Goal: Transaction & Acquisition: Purchase product/service

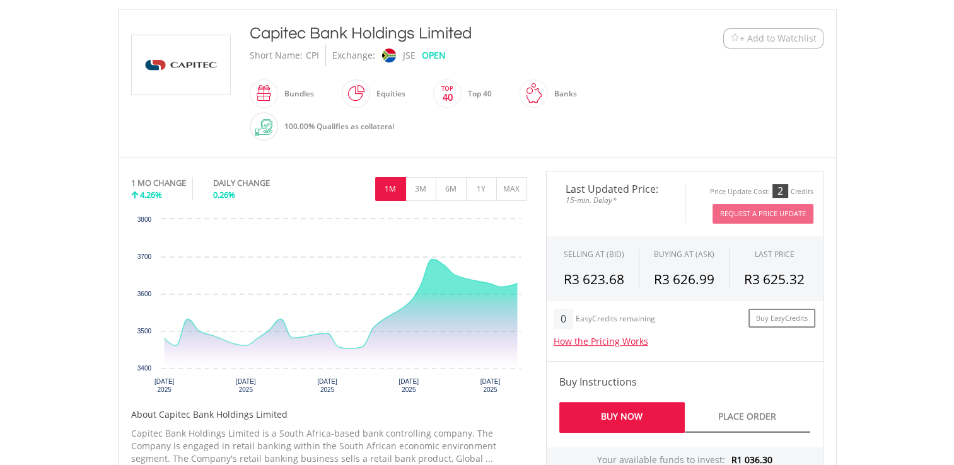
scroll to position [268, 0]
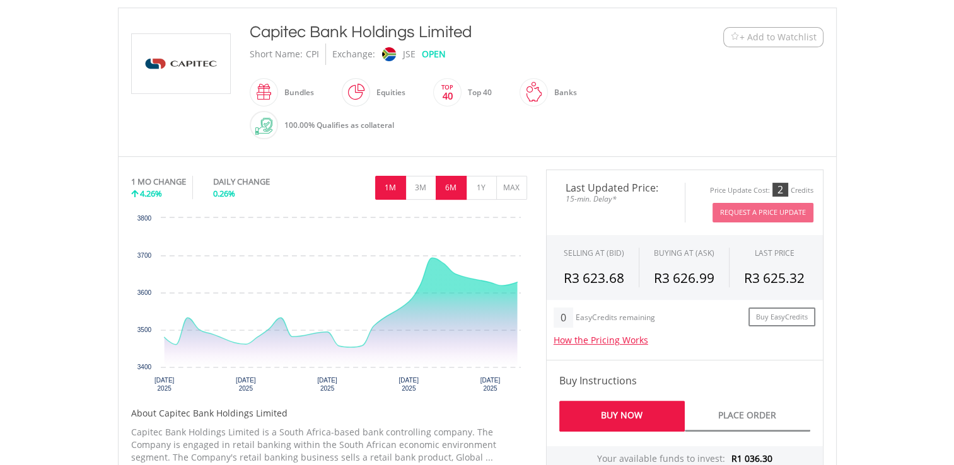
click at [454, 184] on button "6M" at bounding box center [451, 188] width 31 height 24
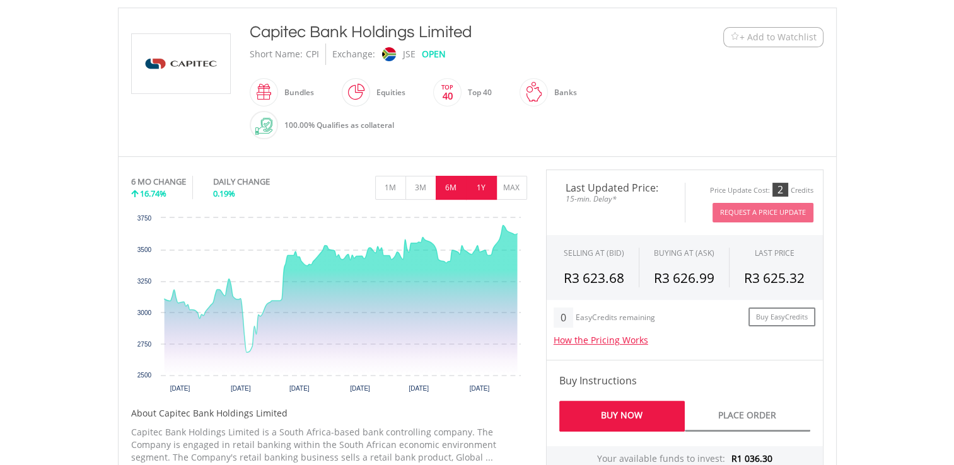
click at [484, 180] on button "1Y" at bounding box center [481, 188] width 31 height 24
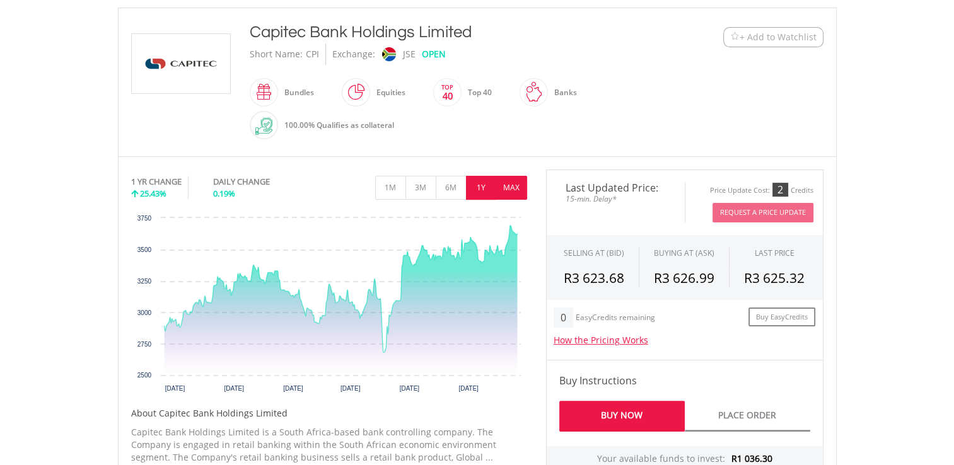
click at [510, 183] on button "MAX" at bounding box center [511, 188] width 31 height 24
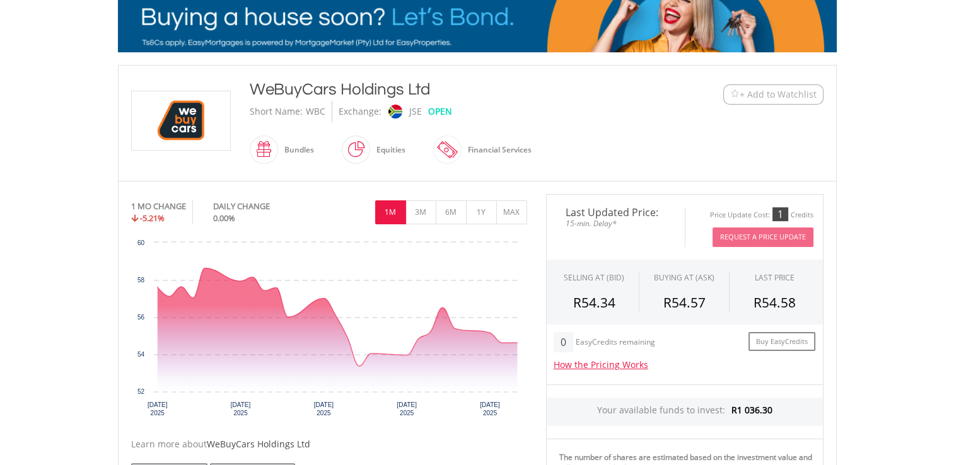
scroll to position [213, 0]
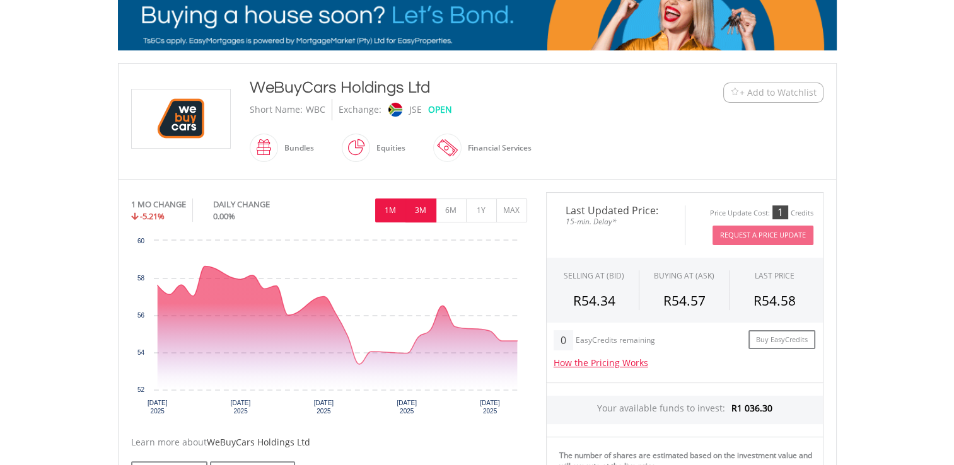
click at [421, 206] on button "3M" at bounding box center [421, 211] width 31 height 24
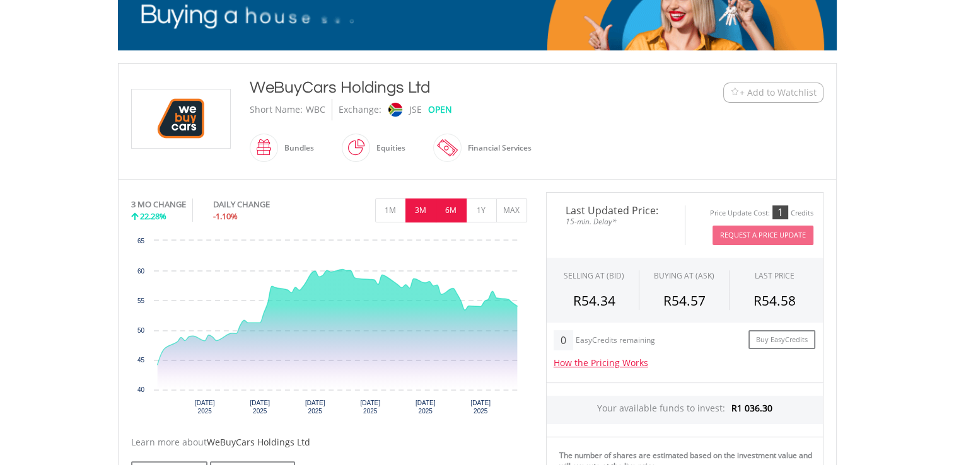
click at [448, 208] on button "6M" at bounding box center [451, 211] width 31 height 24
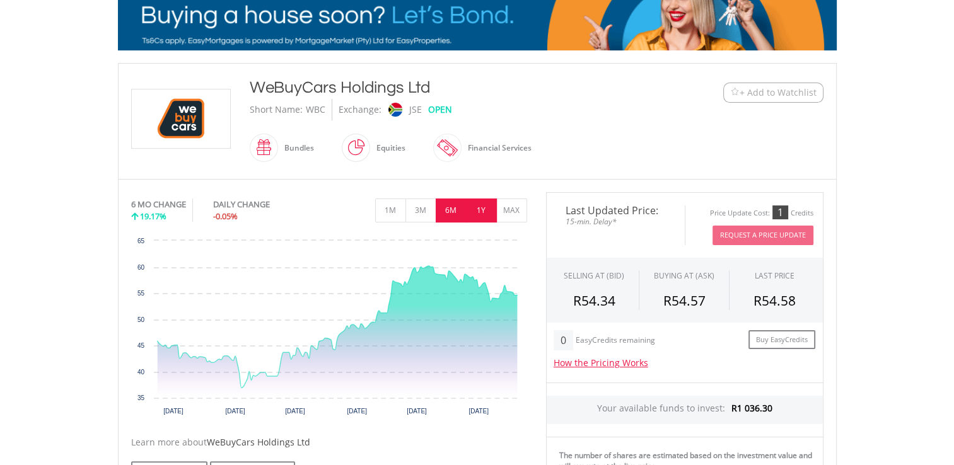
click at [477, 207] on button "1Y" at bounding box center [481, 211] width 31 height 24
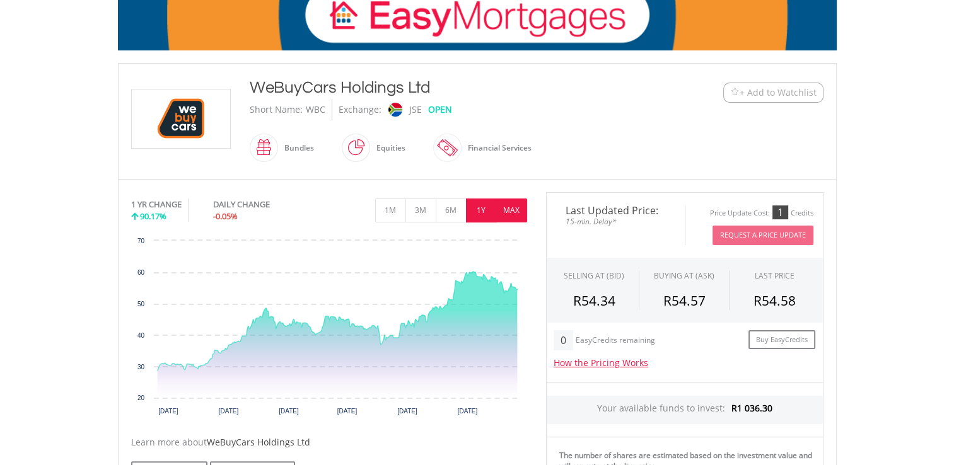
click at [507, 207] on button "MAX" at bounding box center [511, 211] width 31 height 24
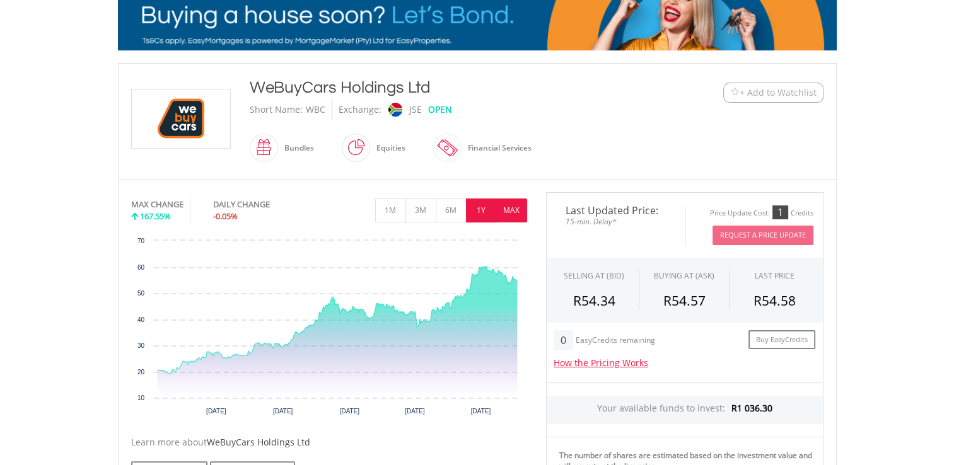
click at [480, 206] on button "1Y" at bounding box center [481, 211] width 31 height 24
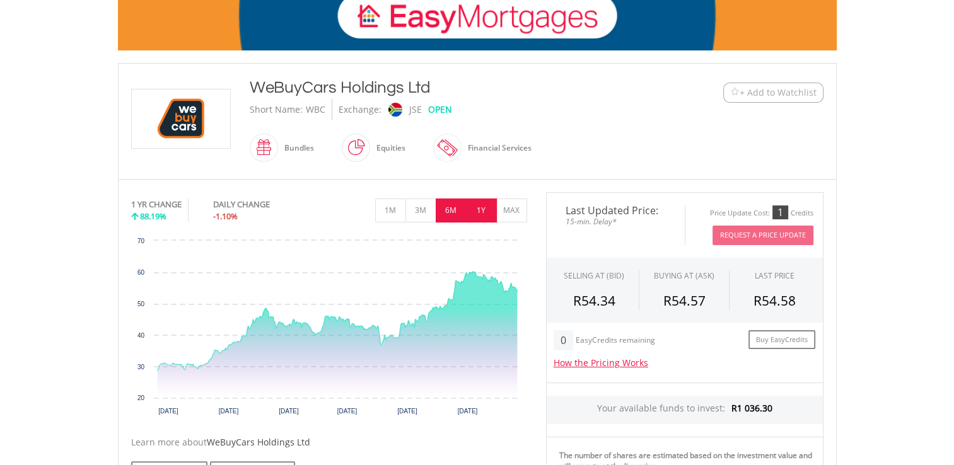
click at [452, 206] on button "6M" at bounding box center [451, 211] width 31 height 24
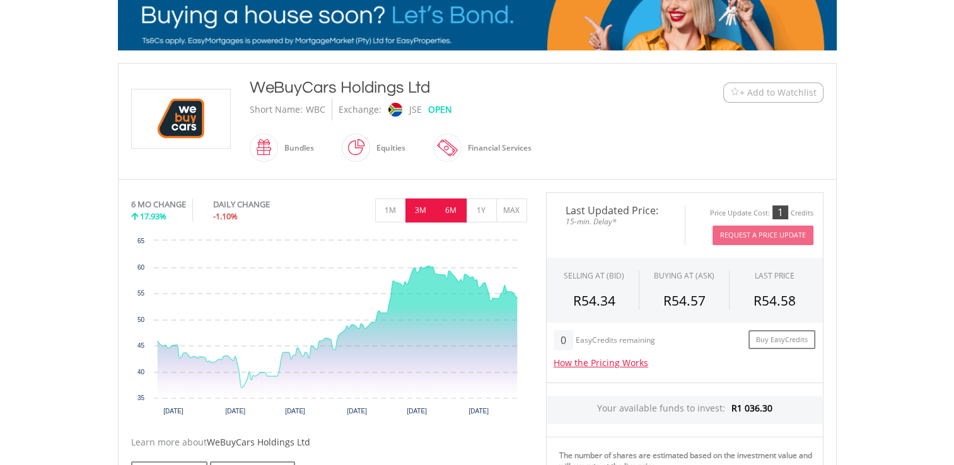
click at [424, 208] on button "3M" at bounding box center [421, 211] width 31 height 24
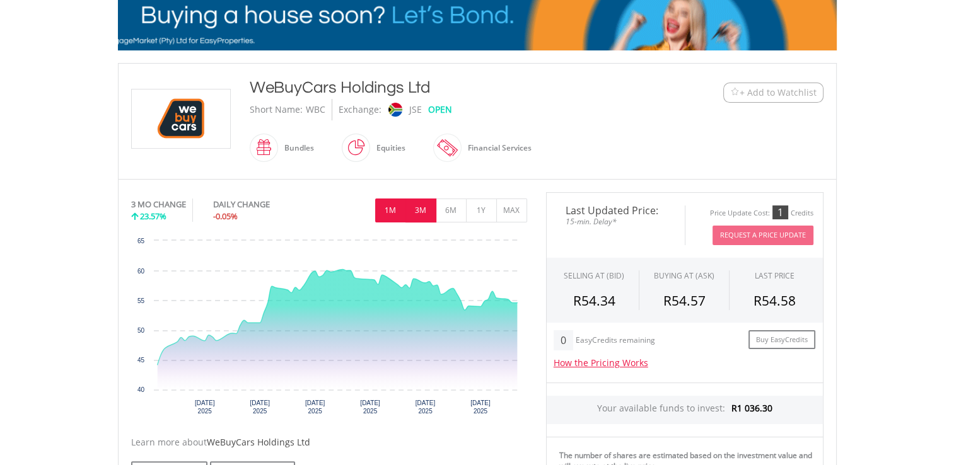
click at [390, 206] on button "1M" at bounding box center [390, 211] width 31 height 24
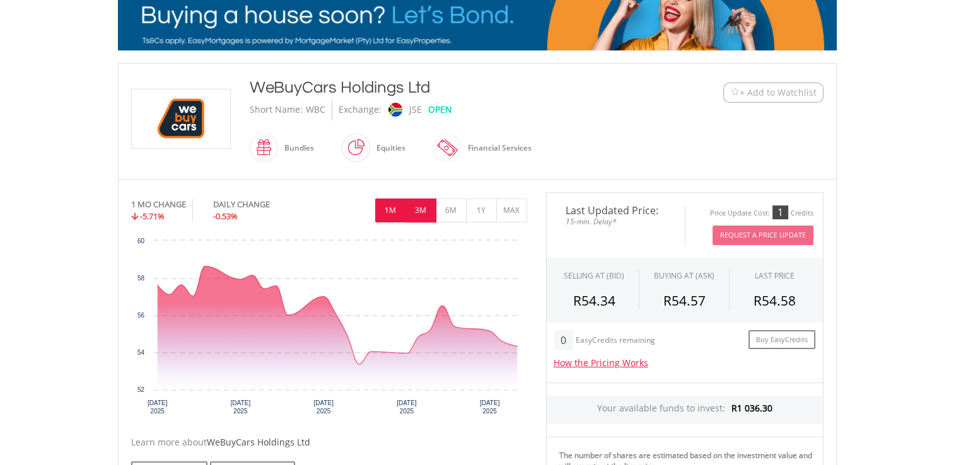
click at [422, 208] on button "3M" at bounding box center [421, 211] width 31 height 24
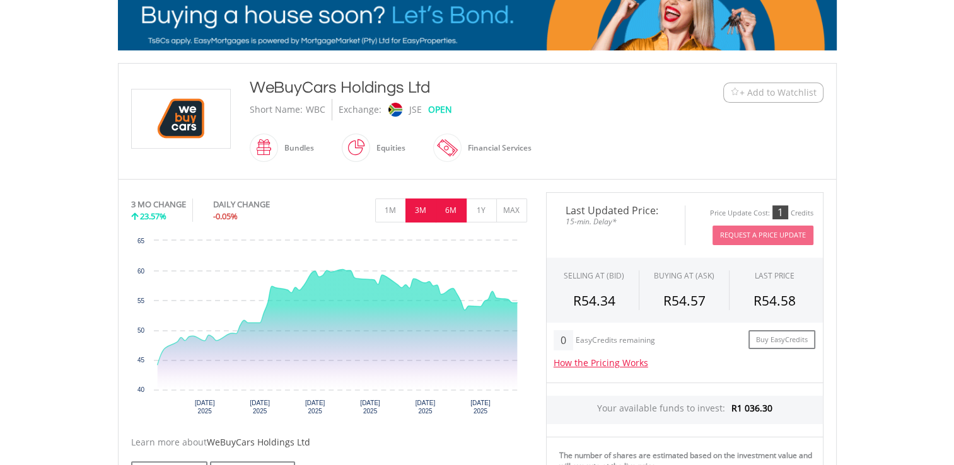
click at [449, 208] on button "6M" at bounding box center [451, 211] width 31 height 24
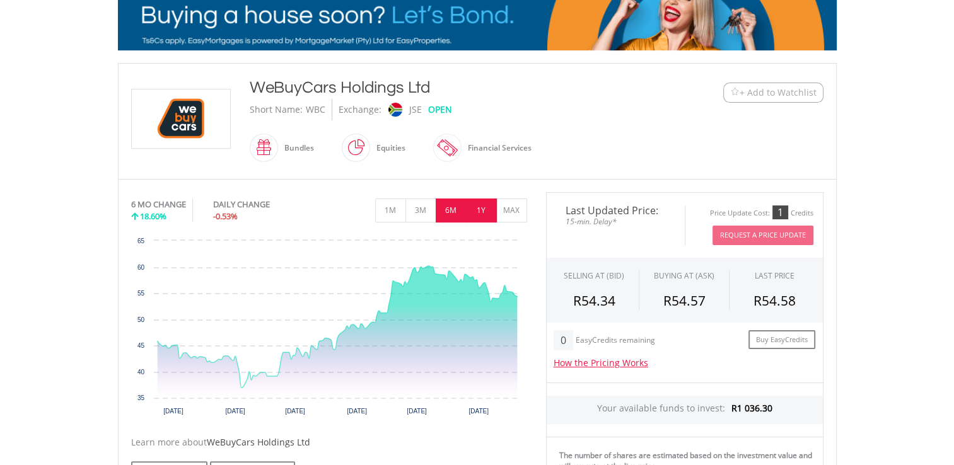
click at [479, 211] on button "1Y" at bounding box center [481, 211] width 31 height 24
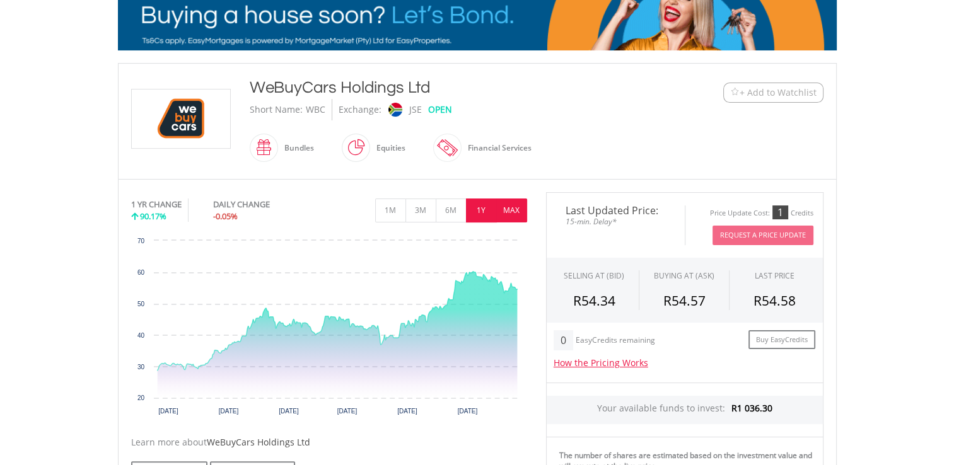
click at [510, 205] on button "MAX" at bounding box center [511, 211] width 31 height 24
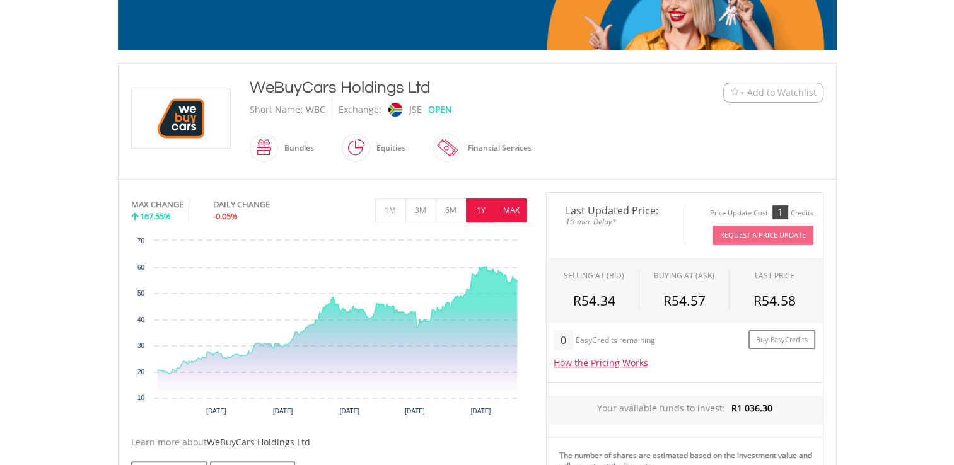
click at [482, 208] on button "1Y" at bounding box center [481, 211] width 31 height 24
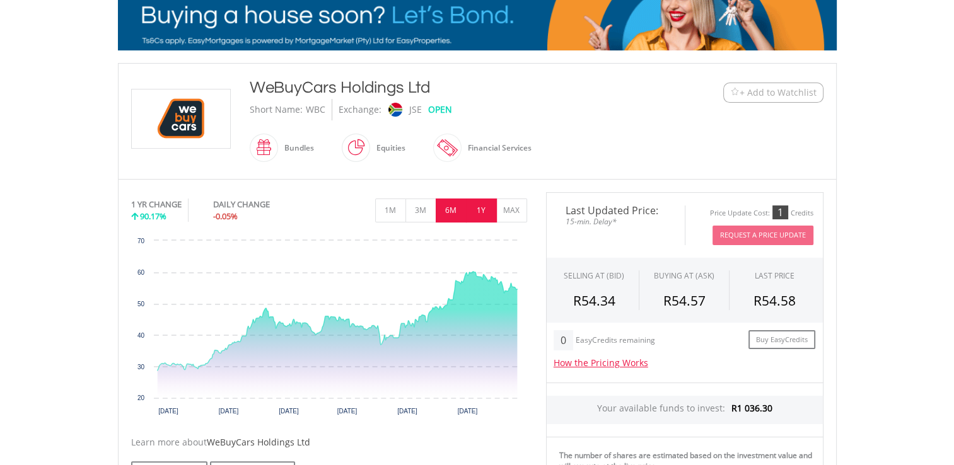
click at [451, 203] on button "6M" at bounding box center [451, 211] width 31 height 24
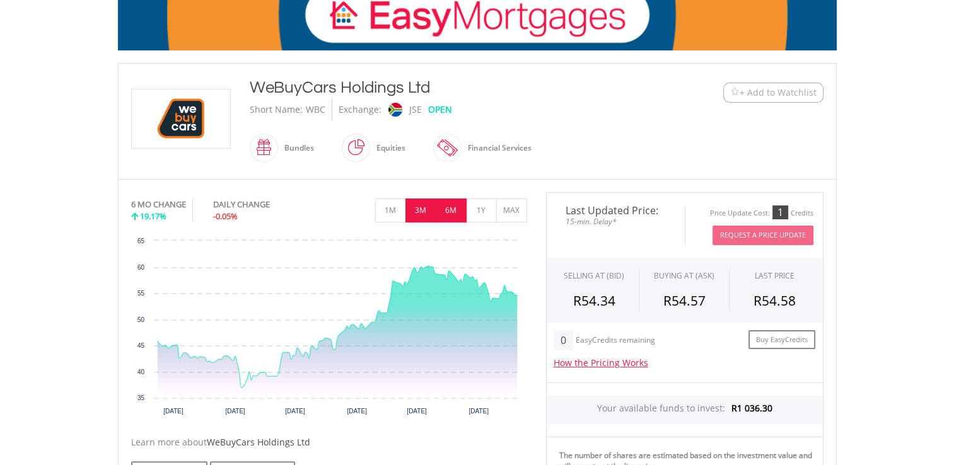
click at [419, 205] on button "3M" at bounding box center [421, 211] width 31 height 24
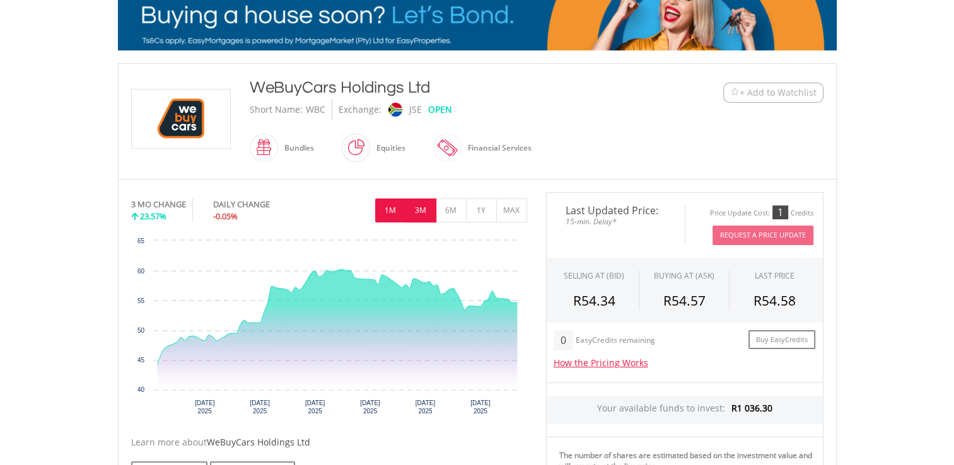
click at [390, 206] on button "1M" at bounding box center [390, 211] width 31 height 24
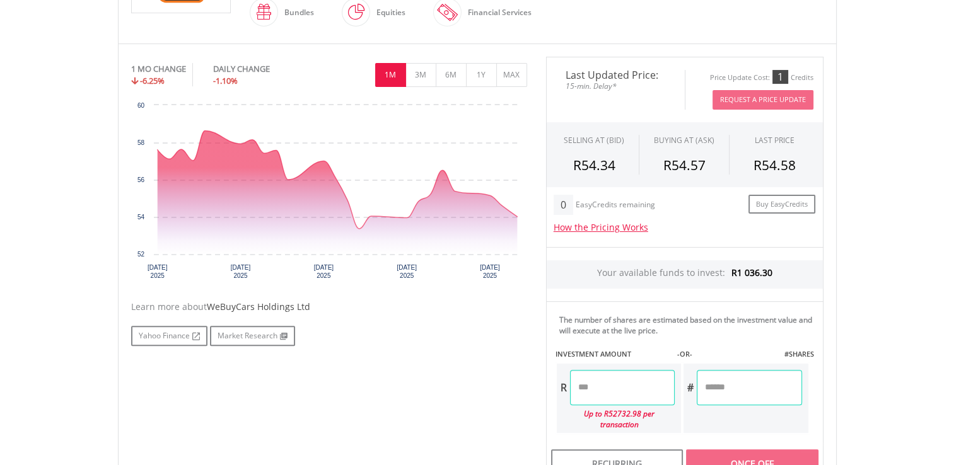
scroll to position [349, 0]
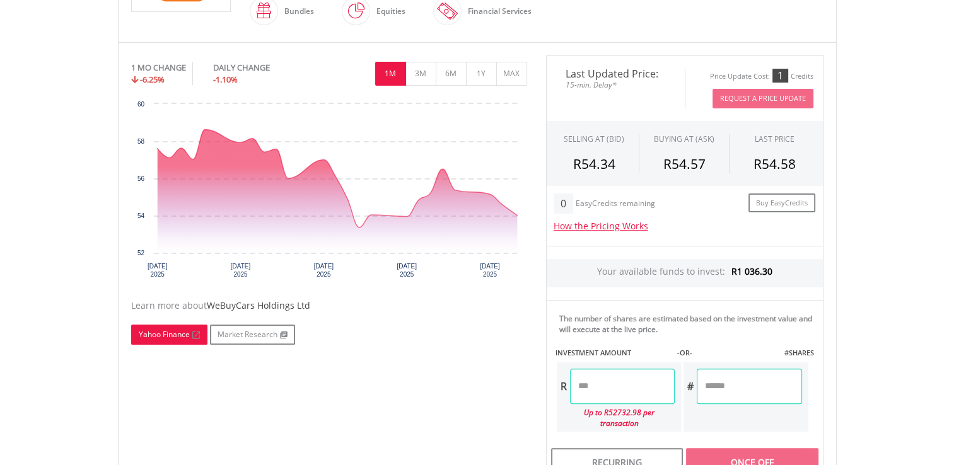
click at [164, 332] on link "Yahoo Finance" at bounding box center [169, 335] width 76 height 20
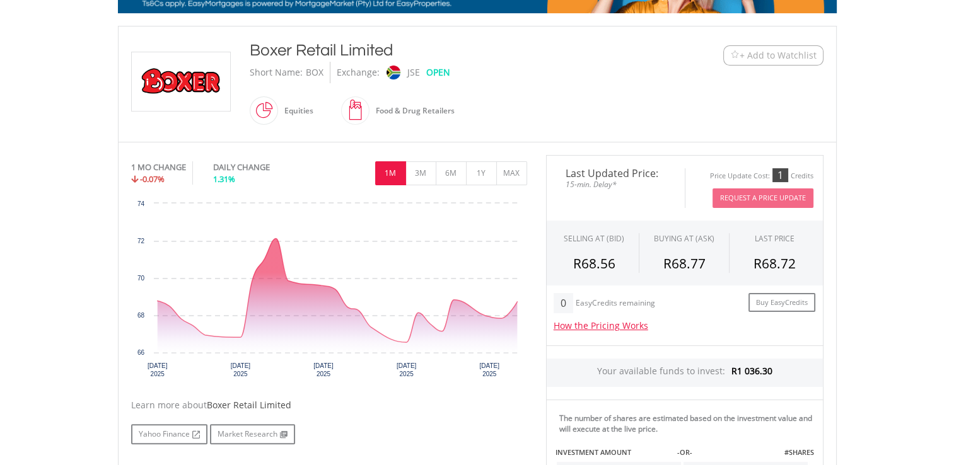
scroll to position [252, 0]
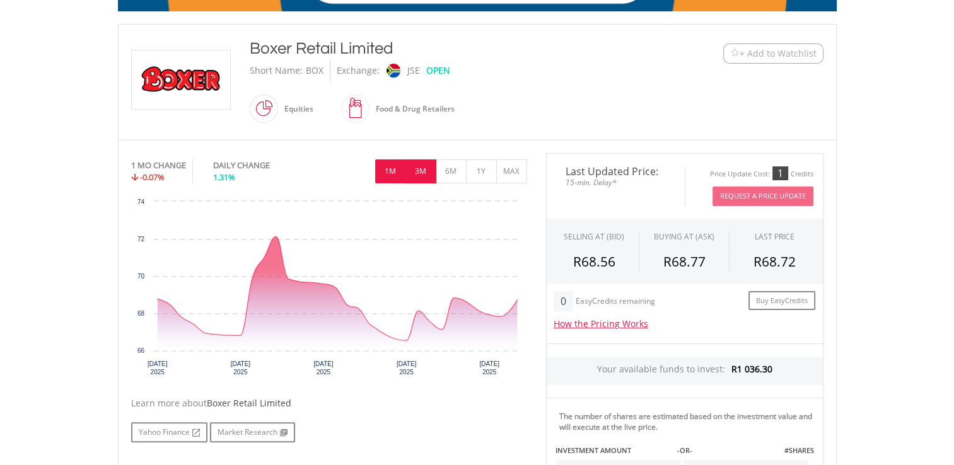
click at [423, 168] on button "3M" at bounding box center [421, 172] width 31 height 24
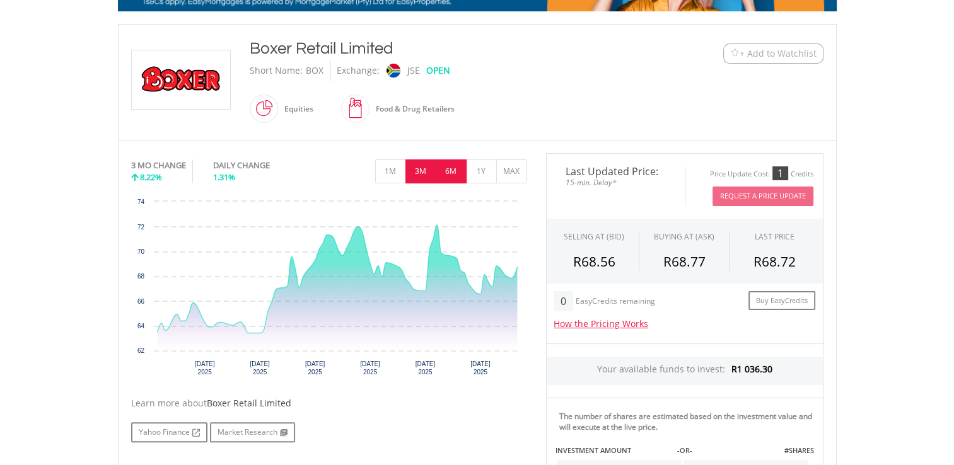
click at [451, 170] on button "6M" at bounding box center [451, 172] width 31 height 24
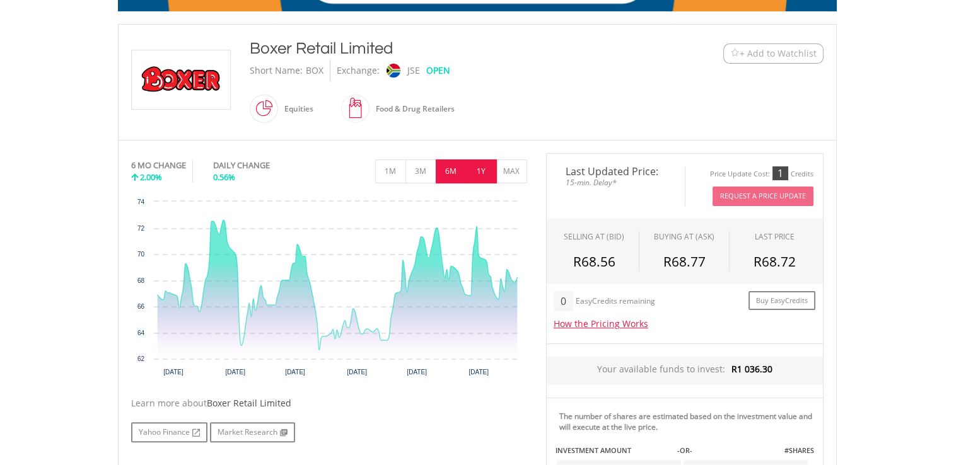
click at [477, 170] on button "1Y" at bounding box center [481, 172] width 31 height 24
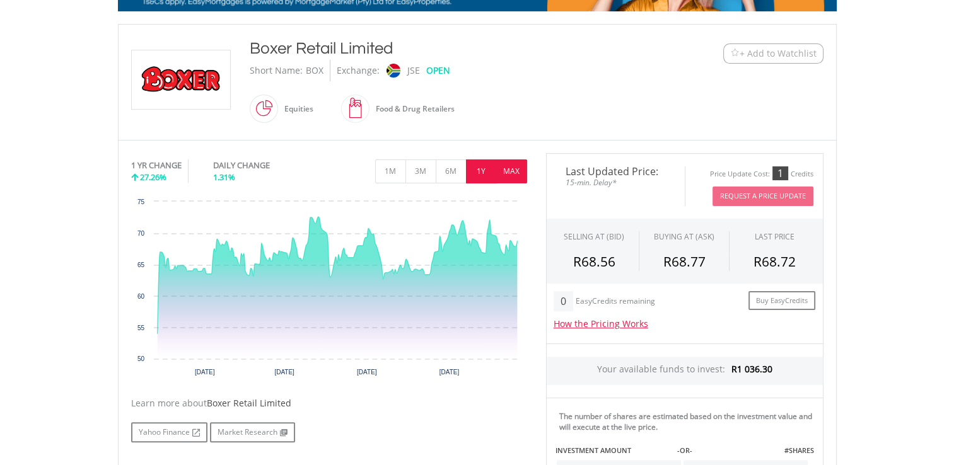
click at [517, 170] on button "MAX" at bounding box center [511, 172] width 31 height 24
click at [482, 168] on button "1Y" at bounding box center [481, 172] width 31 height 24
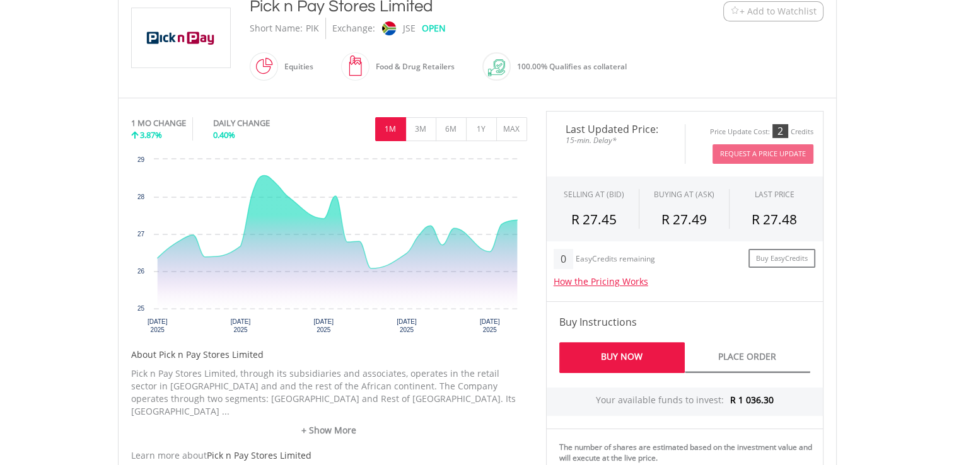
scroll to position [297, 0]
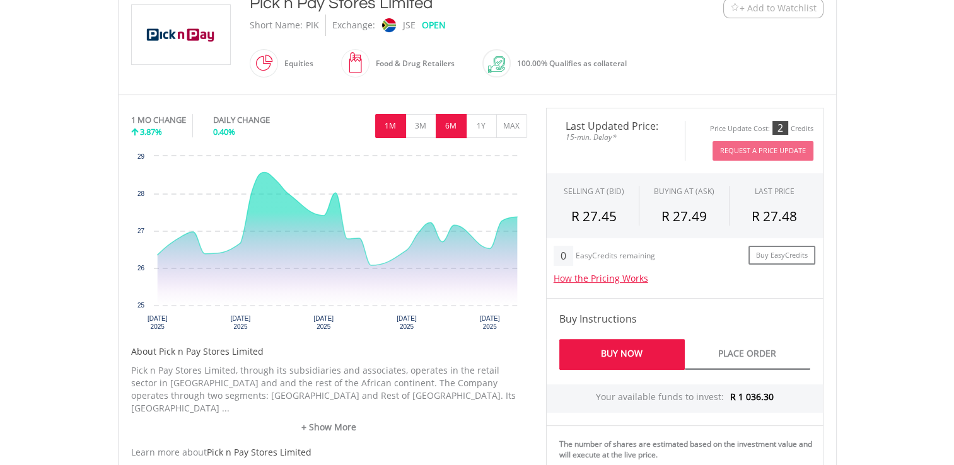
click at [447, 122] on button "6M" at bounding box center [451, 126] width 31 height 24
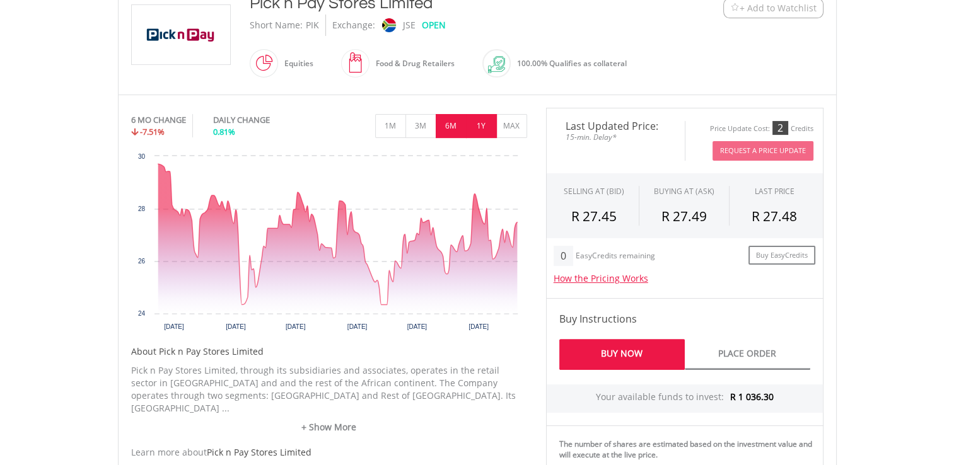
click at [483, 118] on button "1Y" at bounding box center [481, 126] width 31 height 24
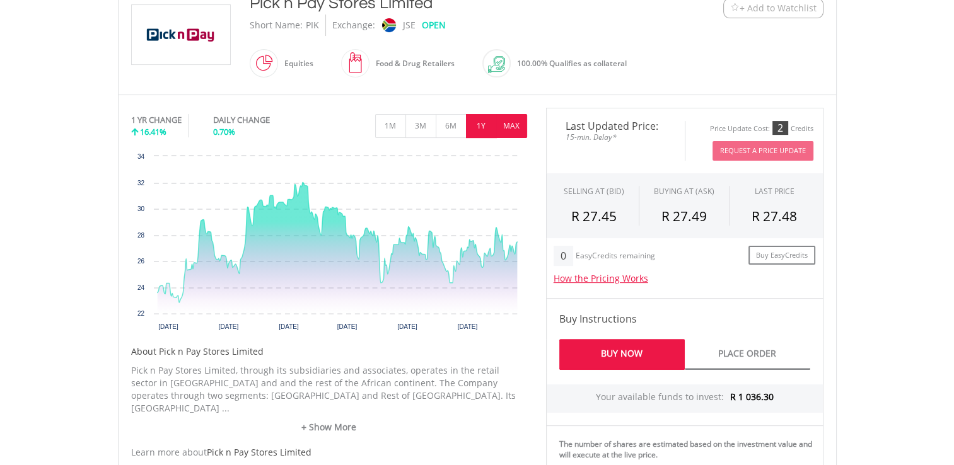
click at [512, 122] on button "MAX" at bounding box center [511, 126] width 31 height 24
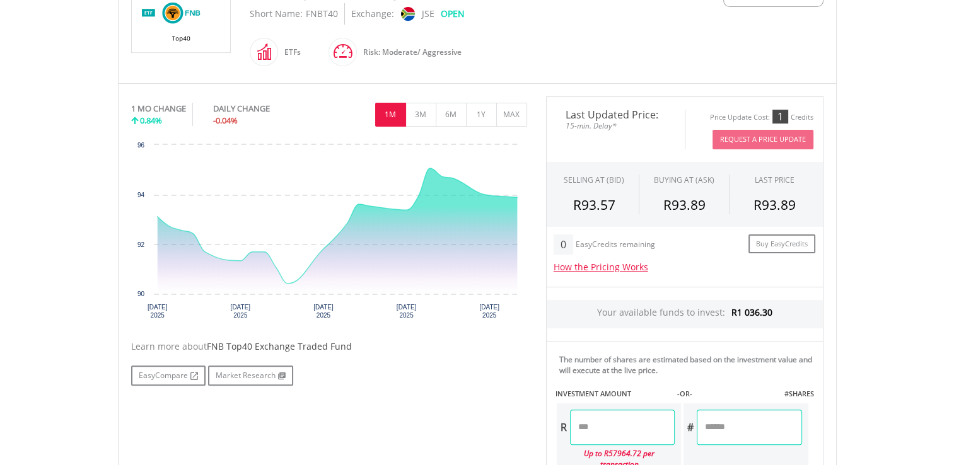
scroll to position [310, 0]
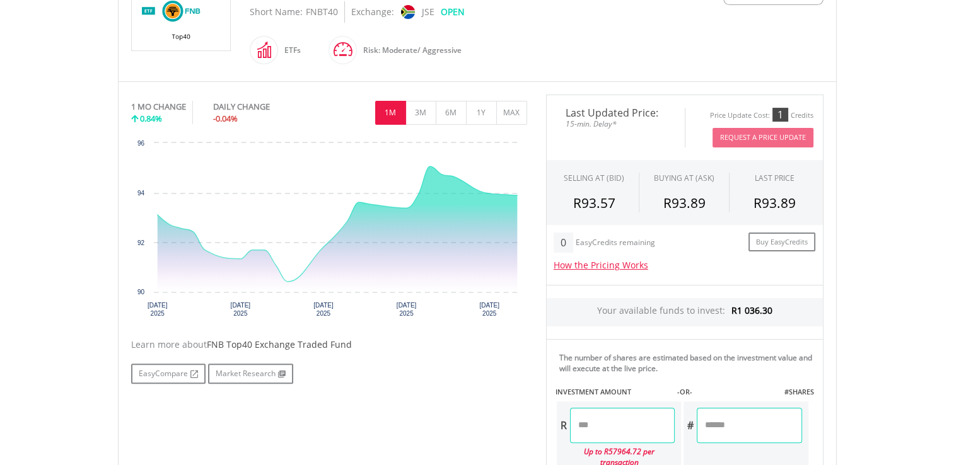
drag, startPoint x: 843, startPoint y: 269, endPoint x: 643, endPoint y: 282, distance: 199.7
click at [643, 282] on div "﻿ FNB Top40 Exchange Traded Fund FNB Top40 Exchange Traded Fund Short Name: FNB…" at bounding box center [477, 256] width 738 height 583
click at [416, 114] on button "3M" at bounding box center [421, 113] width 31 height 24
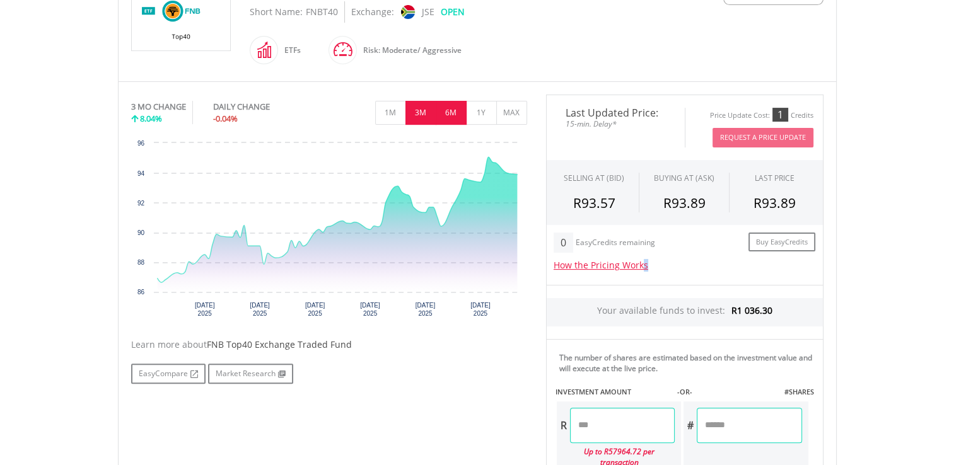
click at [450, 114] on button "6M" at bounding box center [451, 113] width 31 height 24
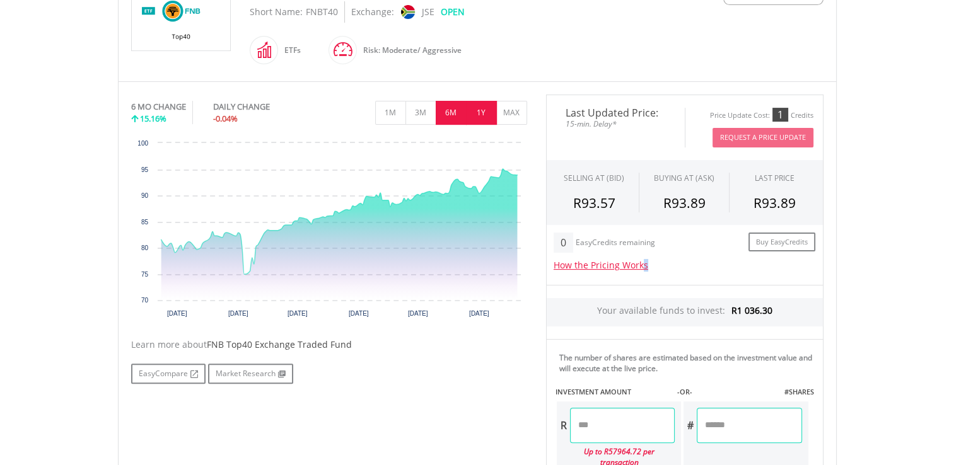
click at [479, 113] on button "1Y" at bounding box center [481, 113] width 31 height 24
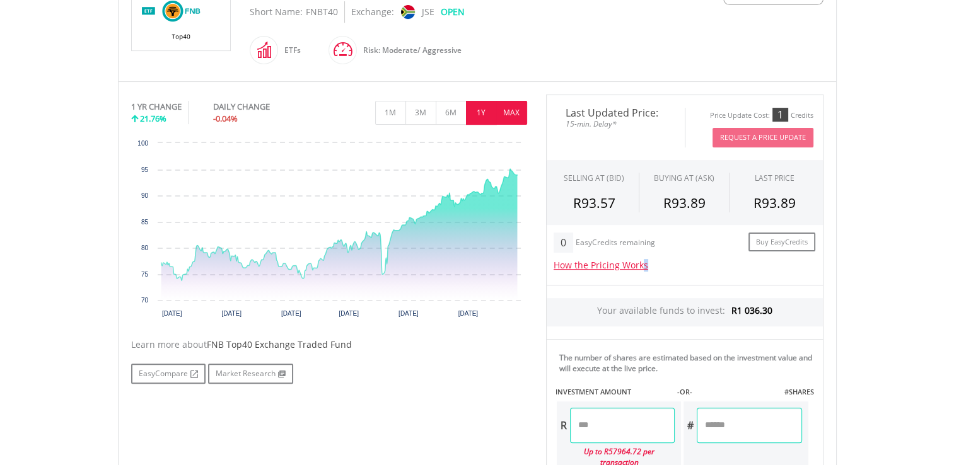
click at [510, 112] on button "MAX" at bounding box center [511, 113] width 31 height 24
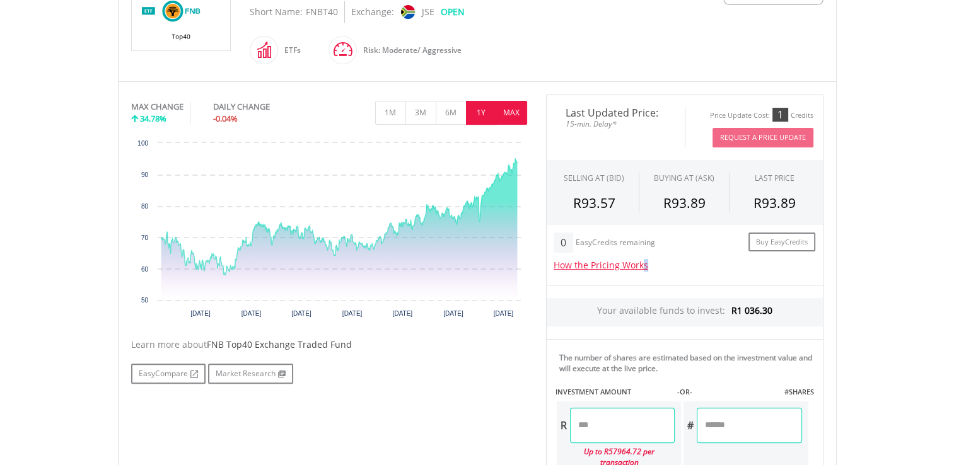
click at [481, 107] on button "1Y" at bounding box center [481, 113] width 31 height 24
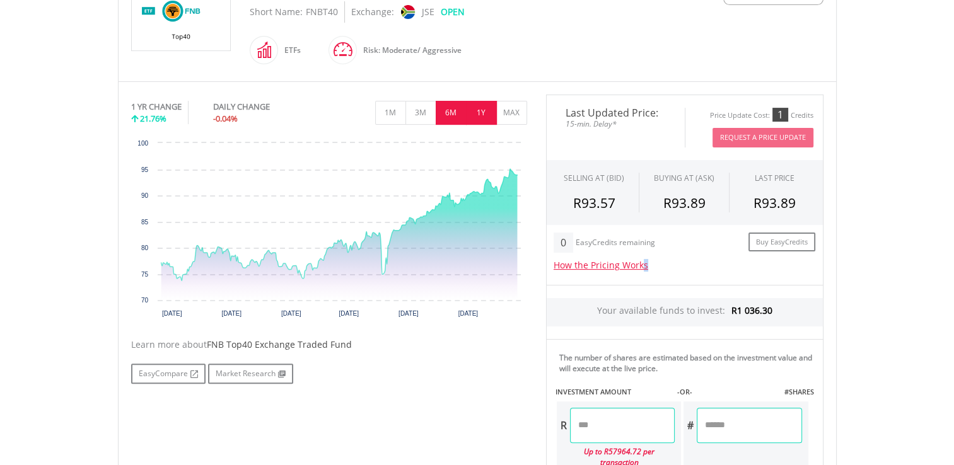
click at [447, 110] on button "6M" at bounding box center [451, 113] width 31 height 24
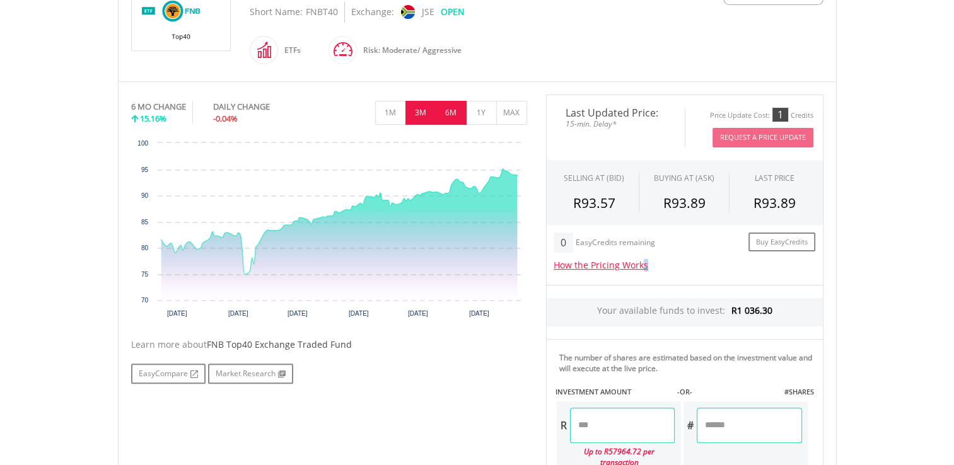
click at [419, 110] on button "3M" at bounding box center [421, 113] width 31 height 24
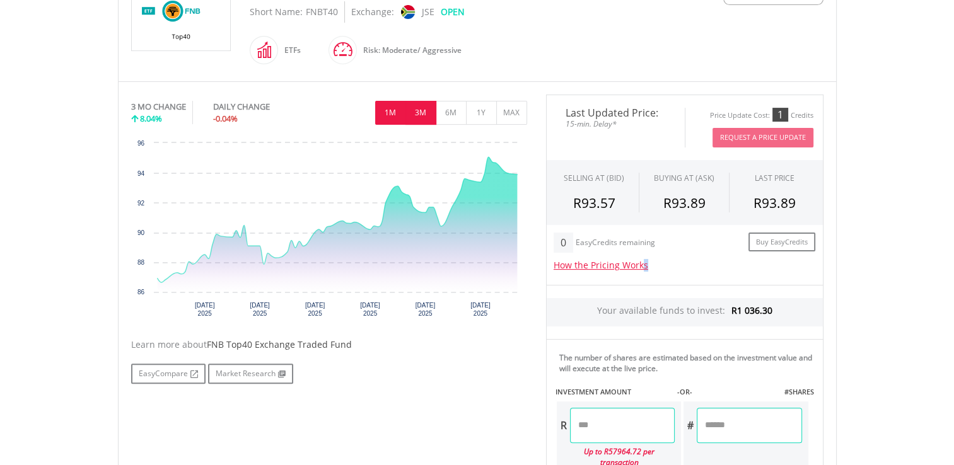
click at [391, 110] on button "1M" at bounding box center [390, 113] width 31 height 24
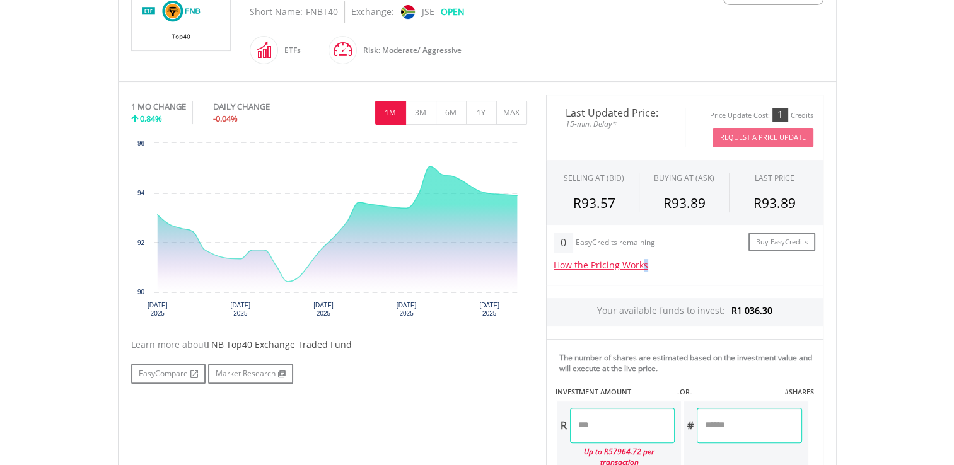
click at [409, 124] on div "1 MO CHANGE 0.84% DAILY CHANGE -0.04% 1M 3M 6M 1Y MAX" at bounding box center [329, 116] width 396 height 42
click at [517, 194] on icon "Wednesday, 20 Aug, 08:22:08.790, 93.89." at bounding box center [517, 196] width 8 height 8
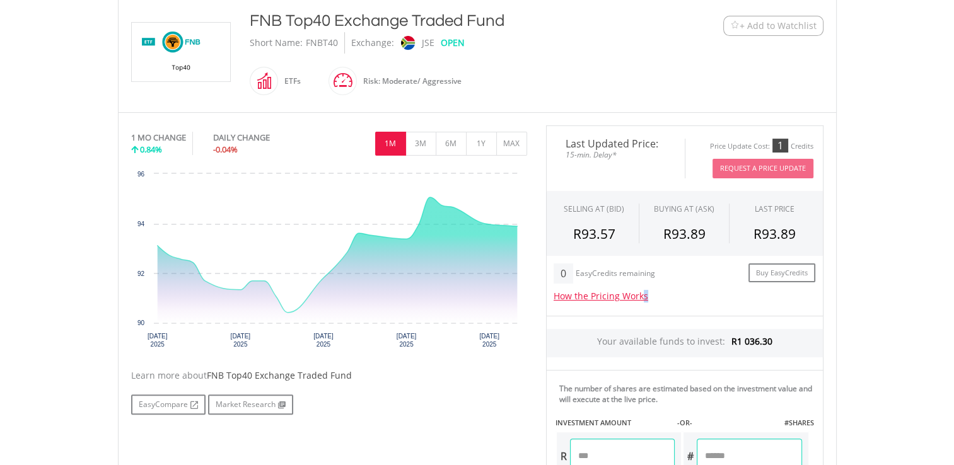
scroll to position [281, 0]
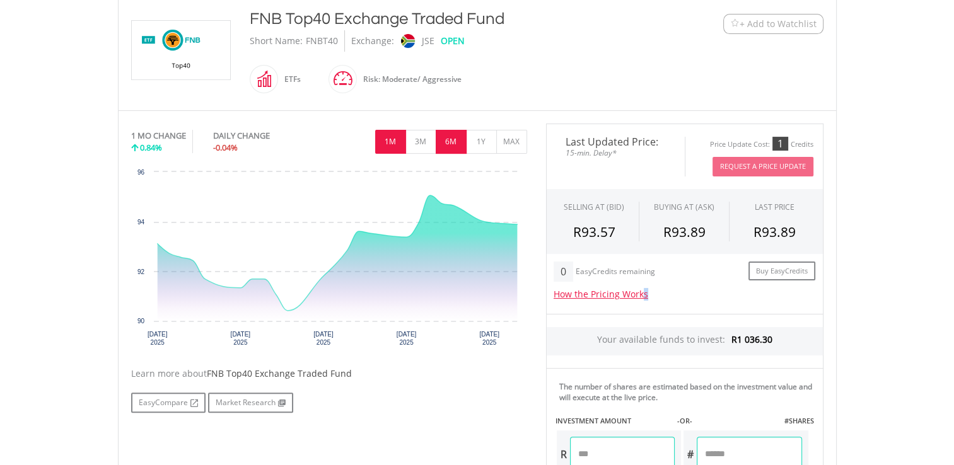
click at [450, 141] on button "6M" at bounding box center [451, 142] width 31 height 24
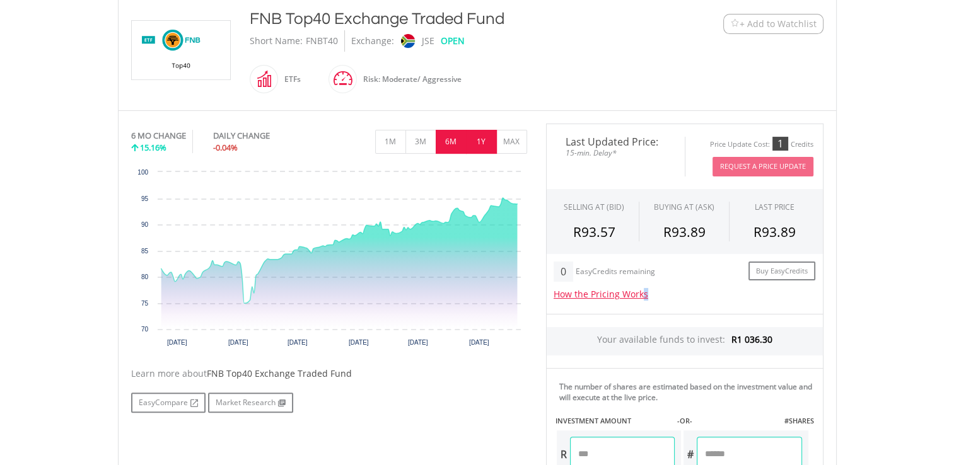
click at [482, 141] on button "1Y" at bounding box center [481, 142] width 31 height 24
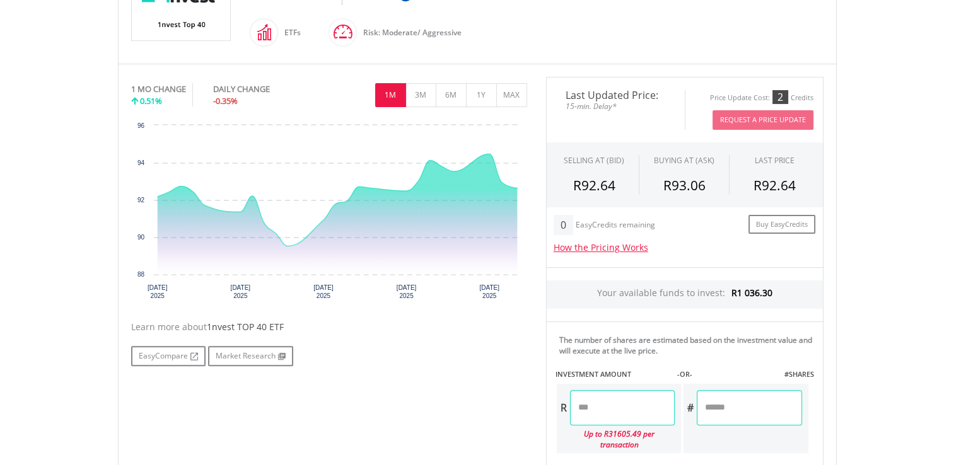
scroll to position [330, 0]
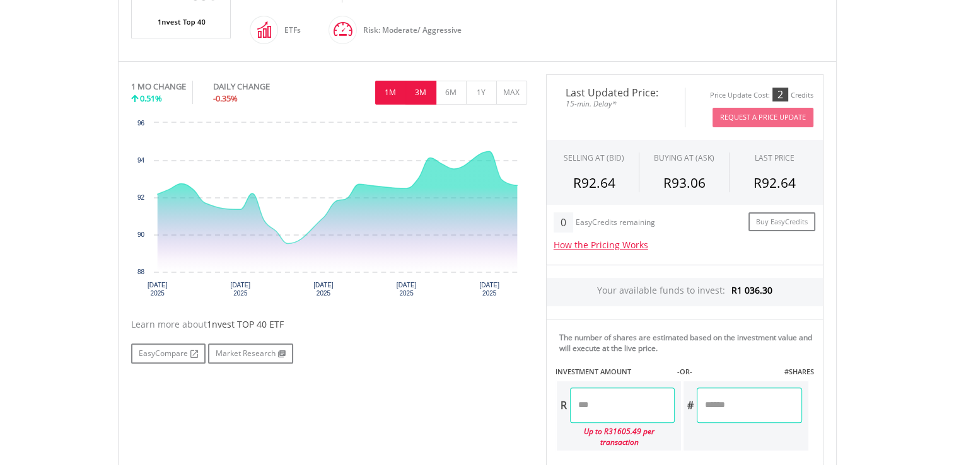
click at [422, 90] on button "3M" at bounding box center [421, 93] width 31 height 24
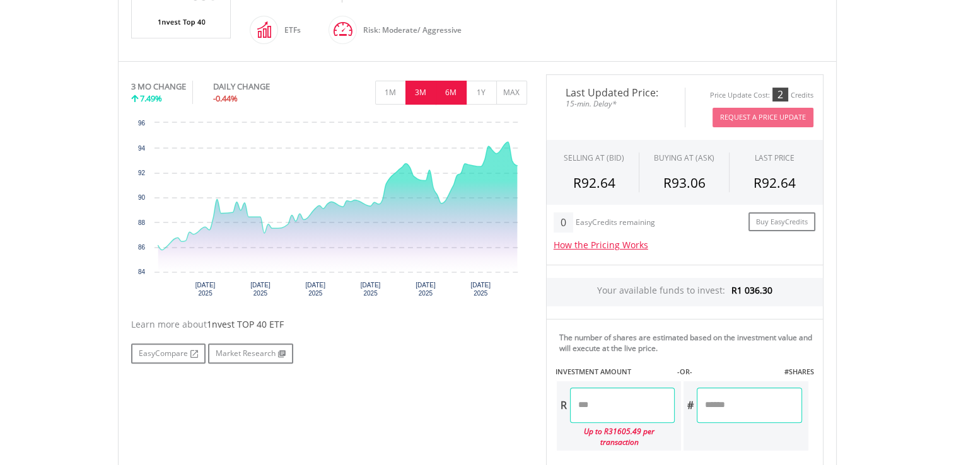
click at [449, 87] on button "6M" at bounding box center [451, 93] width 31 height 24
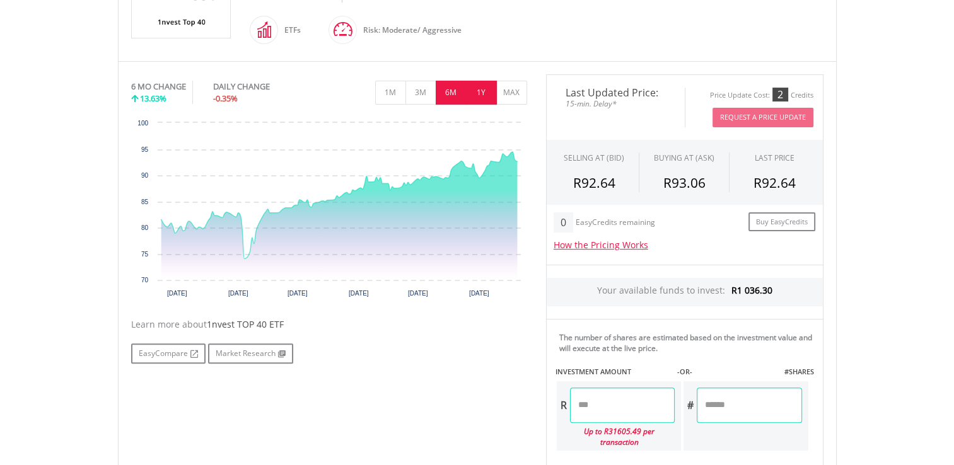
click at [481, 85] on button "1Y" at bounding box center [481, 93] width 31 height 24
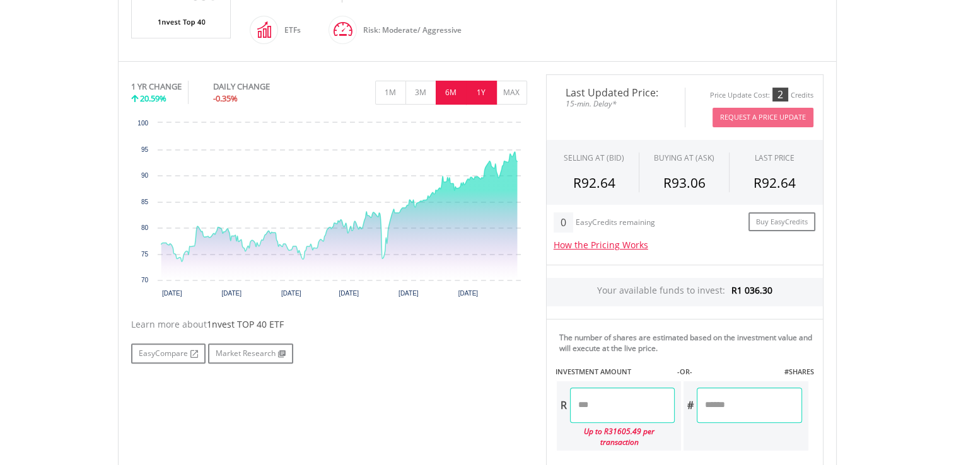
click at [455, 90] on button "6M" at bounding box center [451, 93] width 31 height 24
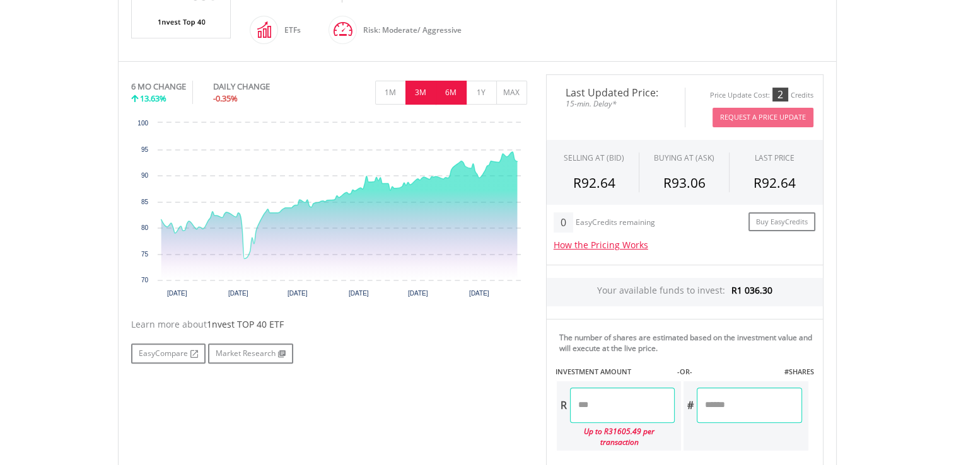
click at [419, 87] on button "3M" at bounding box center [421, 93] width 31 height 24
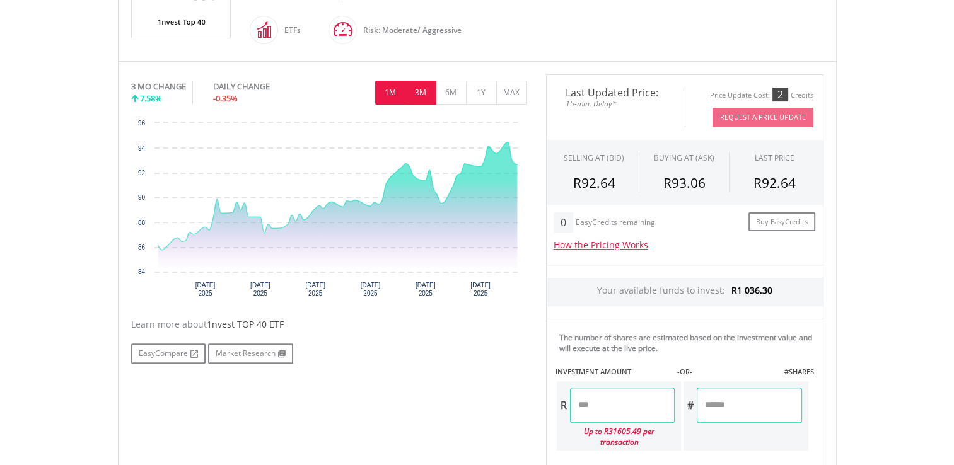
click at [390, 86] on button "1M" at bounding box center [390, 93] width 31 height 24
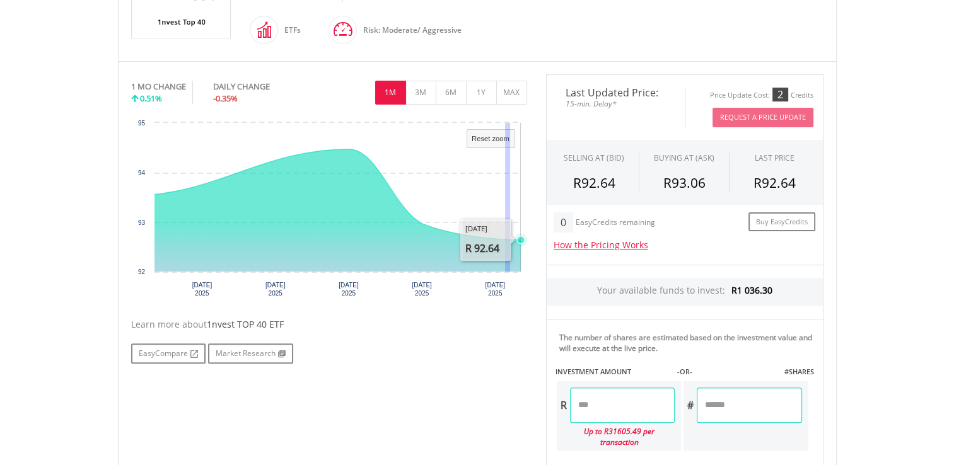
drag, startPoint x: 510, startPoint y: 167, endPoint x: 503, endPoint y: 161, distance: 8.5
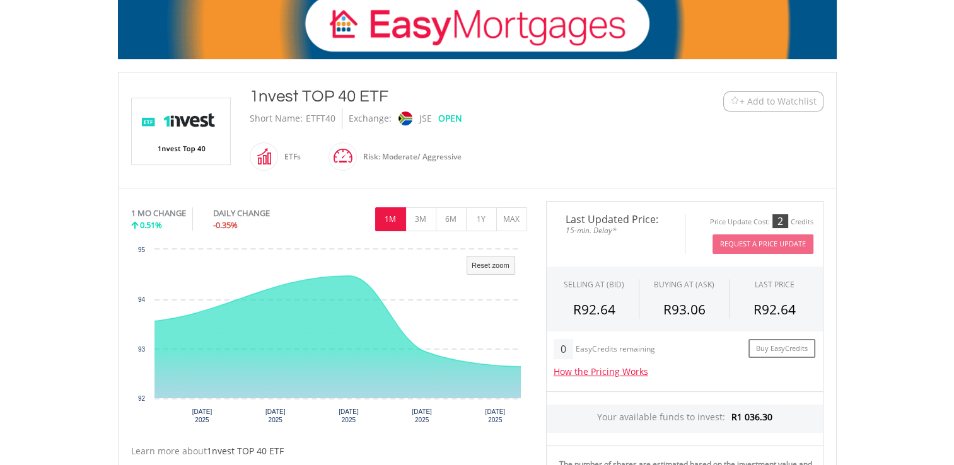
scroll to position [202, 0]
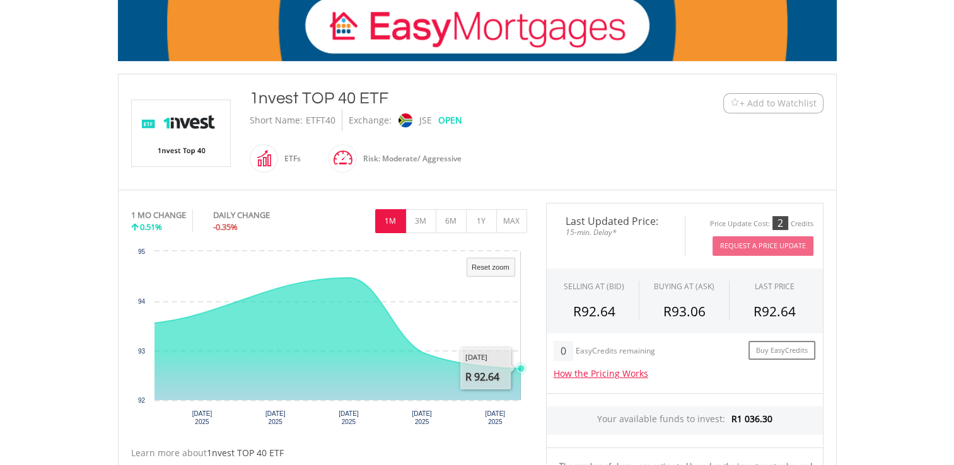
drag, startPoint x: 520, startPoint y: 365, endPoint x: 477, endPoint y: 304, distance: 74.2
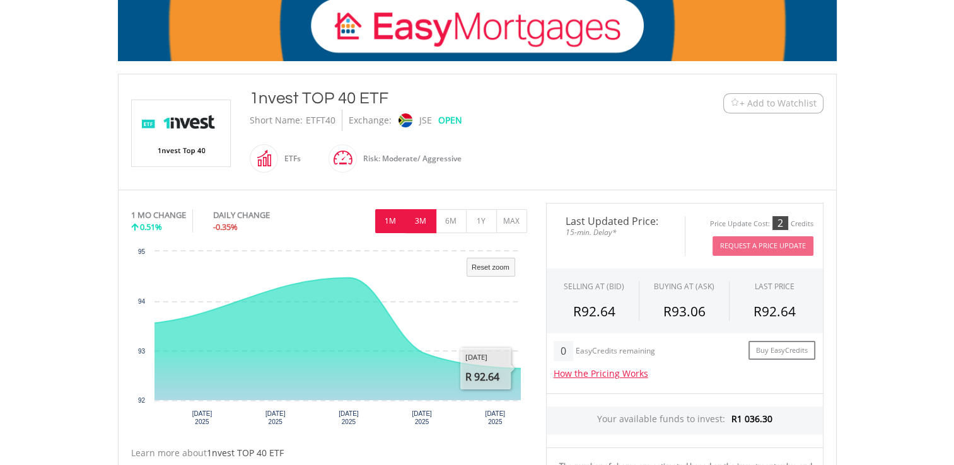
drag, startPoint x: 477, startPoint y: 304, endPoint x: 420, endPoint y: 220, distance: 101.6
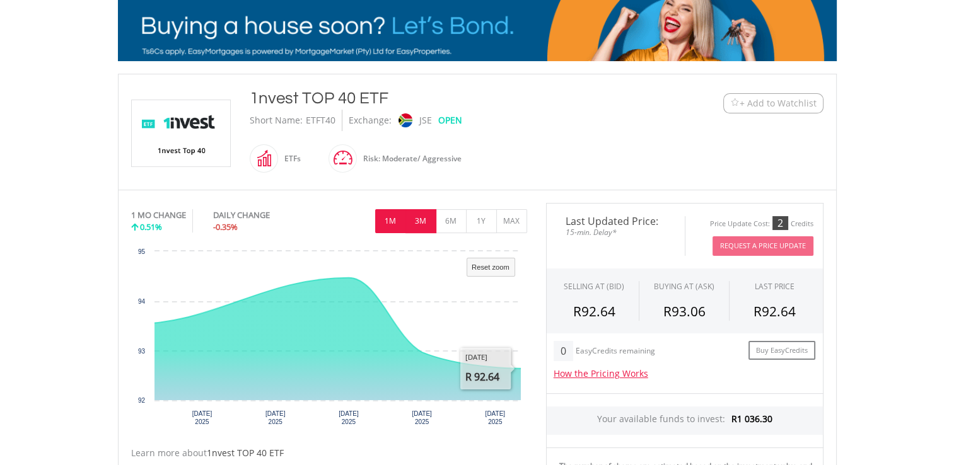
click at [420, 220] on button "3M" at bounding box center [421, 221] width 31 height 24
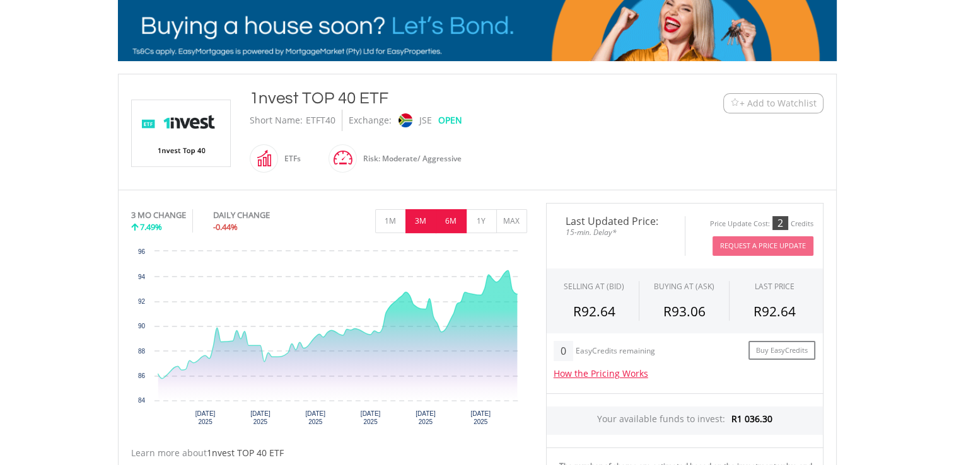
click at [450, 219] on button "6M" at bounding box center [451, 221] width 31 height 24
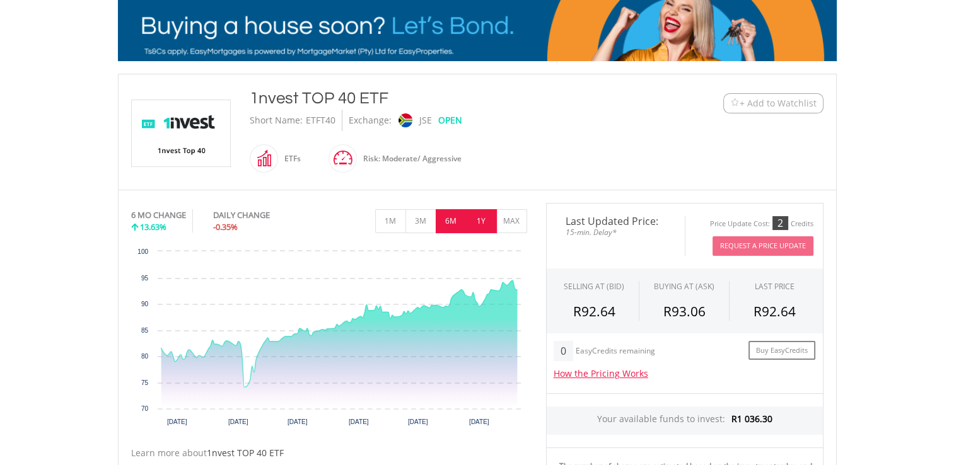
click at [482, 219] on button "1Y" at bounding box center [481, 221] width 31 height 24
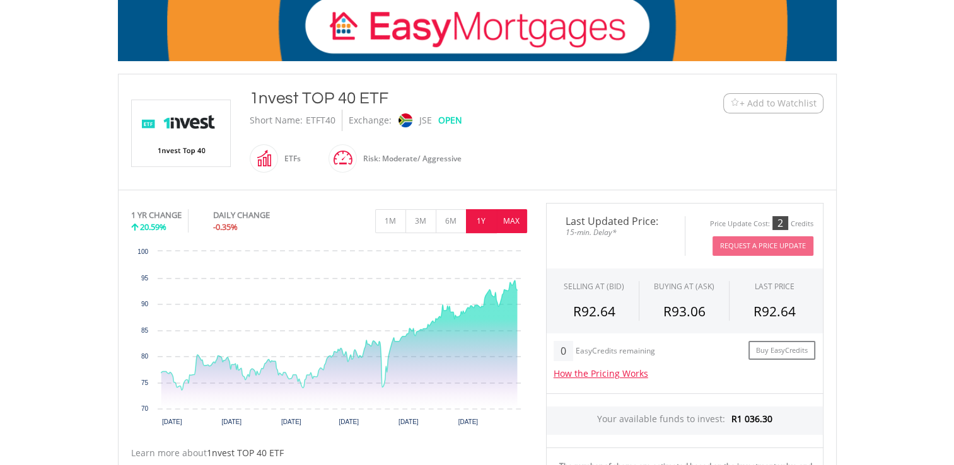
click at [510, 223] on button "MAX" at bounding box center [511, 221] width 31 height 24
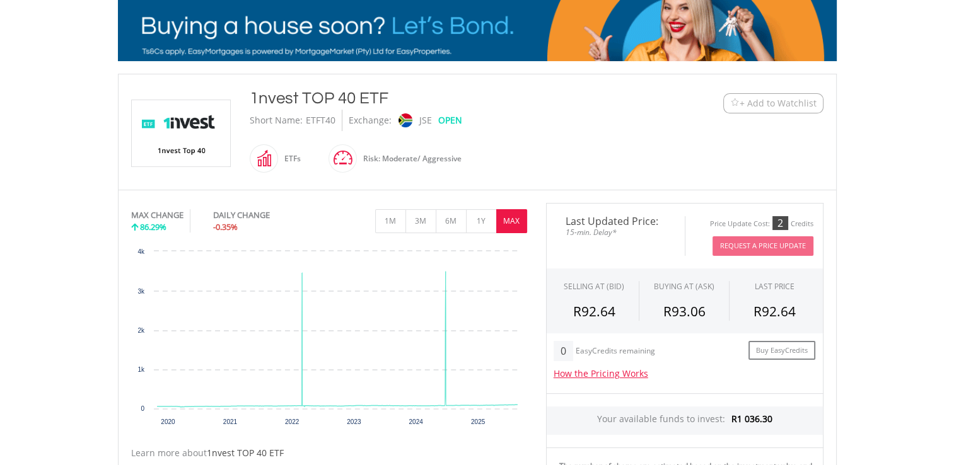
click at [510, 223] on button "MAX" at bounding box center [511, 221] width 31 height 24
click at [485, 218] on button "1Y" at bounding box center [481, 221] width 31 height 24
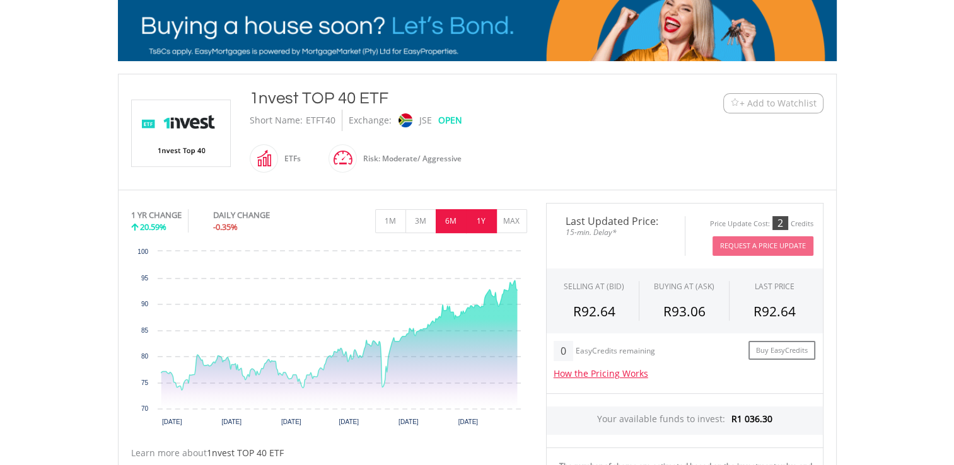
click at [450, 213] on button "6M" at bounding box center [451, 221] width 31 height 24
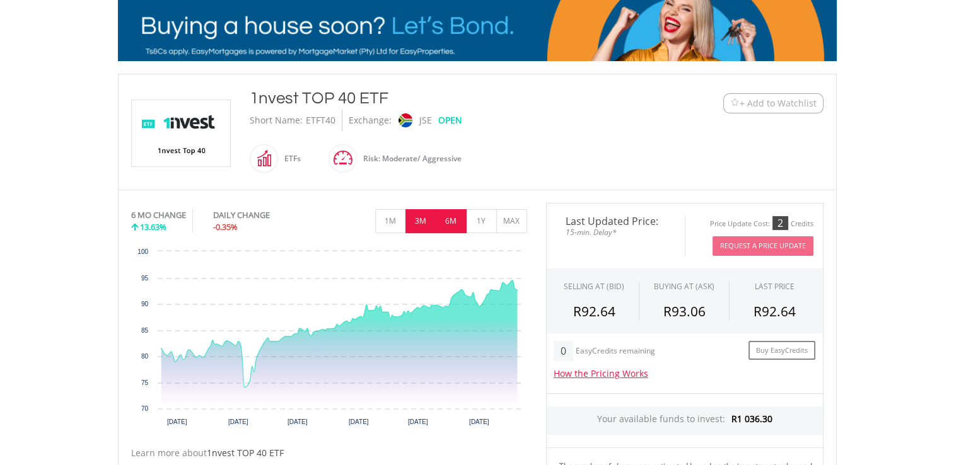
click at [419, 216] on button "3M" at bounding box center [421, 221] width 31 height 24
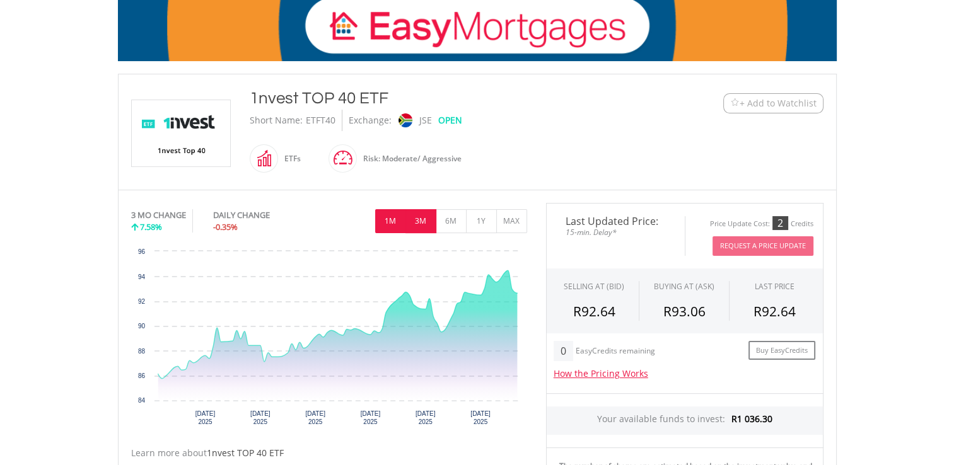
click at [390, 220] on button "1M" at bounding box center [390, 221] width 31 height 24
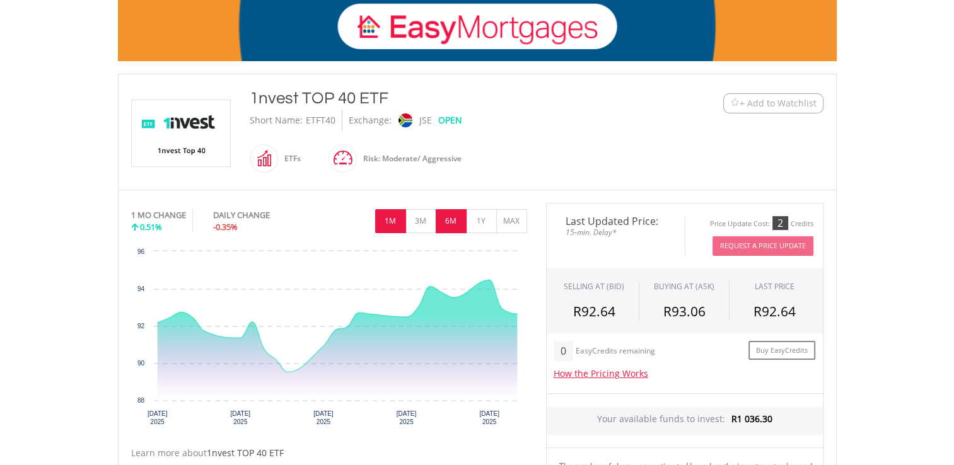
click at [452, 219] on button "6M" at bounding box center [451, 221] width 31 height 24
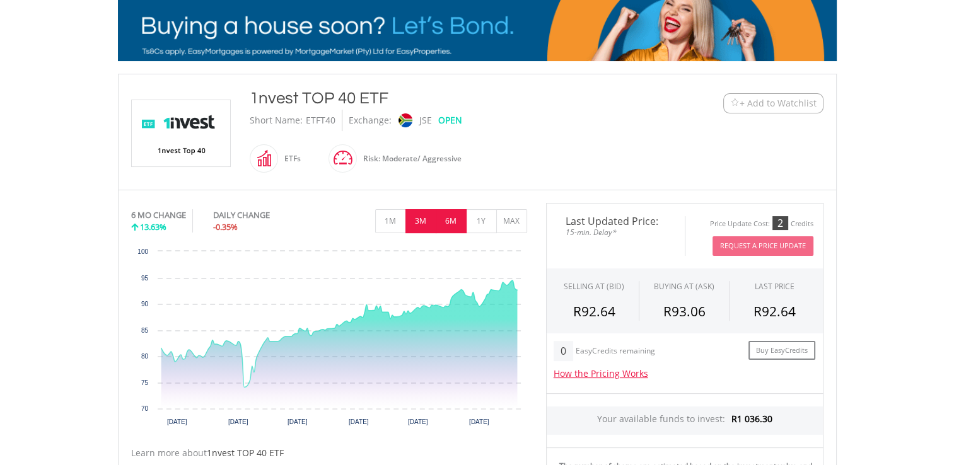
click at [423, 220] on button "3M" at bounding box center [421, 221] width 31 height 24
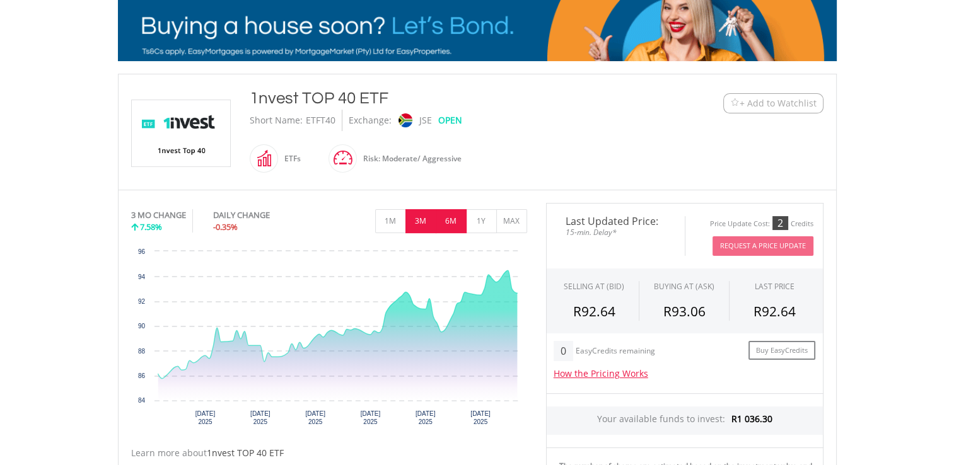
click at [454, 219] on button "6M" at bounding box center [451, 221] width 31 height 24
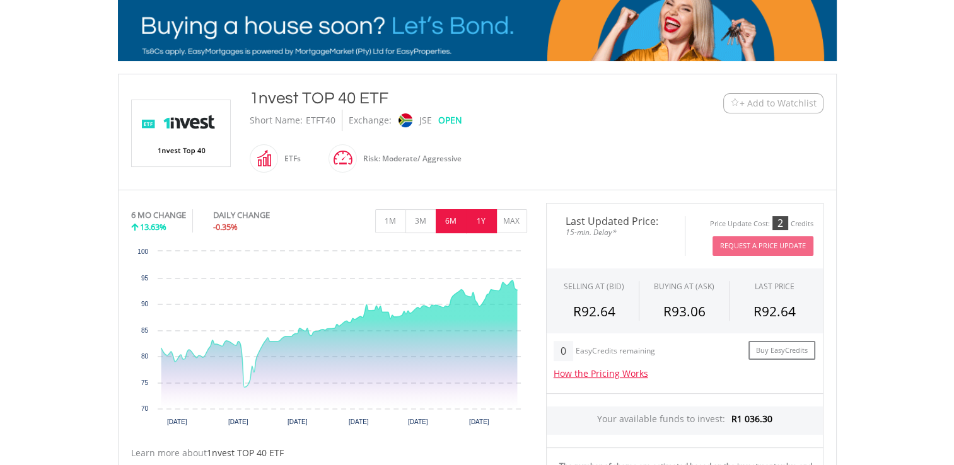
click at [482, 221] on button "1Y" at bounding box center [481, 221] width 31 height 24
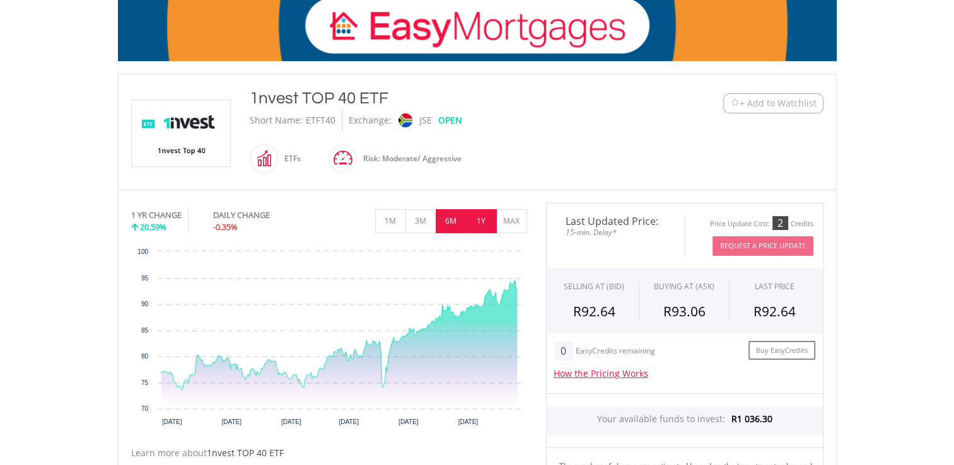
click at [450, 218] on button "6M" at bounding box center [451, 221] width 31 height 24
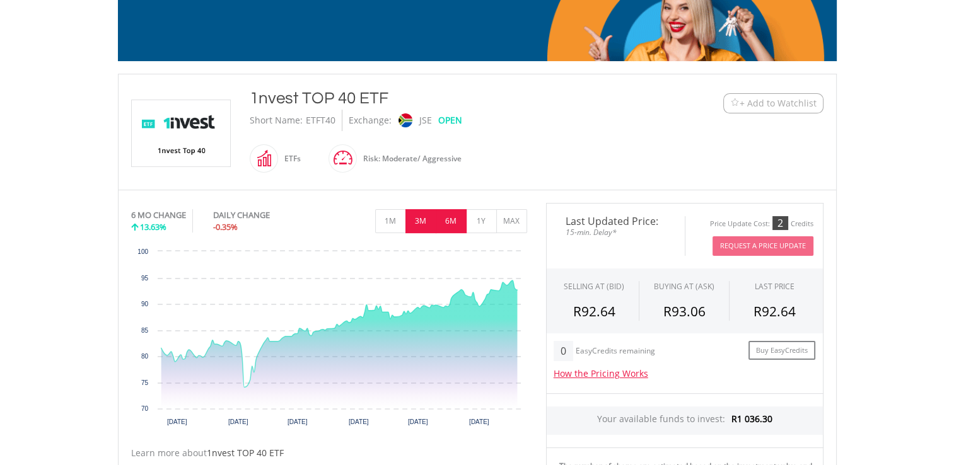
click at [423, 218] on button "3M" at bounding box center [421, 221] width 31 height 24
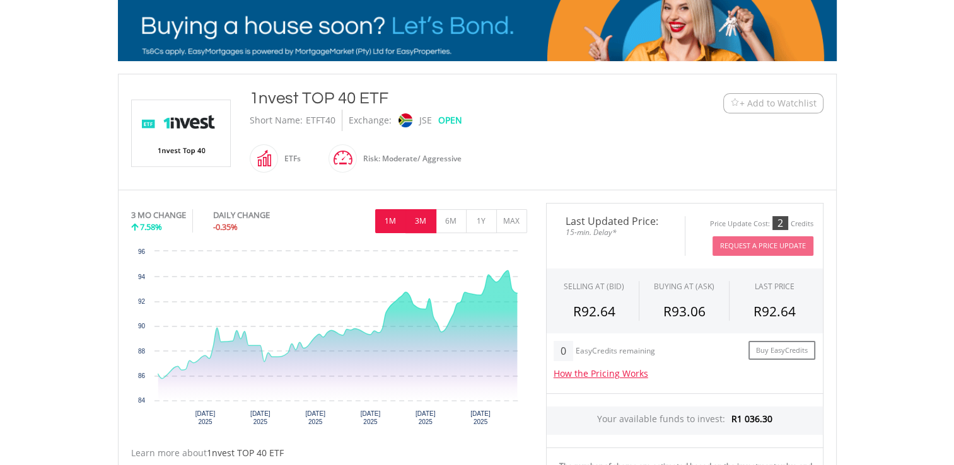
click at [392, 217] on button "1M" at bounding box center [390, 221] width 31 height 24
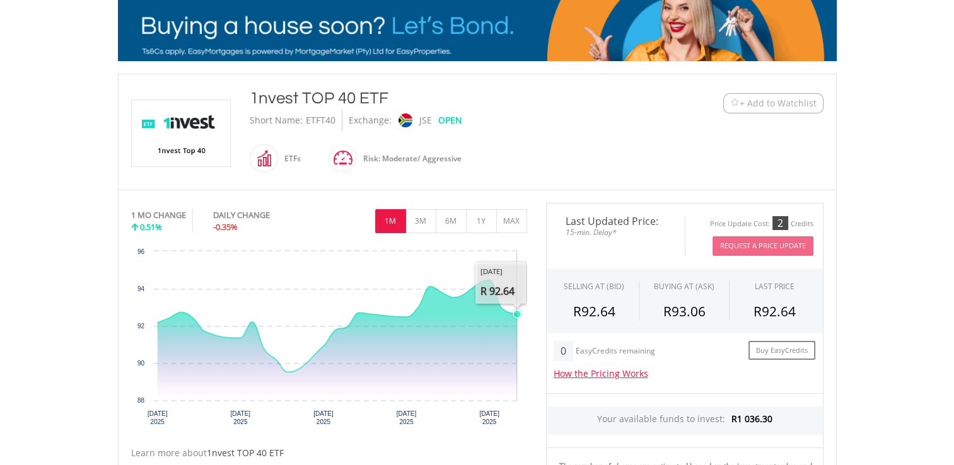
click at [516, 313] on icon "Wednesday, 20 Aug, 08:26:48.544, 92.64." at bounding box center [517, 314] width 8 height 8
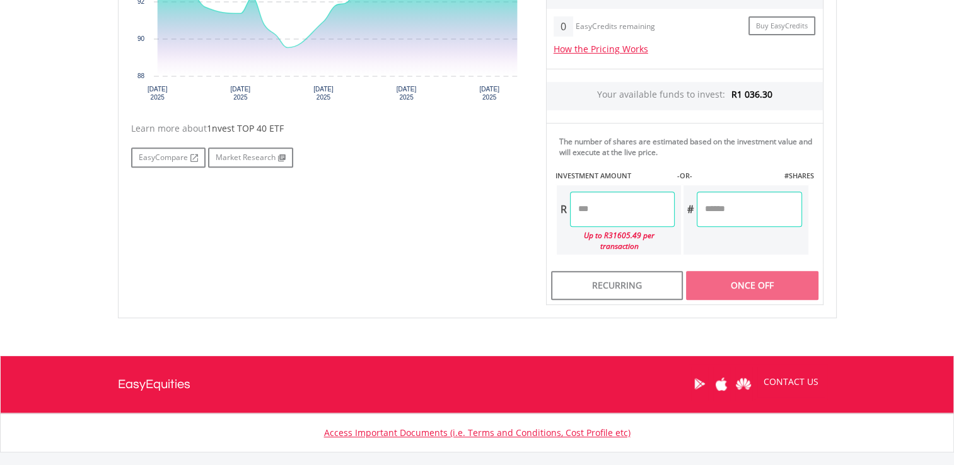
scroll to position [585, 0]
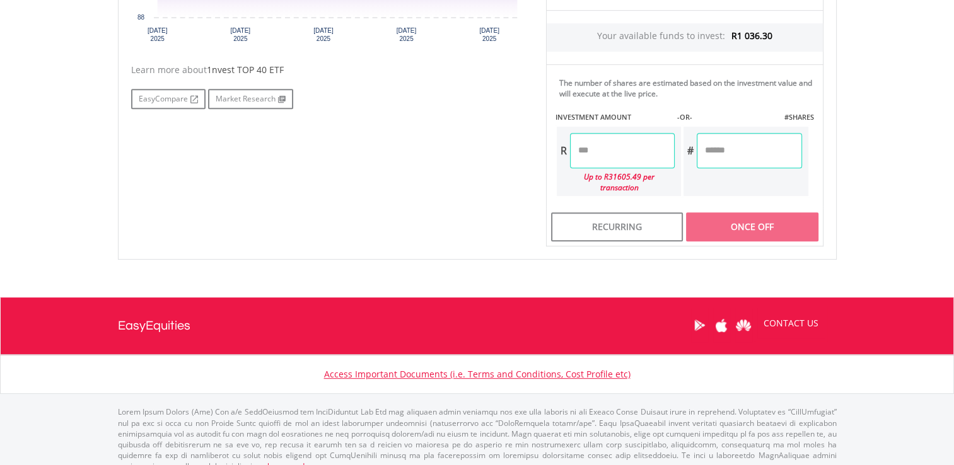
click at [752, 221] on div "Once Off" at bounding box center [752, 227] width 132 height 29
click at [659, 221] on div "Recurring" at bounding box center [617, 227] width 132 height 29
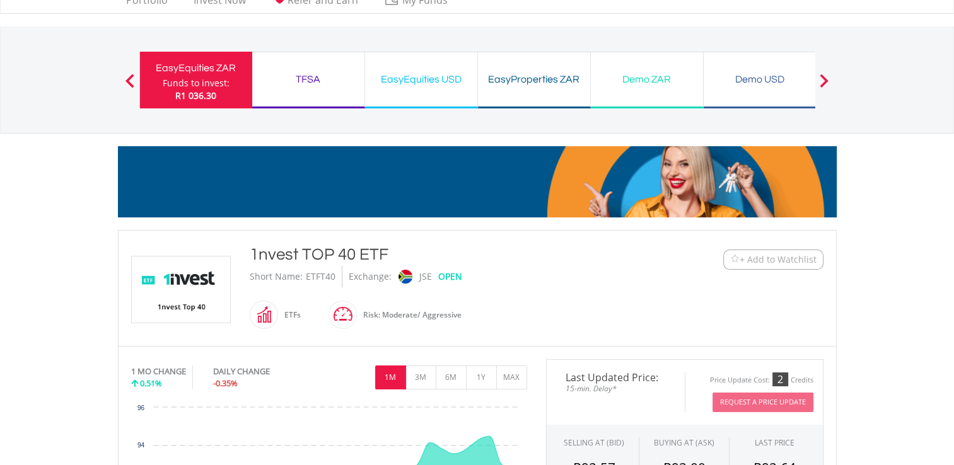
scroll to position [8, 0]
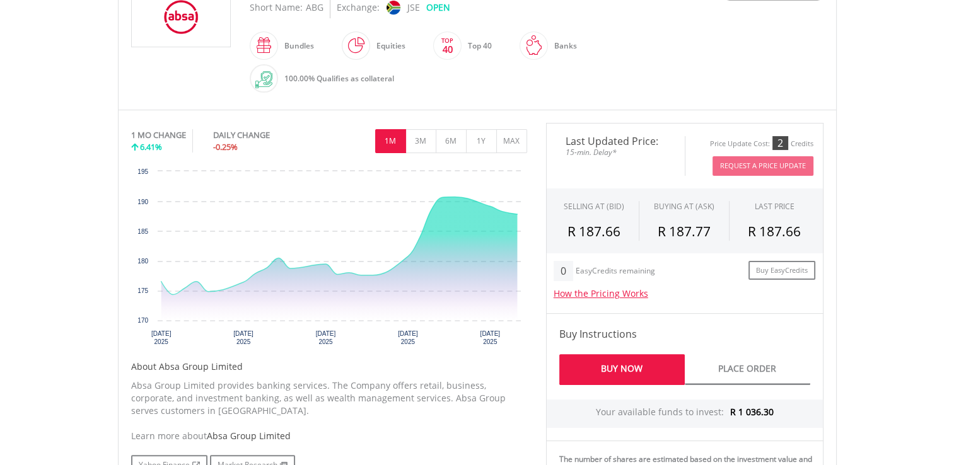
scroll to position [316, 0]
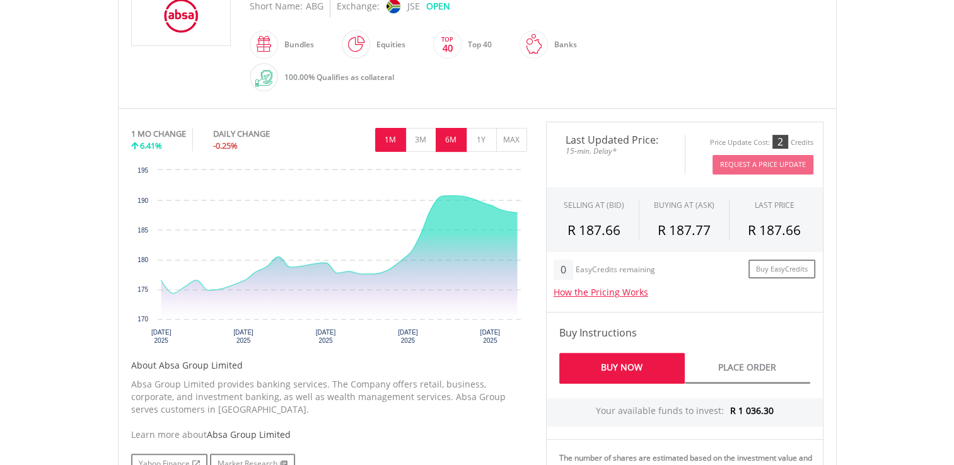
click at [450, 137] on button "6M" at bounding box center [451, 140] width 31 height 24
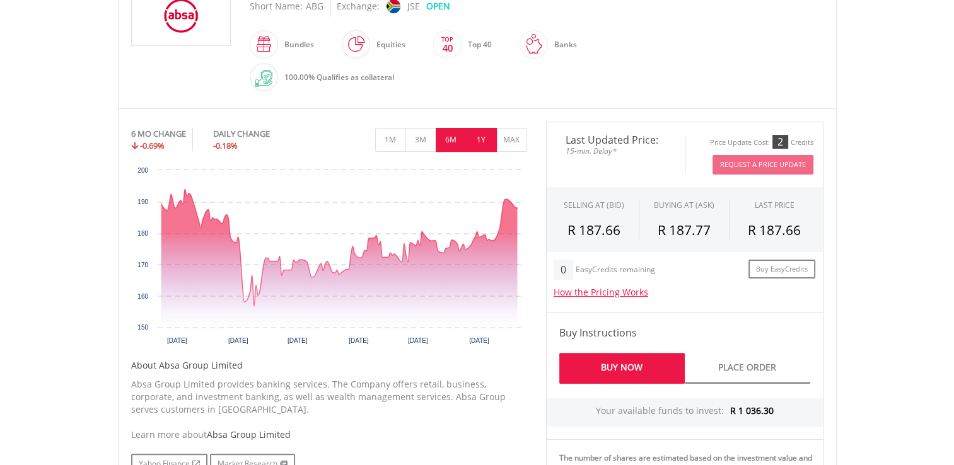
click at [483, 136] on button "1Y" at bounding box center [481, 140] width 31 height 24
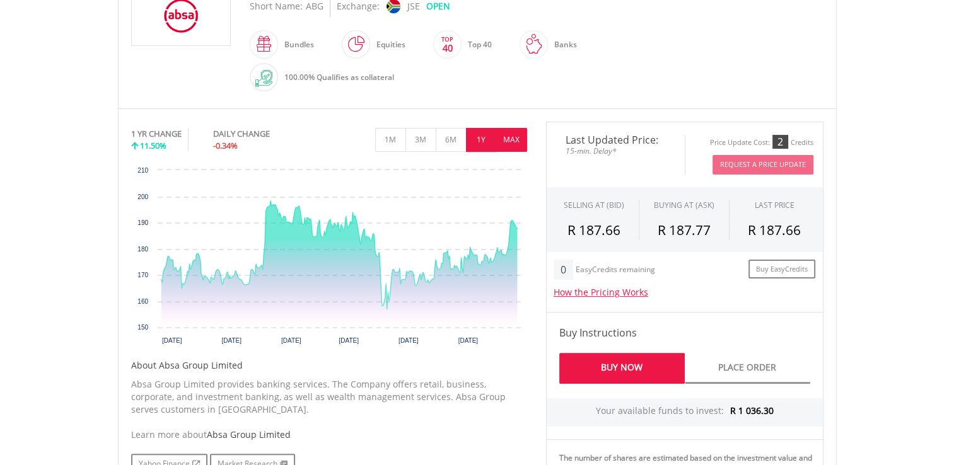
click at [510, 137] on button "MAX" at bounding box center [511, 140] width 31 height 24
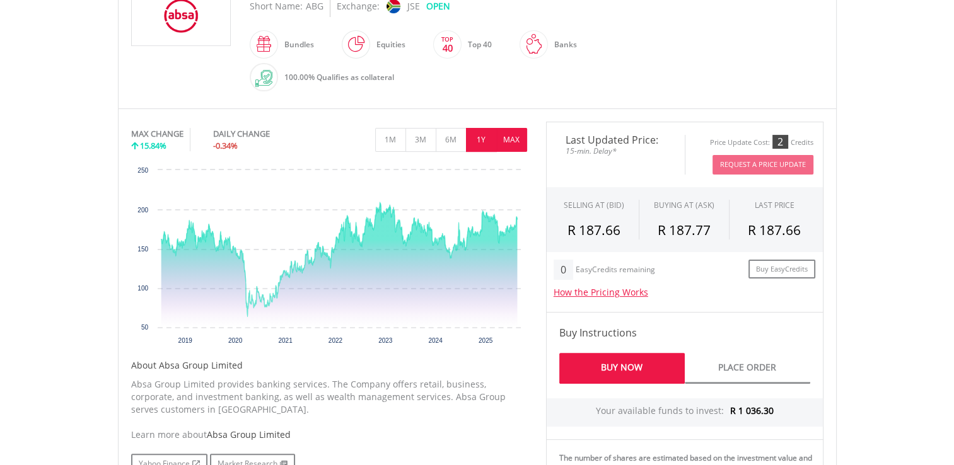
click at [482, 139] on button "1Y" at bounding box center [481, 140] width 31 height 24
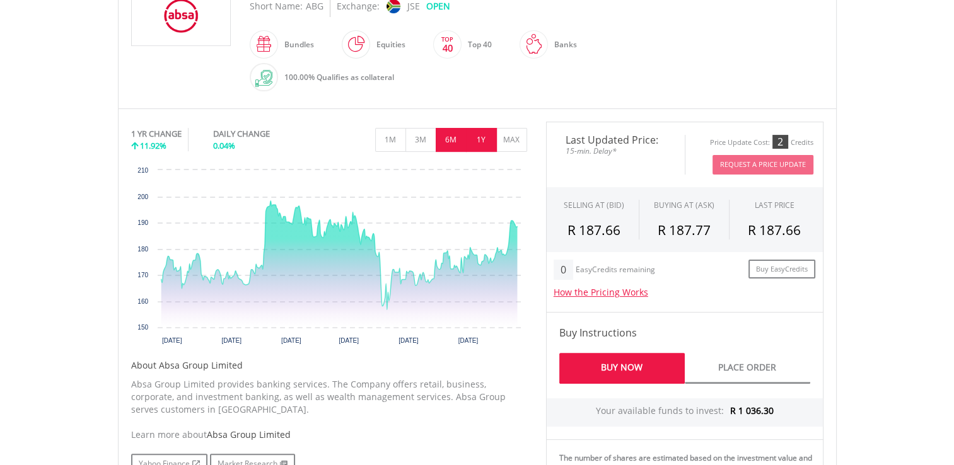
click at [443, 136] on button "6M" at bounding box center [451, 140] width 31 height 24
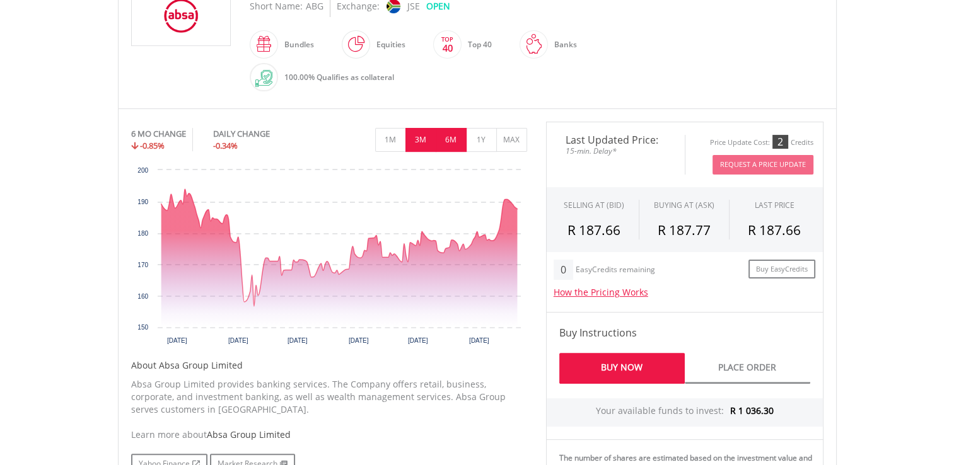
click at [422, 135] on button "3M" at bounding box center [421, 140] width 31 height 24
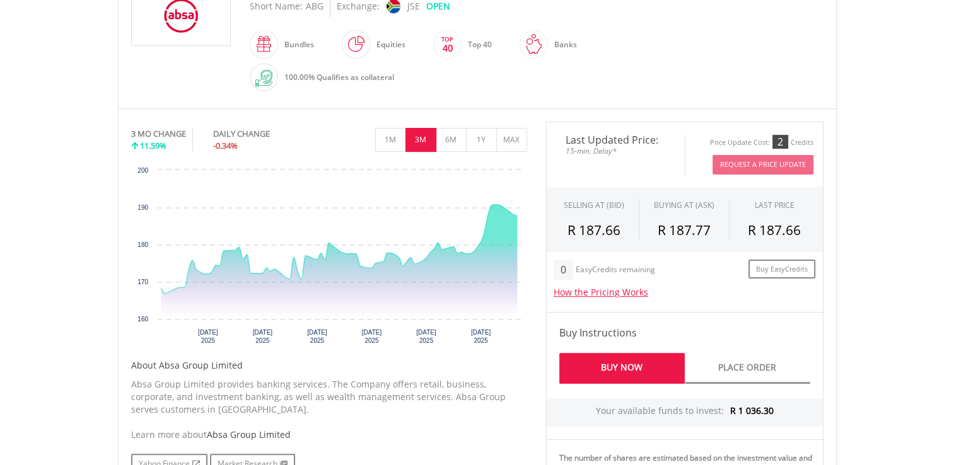
scroll to position [0, 0]
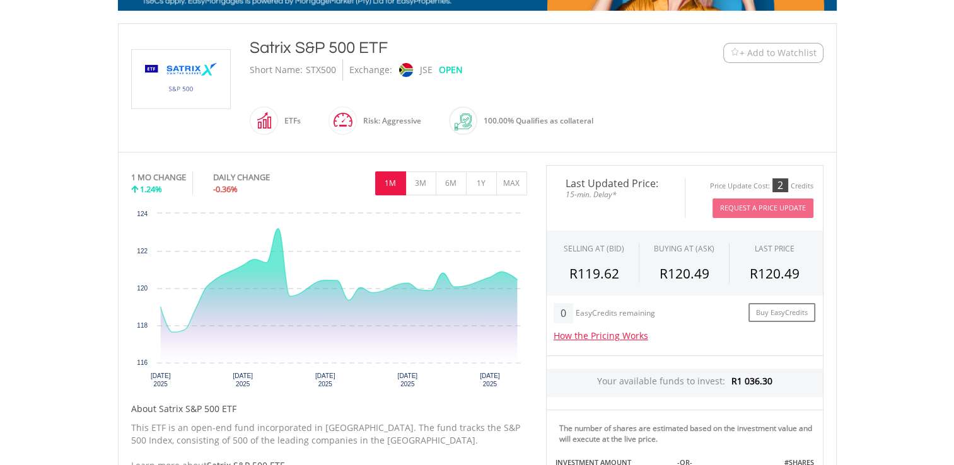
scroll to position [255, 0]
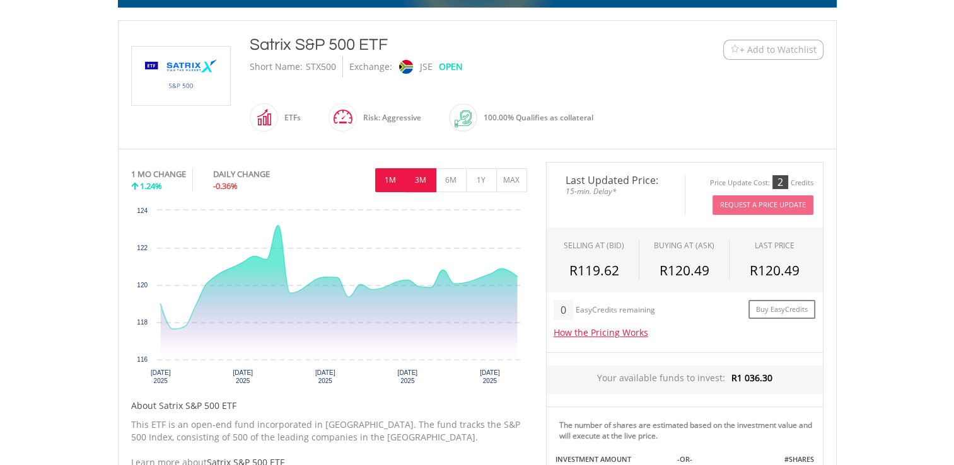
click at [419, 177] on button "3M" at bounding box center [421, 180] width 31 height 24
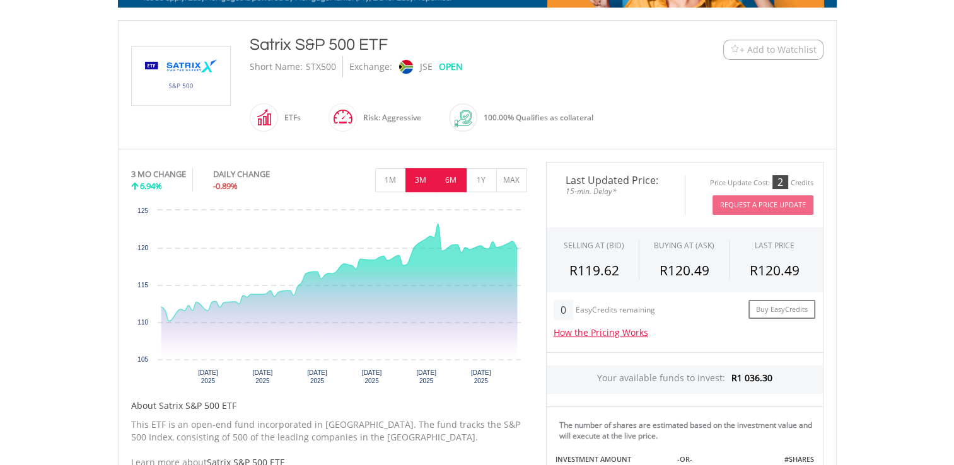
click at [452, 177] on button "6M" at bounding box center [451, 180] width 31 height 24
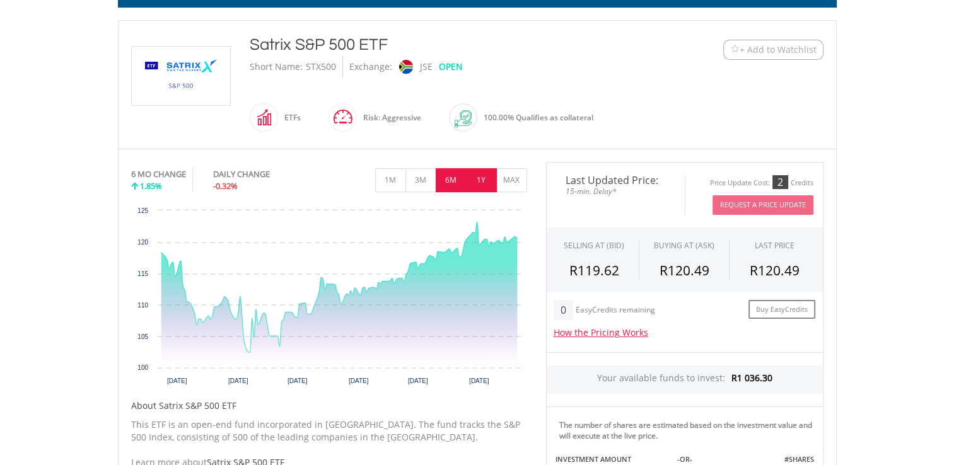
click at [484, 177] on button "1Y" at bounding box center [481, 180] width 31 height 24
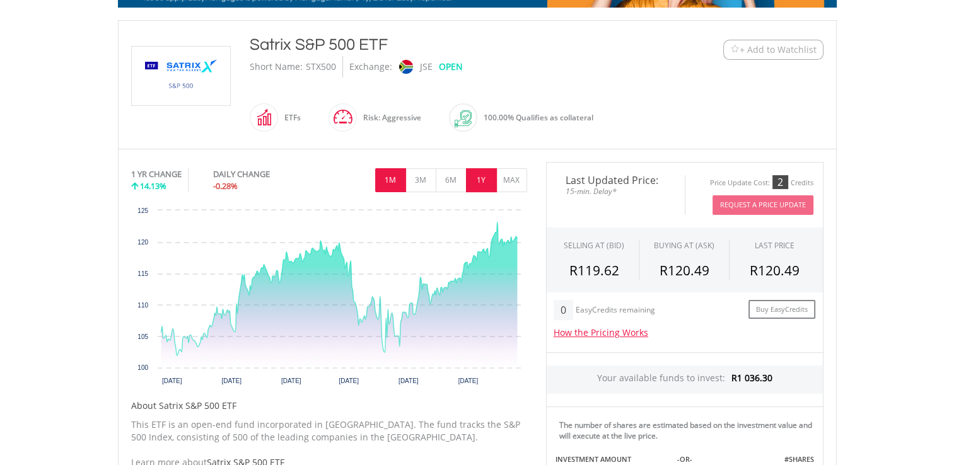
click at [390, 173] on button "1M" at bounding box center [390, 180] width 31 height 24
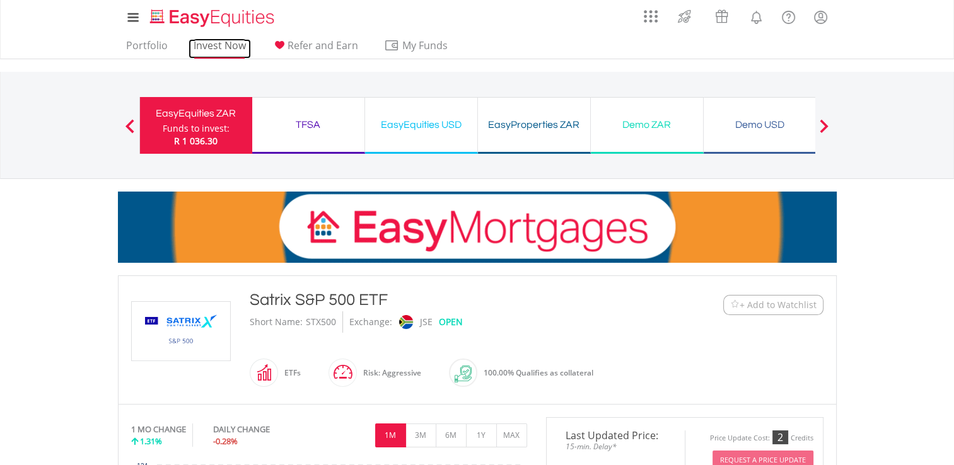
click at [205, 47] on link "Invest Now" at bounding box center [220, 49] width 62 height 20
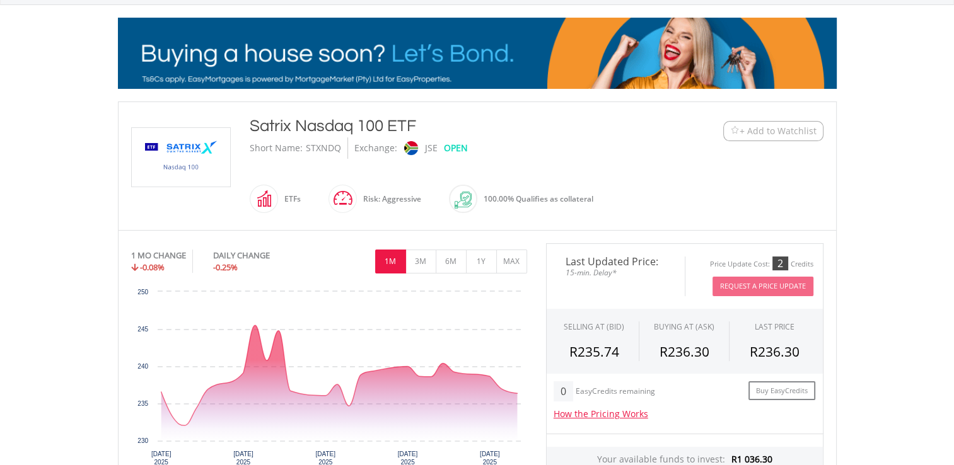
scroll to position [204, 0]
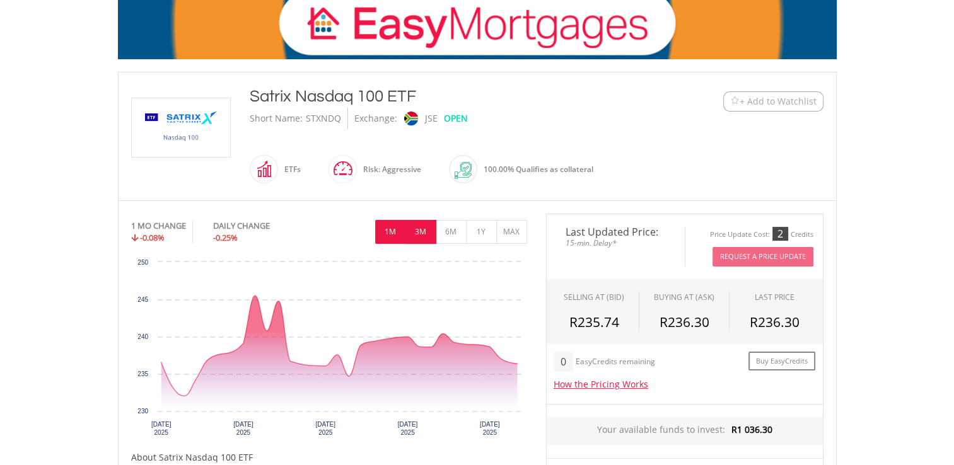
click at [420, 231] on button "3M" at bounding box center [421, 232] width 31 height 24
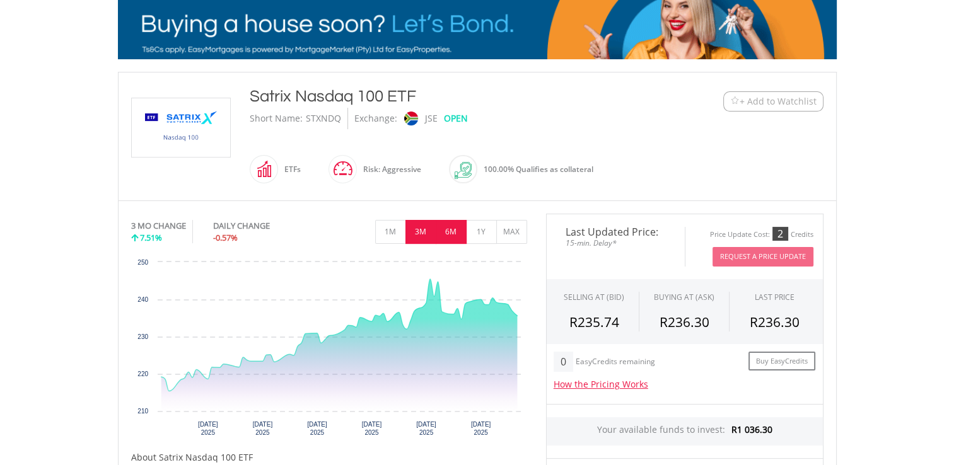
click at [452, 228] on button "6M" at bounding box center [451, 232] width 31 height 24
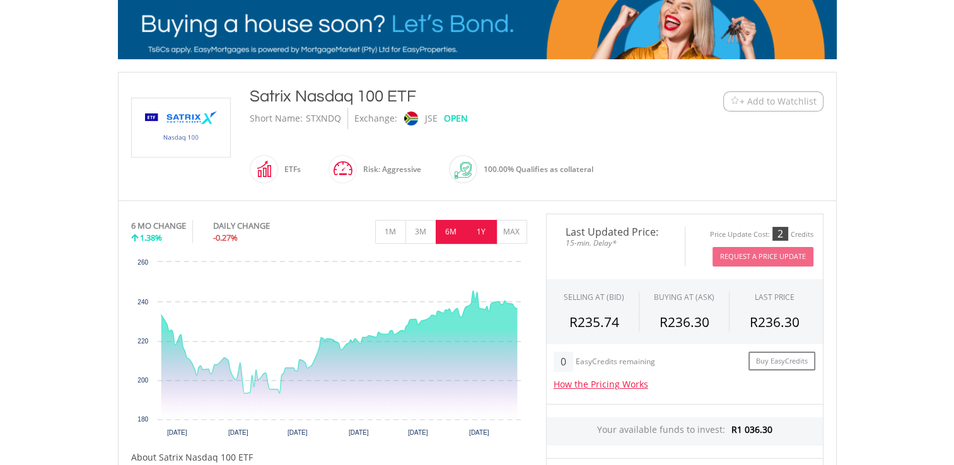
click at [481, 229] on button "1Y" at bounding box center [481, 232] width 31 height 24
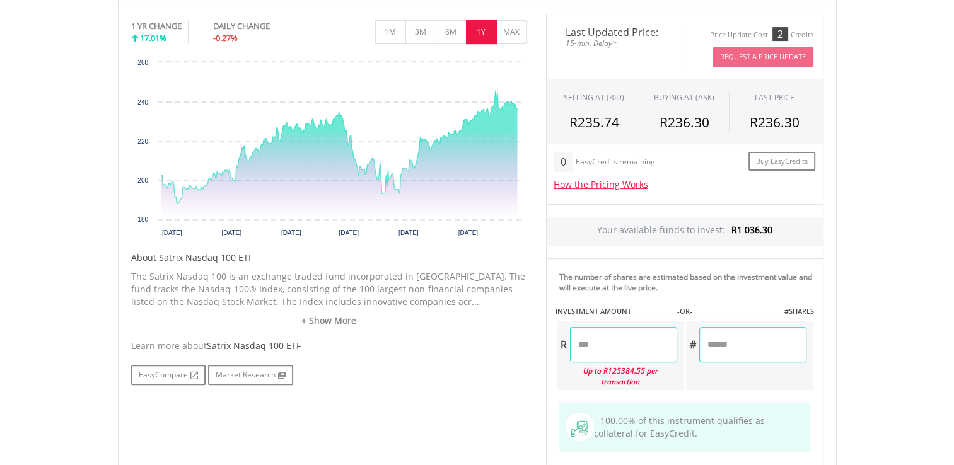
scroll to position [406, 0]
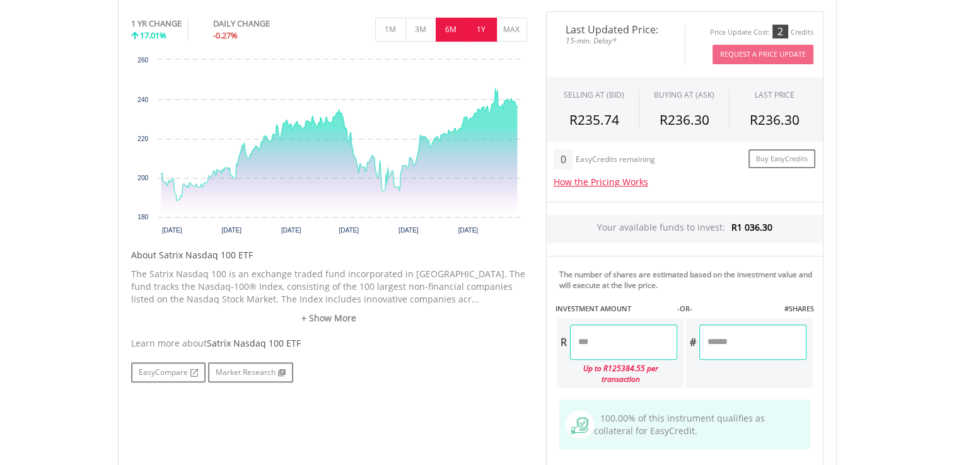
click at [447, 26] on button "6M" at bounding box center [451, 30] width 31 height 24
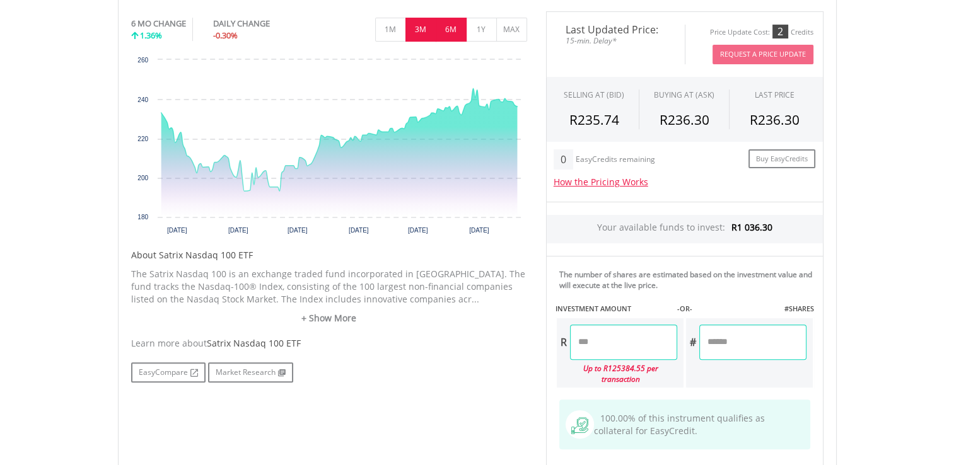
click at [419, 25] on button "3M" at bounding box center [421, 30] width 31 height 24
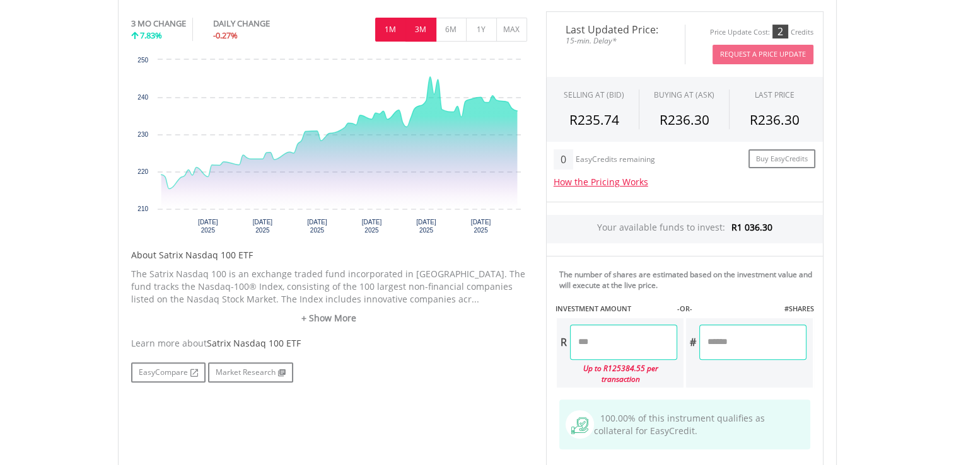
click at [391, 25] on button "1M" at bounding box center [390, 30] width 31 height 24
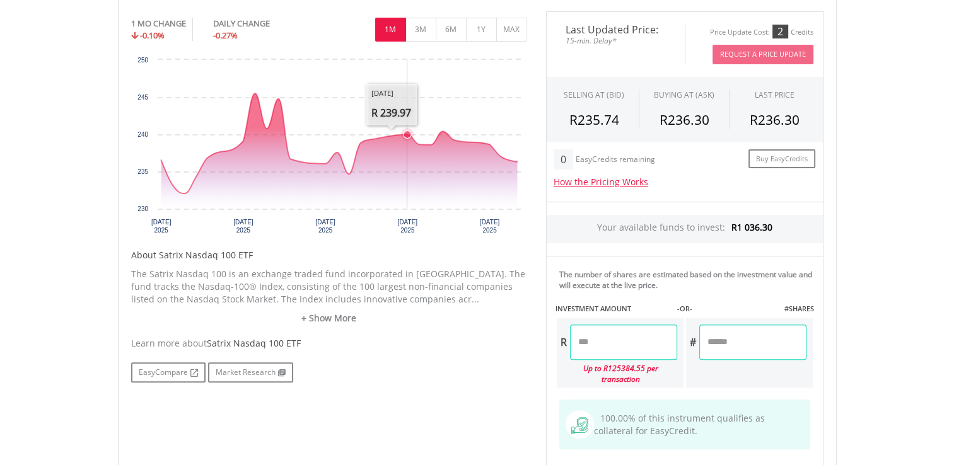
click at [411, 137] on icon "Interactive chart" at bounding box center [339, 143] width 356 height 100
click at [409, 137] on icon "Interactive chart" at bounding box center [407, 134] width 13 height 13
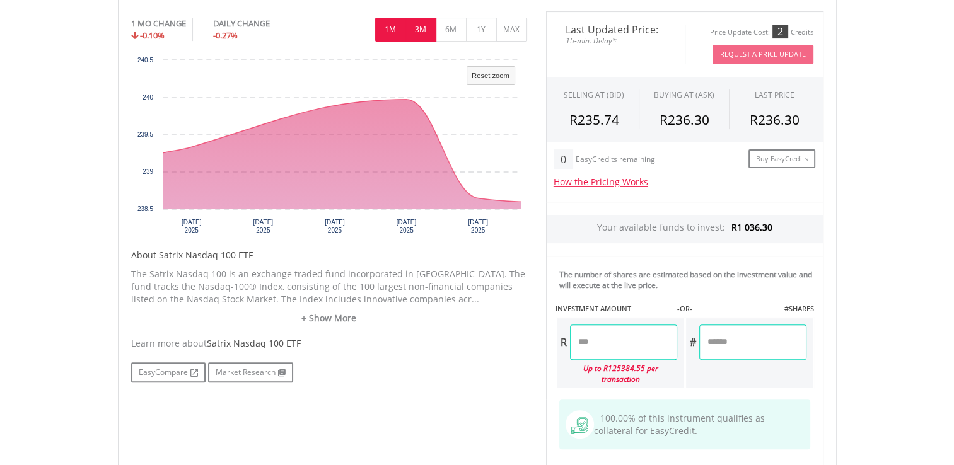
click at [426, 28] on button "3M" at bounding box center [421, 30] width 31 height 24
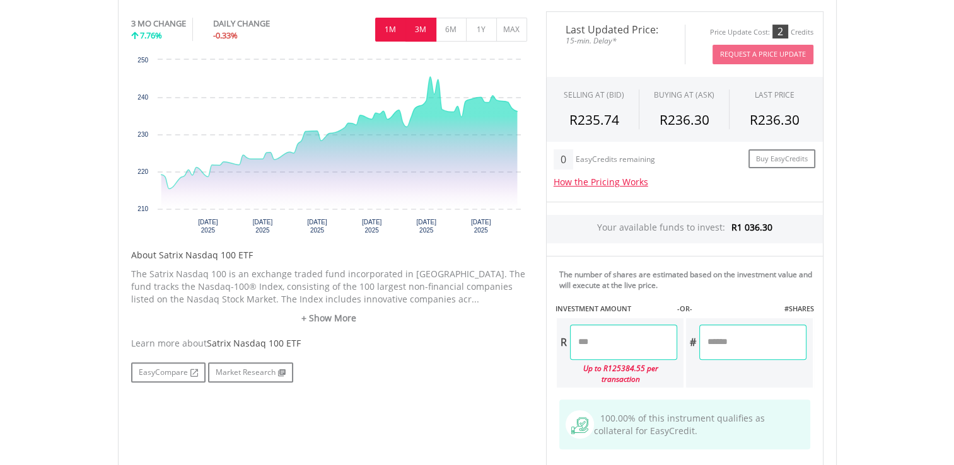
click at [394, 26] on button "1M" at bounding box center [390, 30] width 31 height 24
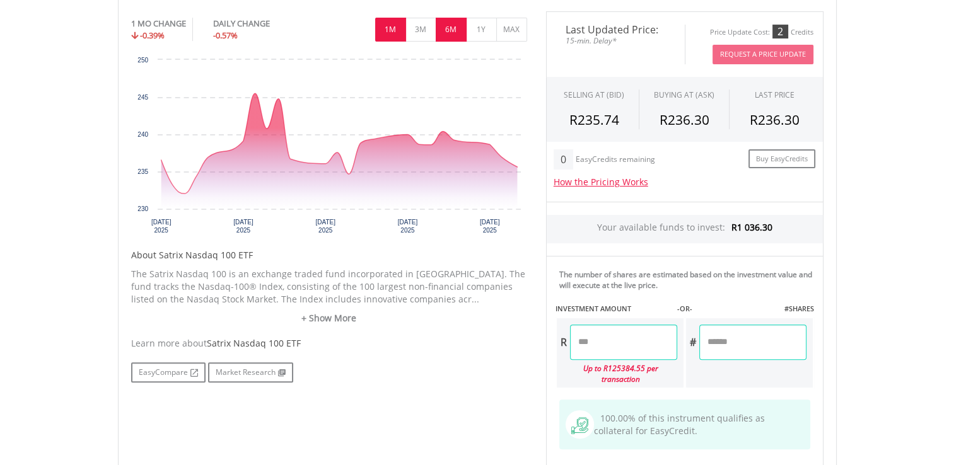
click at [453, 28] on button "6M" at bounding box center [451, 30] width 31 height 24
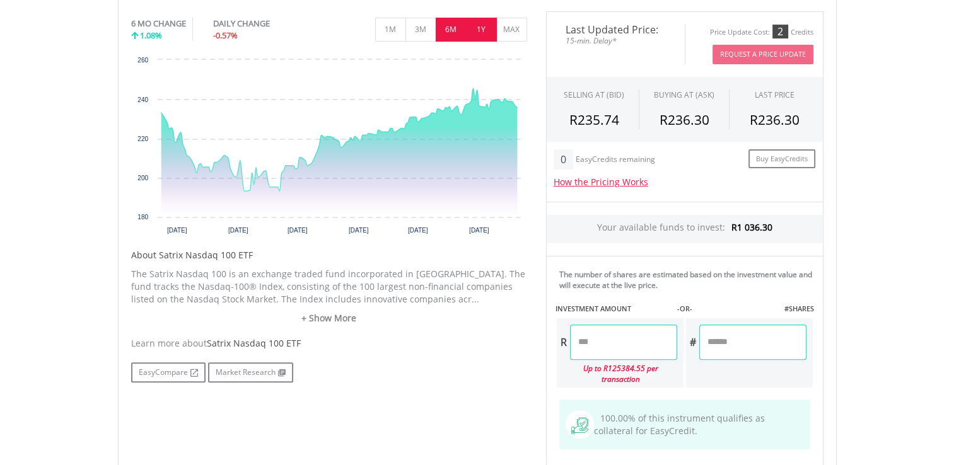
click at [478, 30] on button "1Y" at bounding box center [481, 30] width 31 height 24
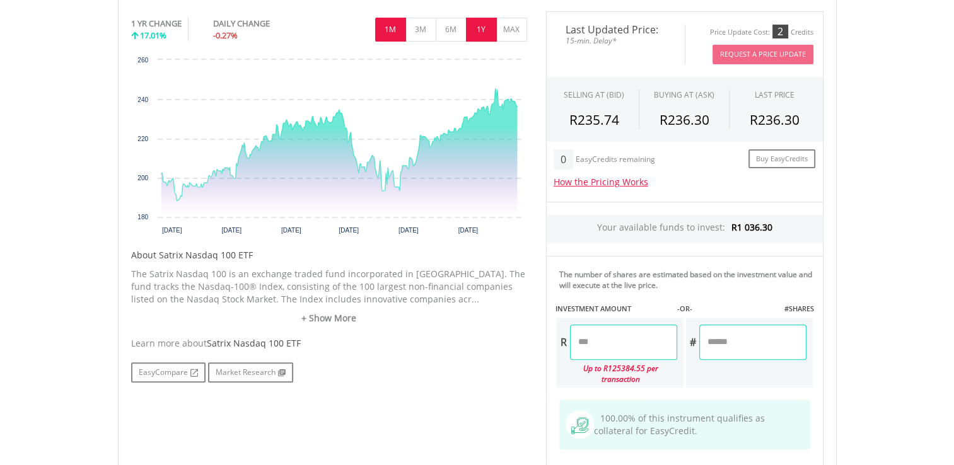
click at [392, 26] on button "1M" at bounding box center [390, 30] width 31 height 24
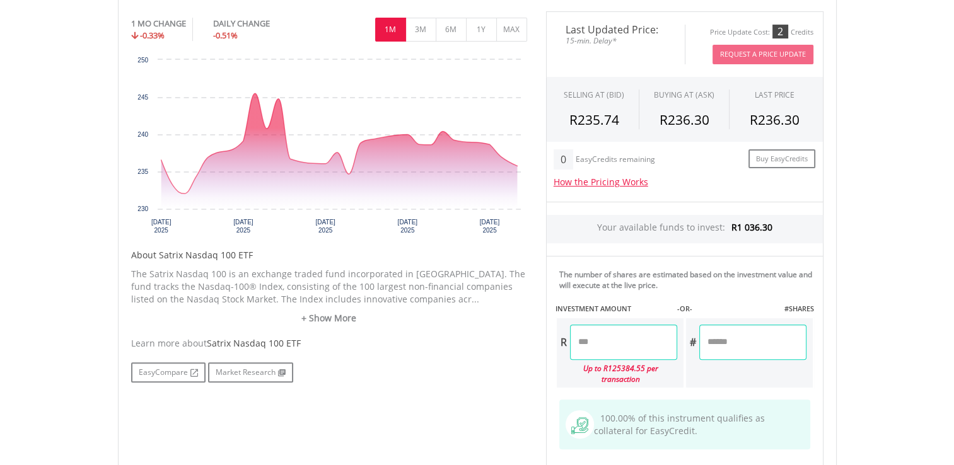
click at [391, 25] on button "1M" at bounding box center [390, 30] width 31 height 24
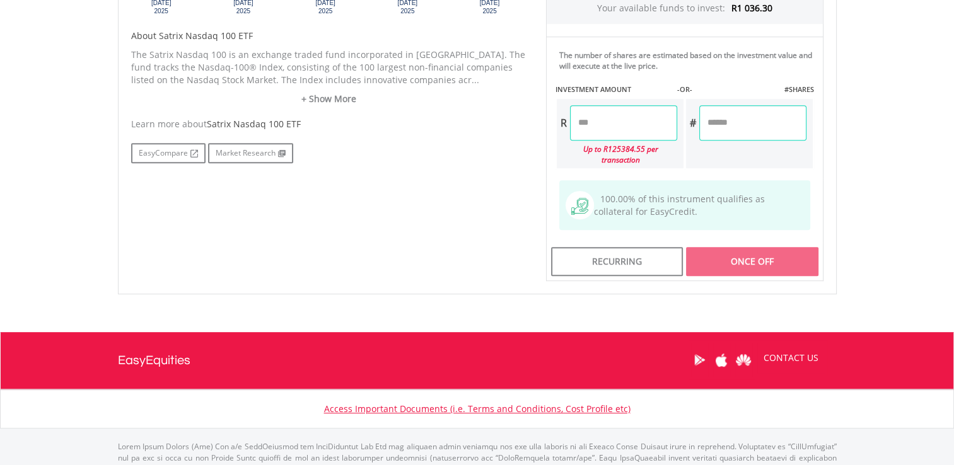
scroll to position [629, 0]
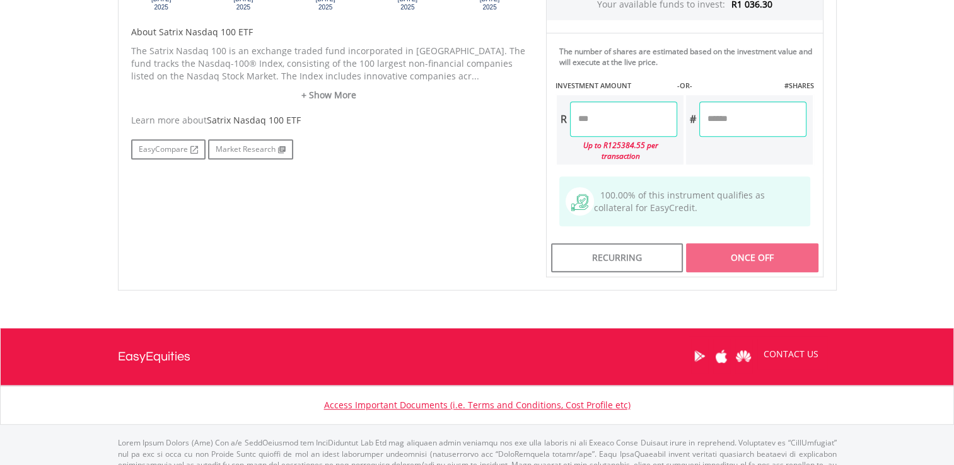
click at [755, 247] on div "Once Off" at bounding box center [752, 257] width 132 height 29
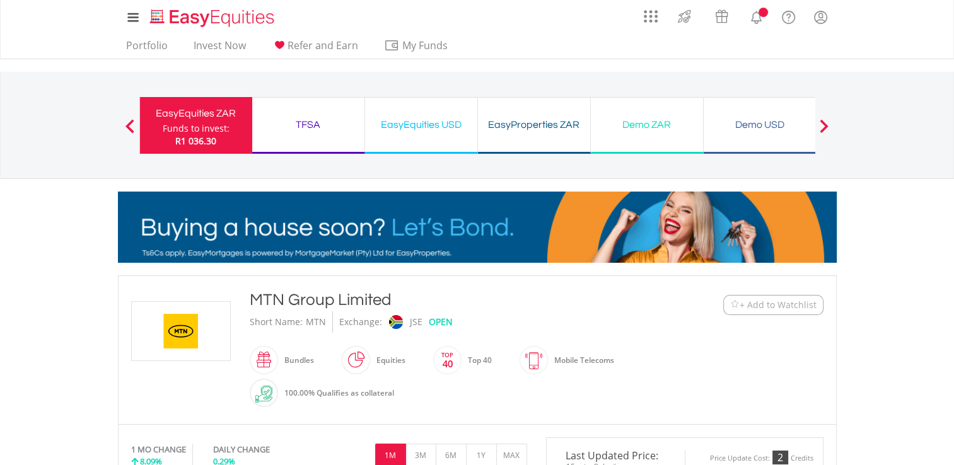
drag, startPoint x: 805, startPoint y: 399, endPoint x: 843, endPoint y: 385, distance: 41.1
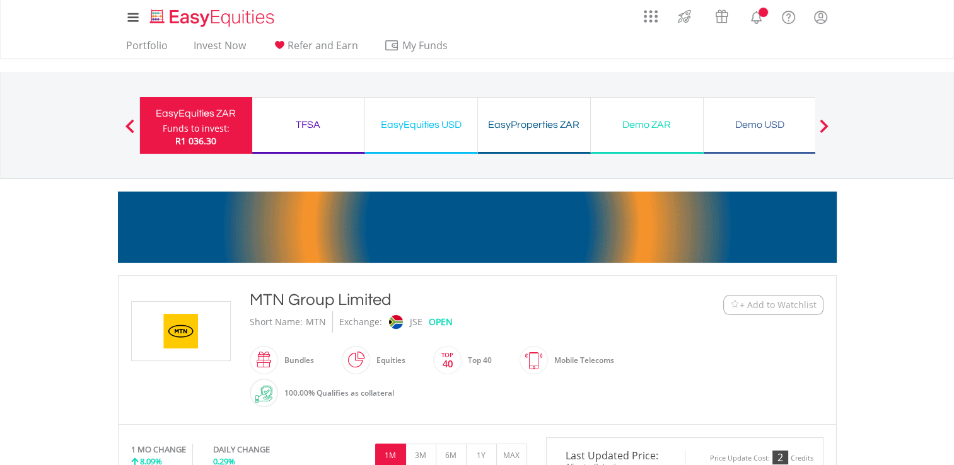
click at [812, 395] on div "﻿ MTN Group Limited MTN Group Limited Short Name: MTN Exchange: JSE OPEN Bundles" at bounding box center [477, 350] width 711 height 123
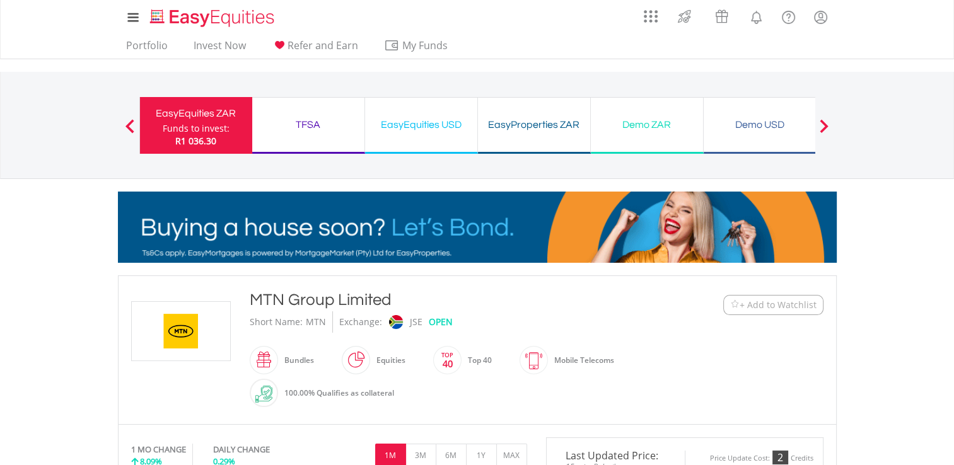
click at [825, 392] on div "﻿ MTN Group Limited MTN Group Limited Short Name: MTN Exchange: JSE OPEN Bundles" at bounding box center [477, 350] width 711 height 123
drag, startPoint x: 833, startPoint y: 390, endPoint x: 879, endPoint y: 404, distance: 47.5
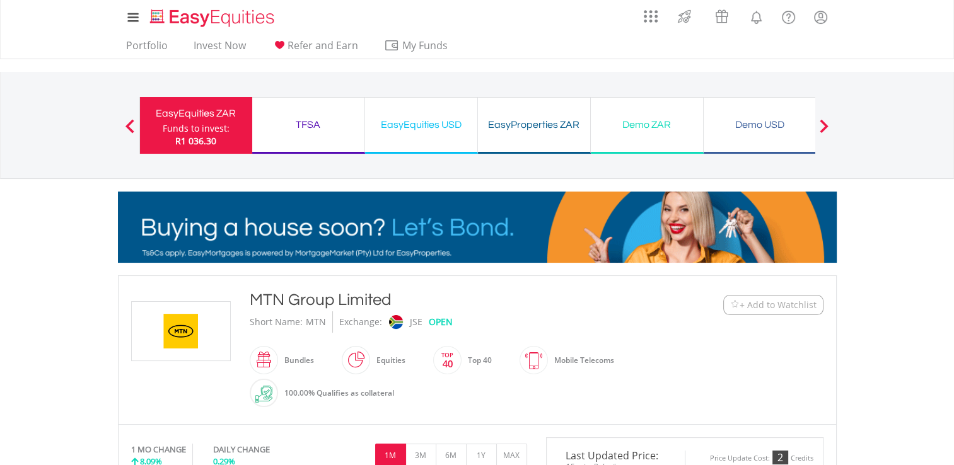
drag, startPoint x: 933, startPoint y: 425, endPoint x: 963, endPoint y: 397, distance: 41.5
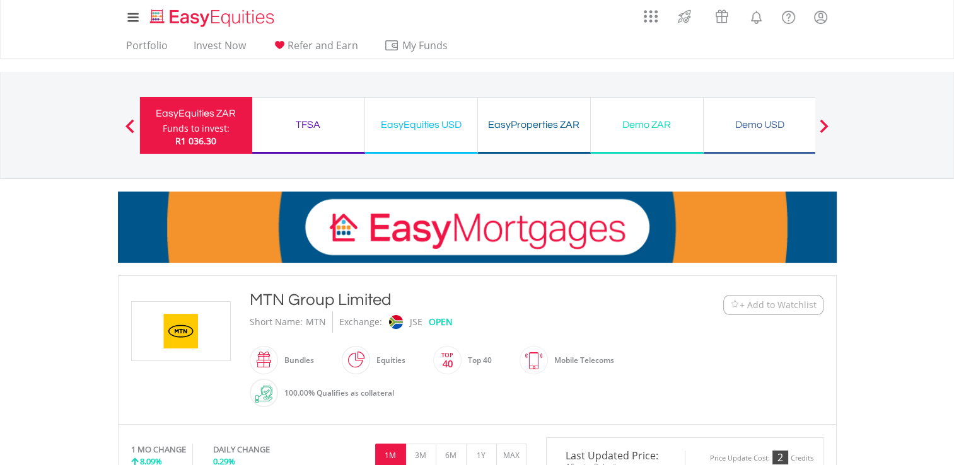
drag, startPoint x: 963, startPoint y: 397, endPoint x: 894, endPoint y: 427, distance: 75.1
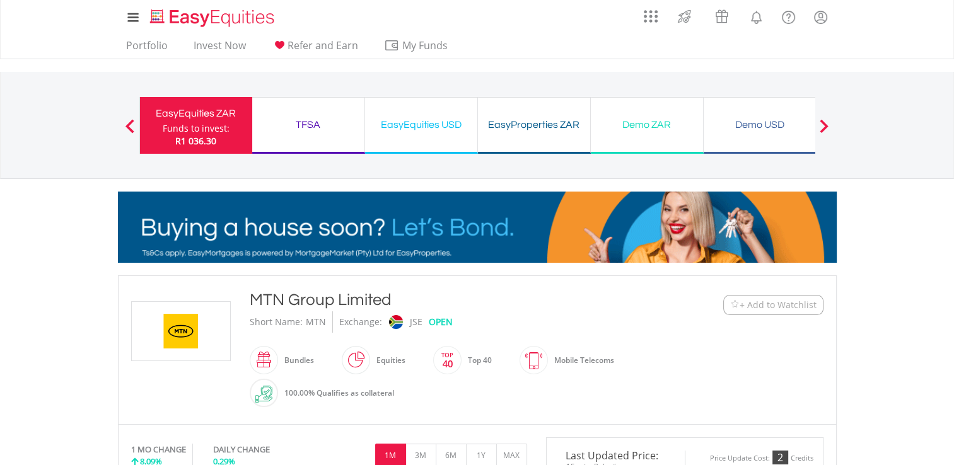
drag, startPoint x: 850, startPoint y: 297, endPoint x: 692, endPoint y: 294, distance: 157.7
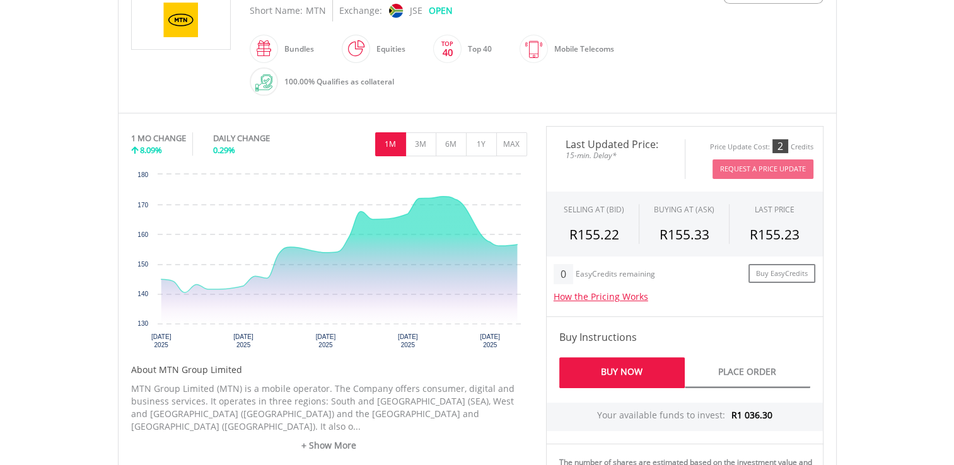
scroll to position [310, 0]
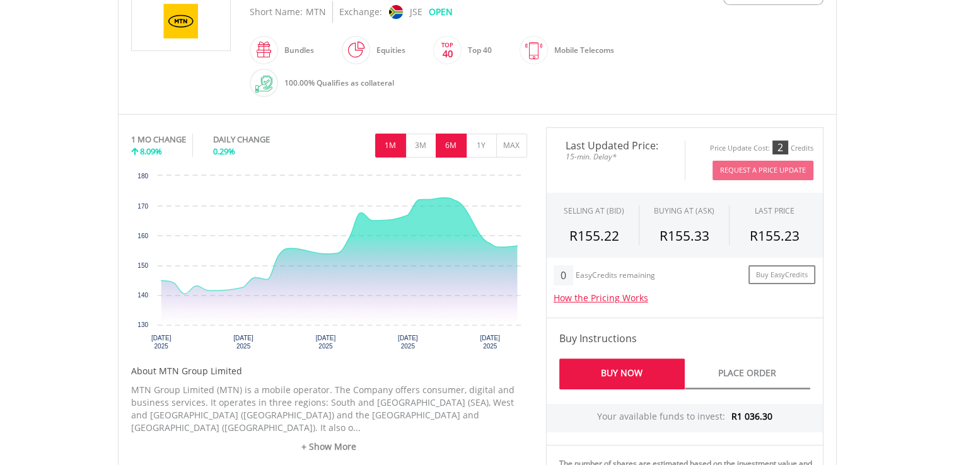
click at [455, 140] on button "6M" at bounding box center [451, 146] width 31 height 24
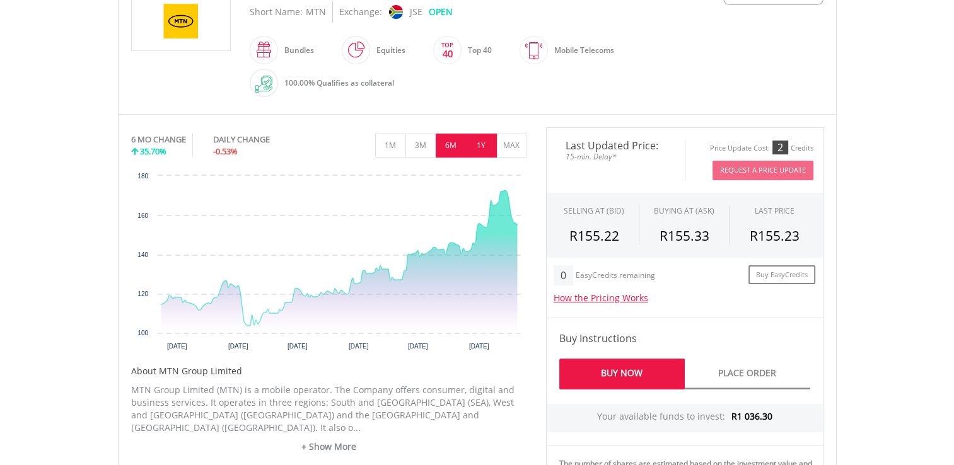
click at [483, 146] on button "1Y" at bounding box center [481, 146] width 31 height 24
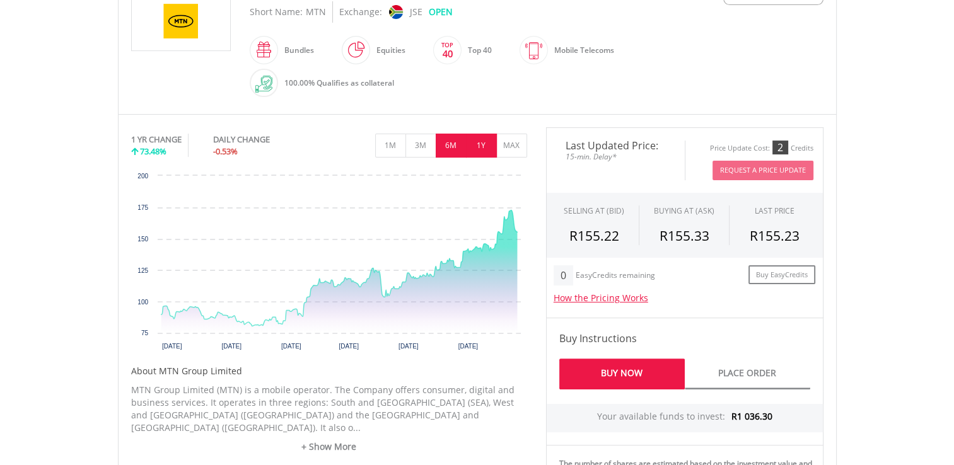
click at [453, 143] on button "6M" at bounding box center [451, 146] width 31 height 24
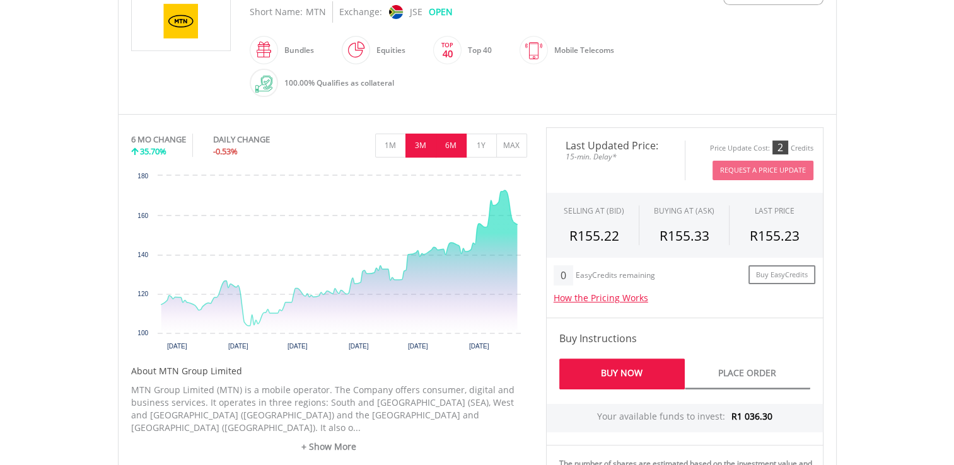
click at [423, 139] on button "3M" at bounding box center [421, 146] width 31 height 24
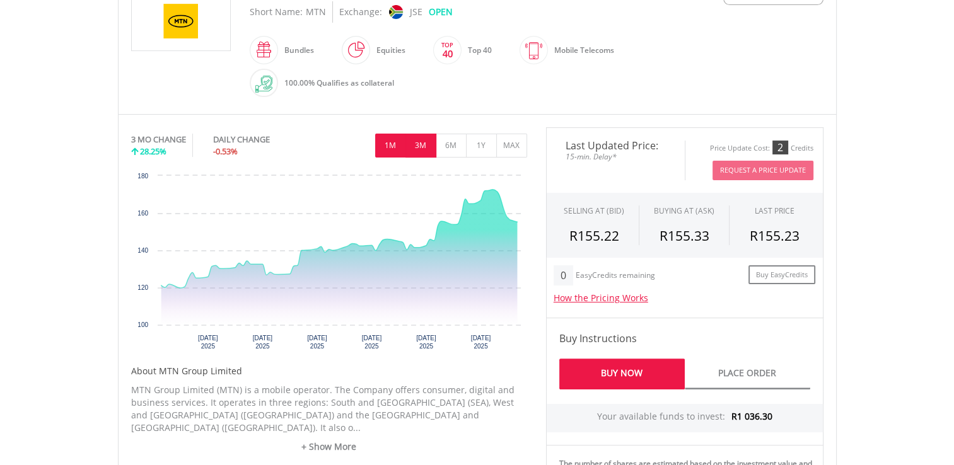
click at [393, 140] on button "1M" at bounding box center [390, 146] width 31 height 24
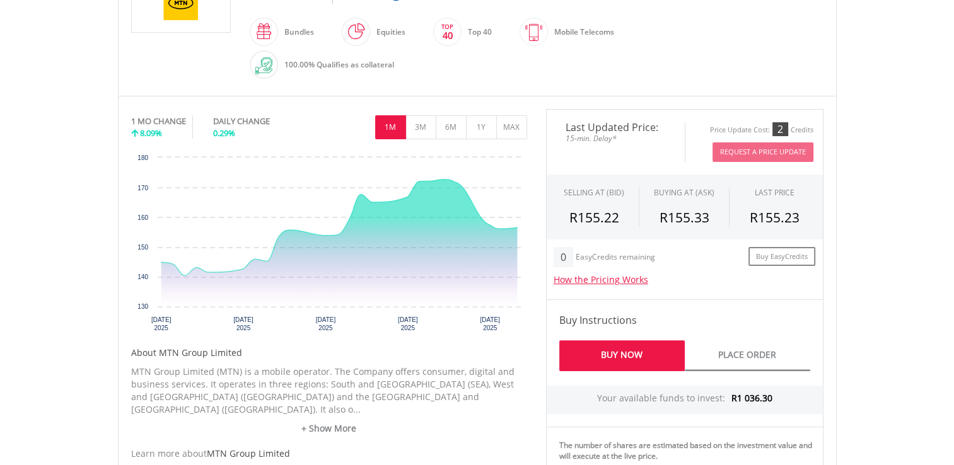
scroll to position [330, 0]
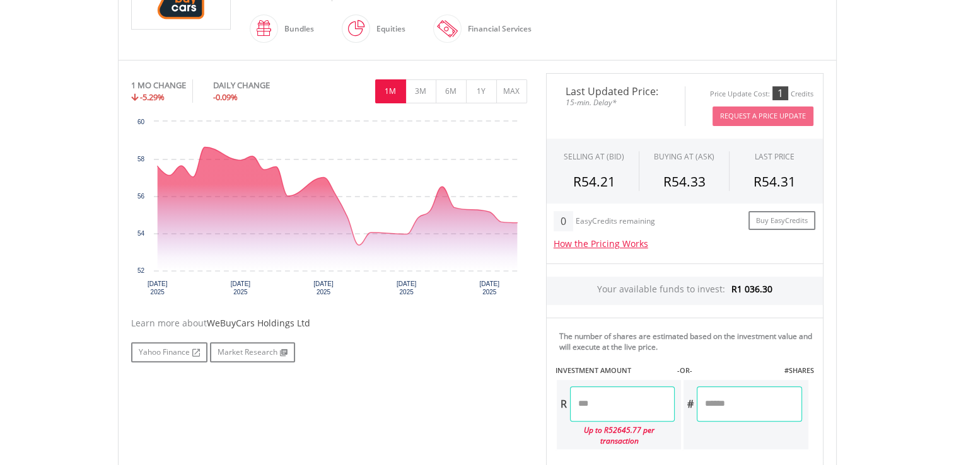
scroll to position [339, 0]
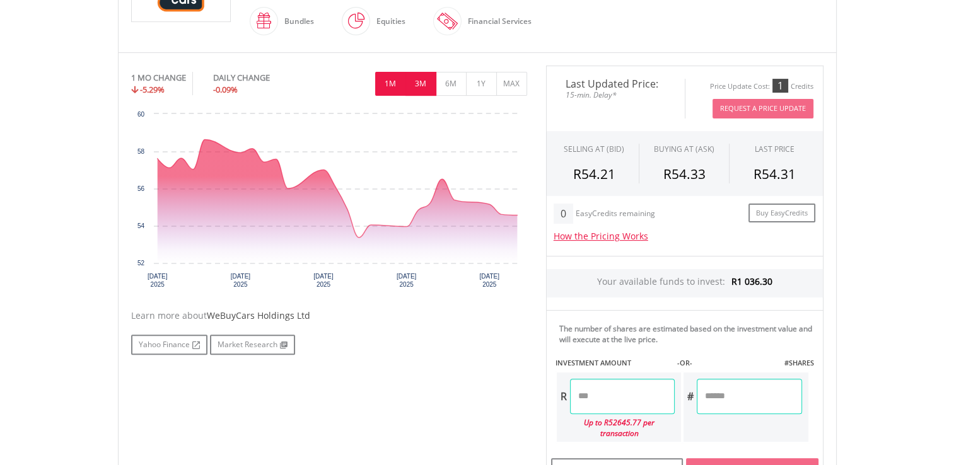
click at [426, 85] on button "3M" at bounding box center [421, 84] width 31 height 24
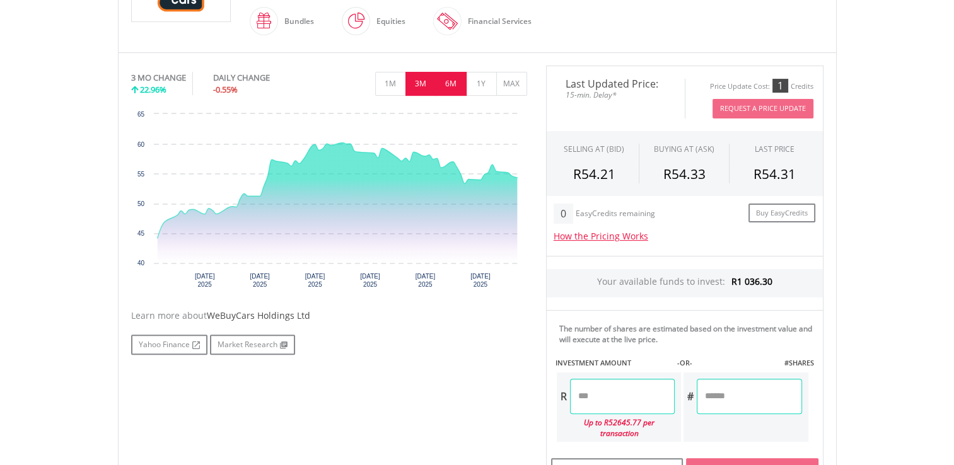
click at [452, 84] on button "6M" at bounding box center [451, 84] width 31 height 24
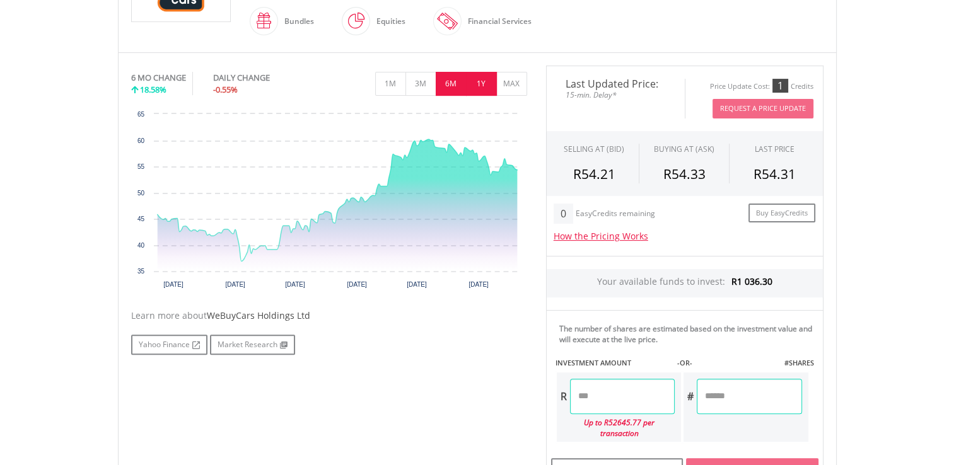
click at [479, 82] on button "1Y" at bounding box center [481, 84] width 31 height 24
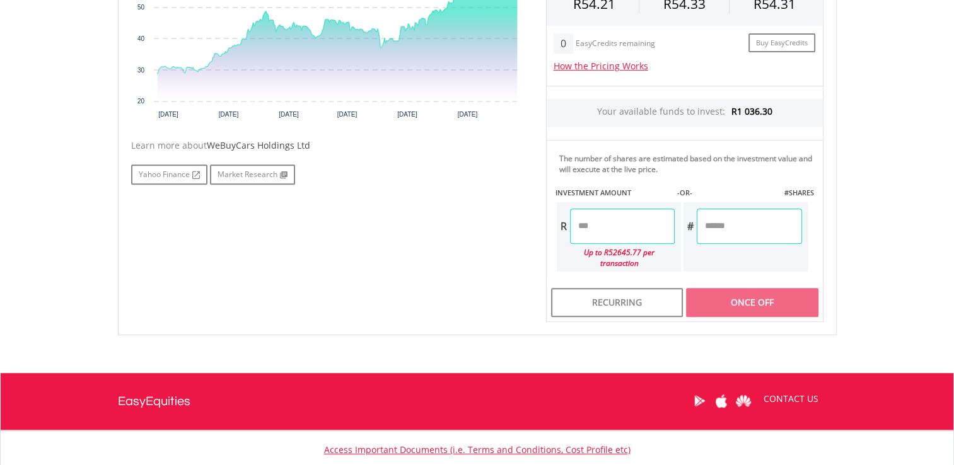
scroll to position [585, 0]
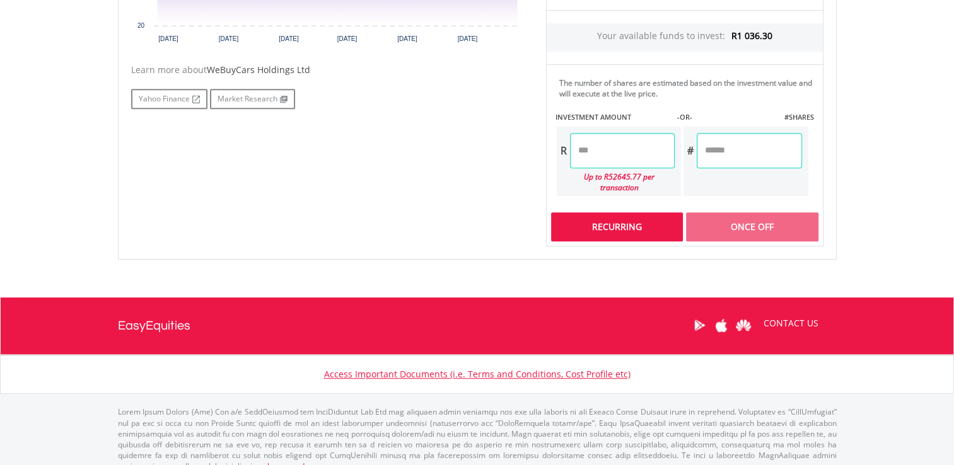
click at [643, 213] on div "Recurring" at bounding box center [617, 227] width 132 height 29
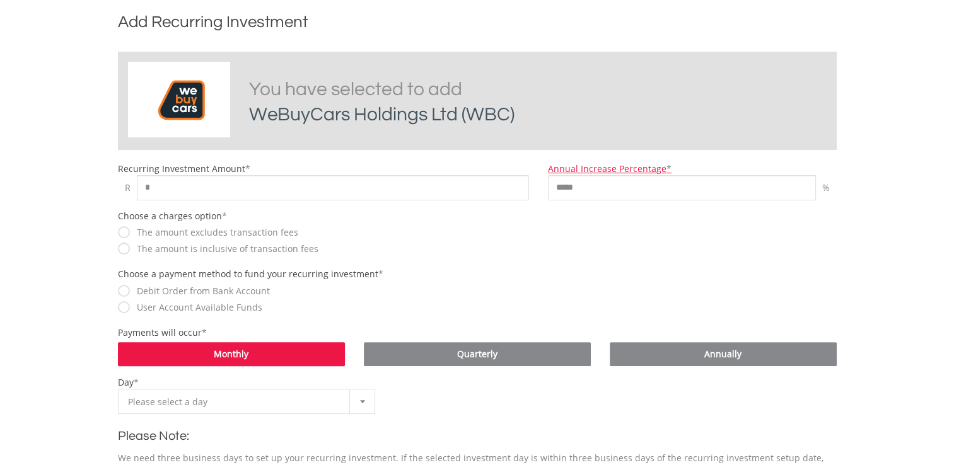
scroll to position [270, 0]
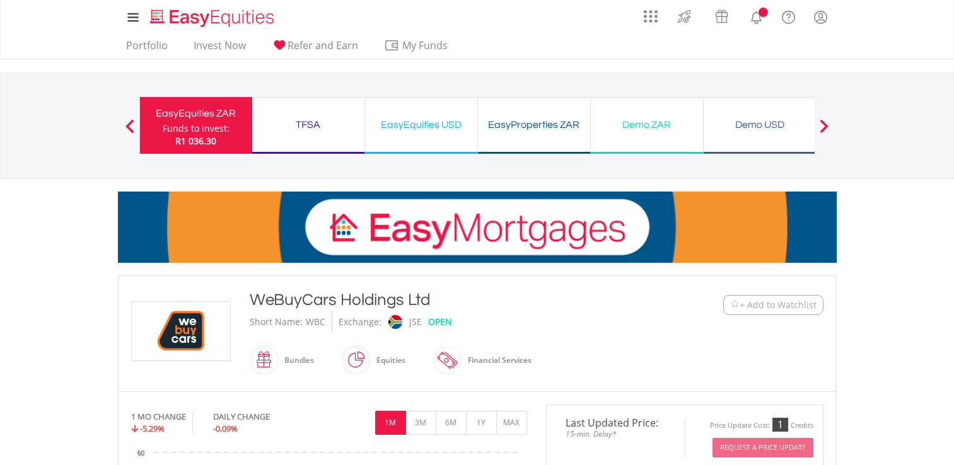
scroll to position [585, 0]
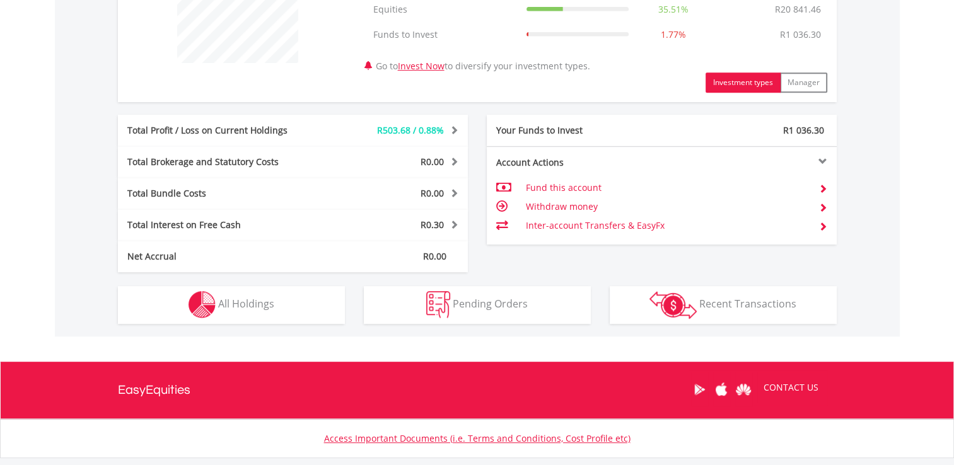
scroll to position [551, 0]
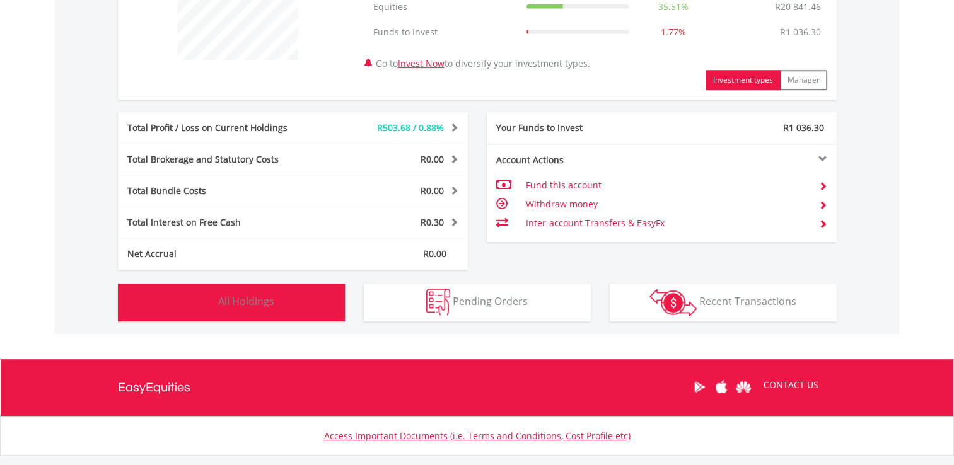
click at [207, 296] on img "button" at bounding box center [202, 302] width 27 height 27
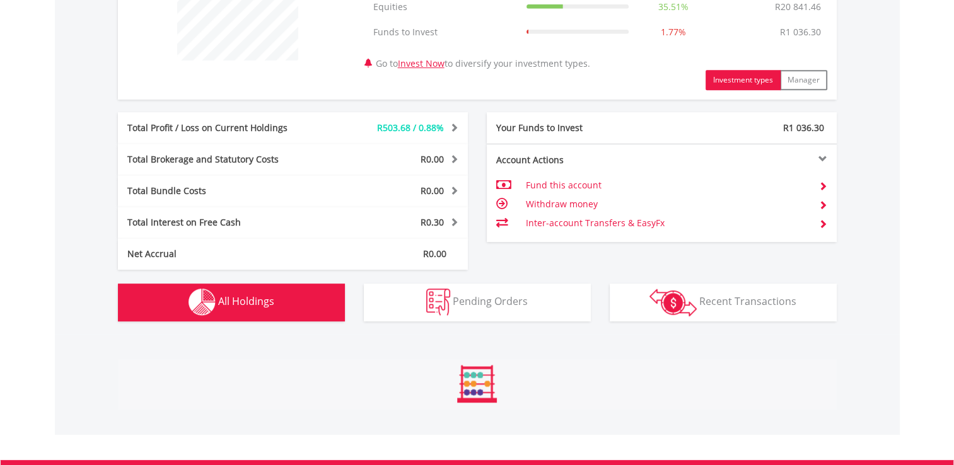
scroll to position [909, 0]
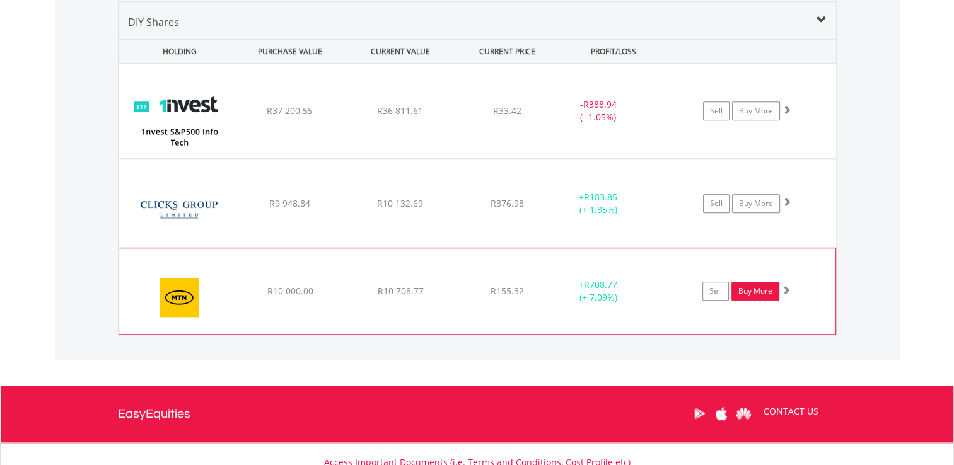
click at [752, 291] on link "Buy More" at bounding box center [756, 291] width 48 height 19
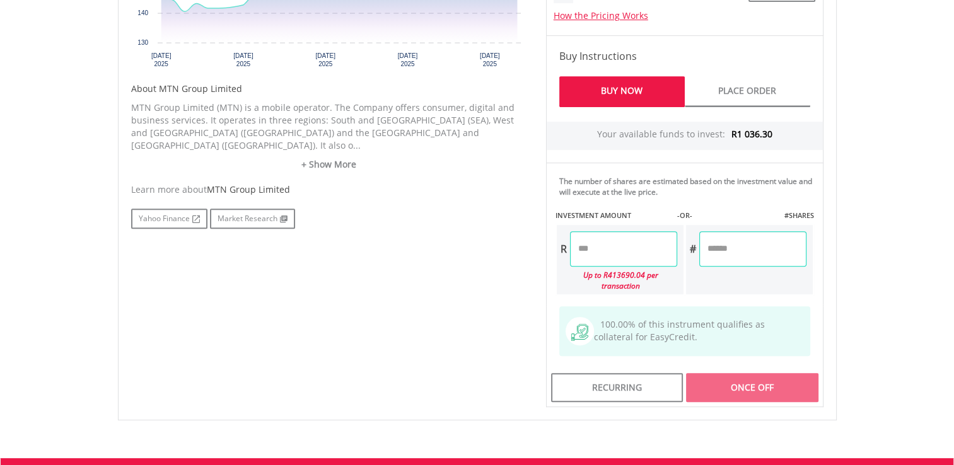
scroll to position [595, 0]
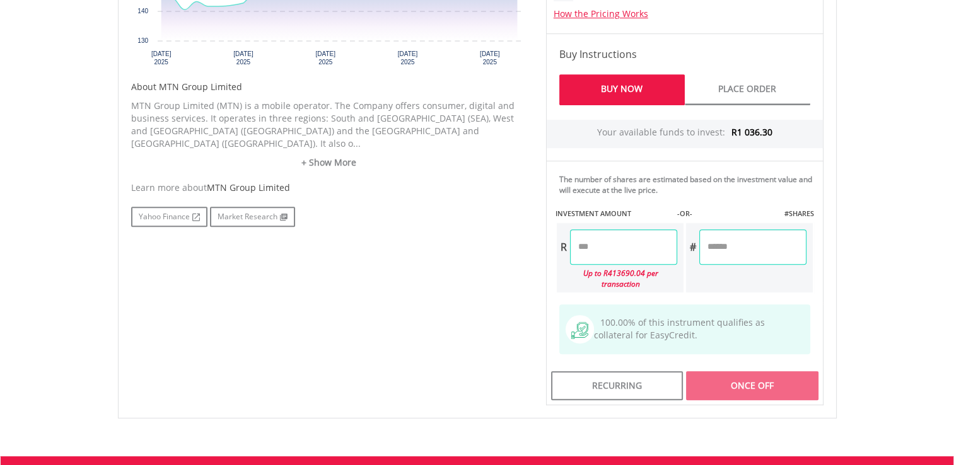
click at [636, 90] on link "Buy Now" at bounding box center [622, 89] width 126 height 31
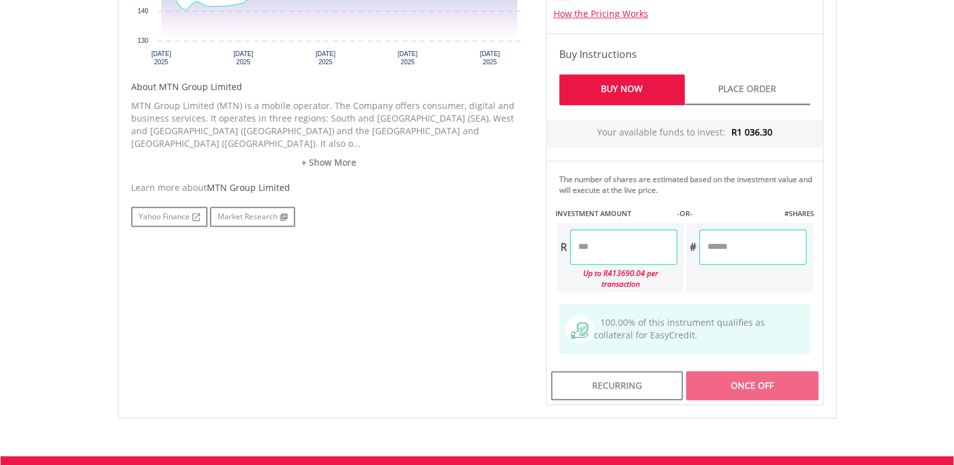
click at [624, 87] on link "Buy Now" at bounding box center [622, 89] width 126 height 31
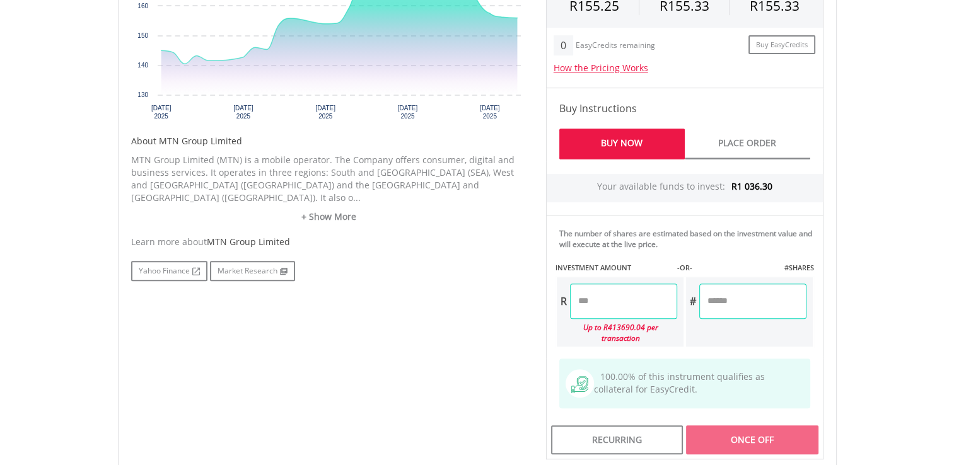
scroll to position [753, 0]
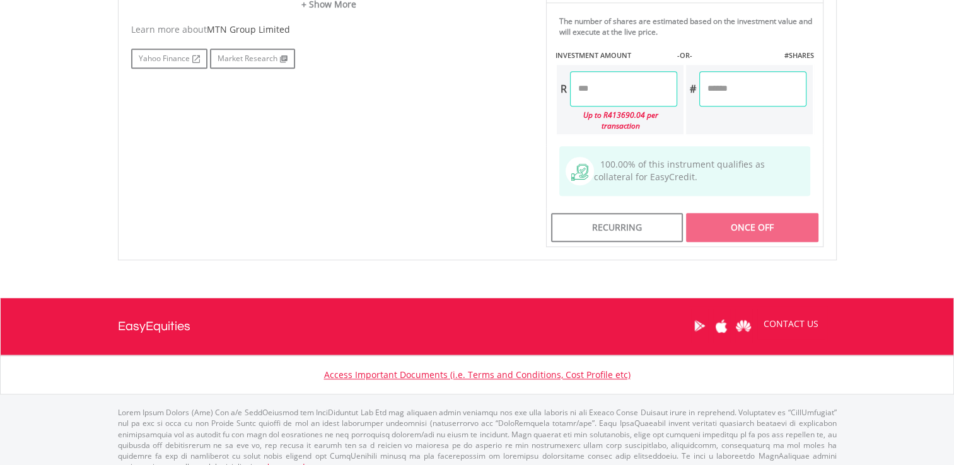
click at [744, 213] on div "Once Off" at bounding box center [752, 227] width 132 height 29
click at [597, 85] on input "number" at bounding box center [623, 88] width 107 height 35
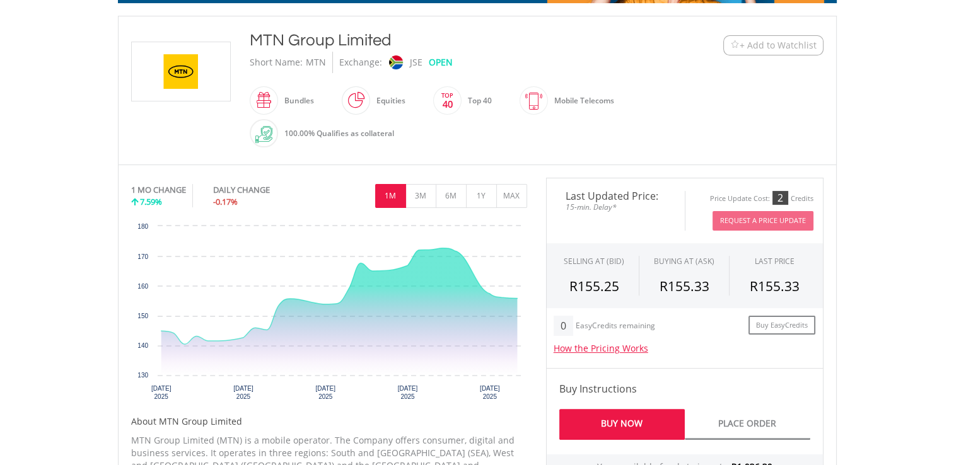
scroll to position [0, 0]
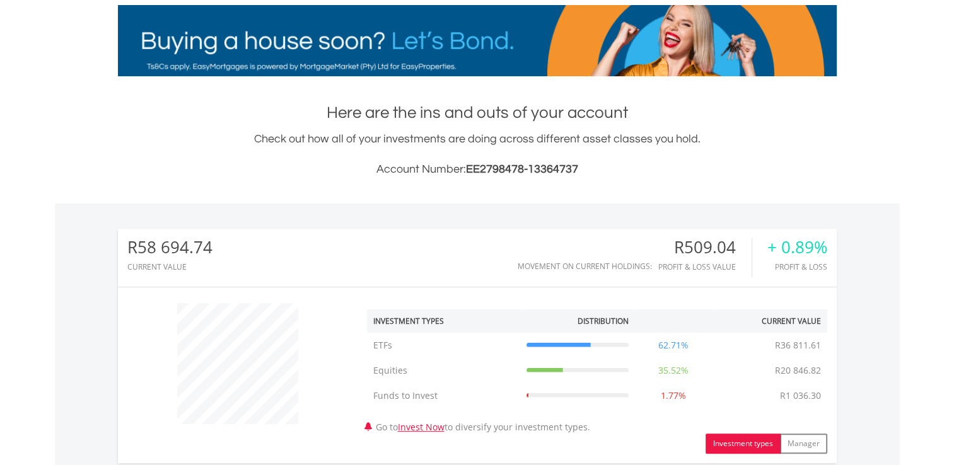
scroll to position [184, 0]
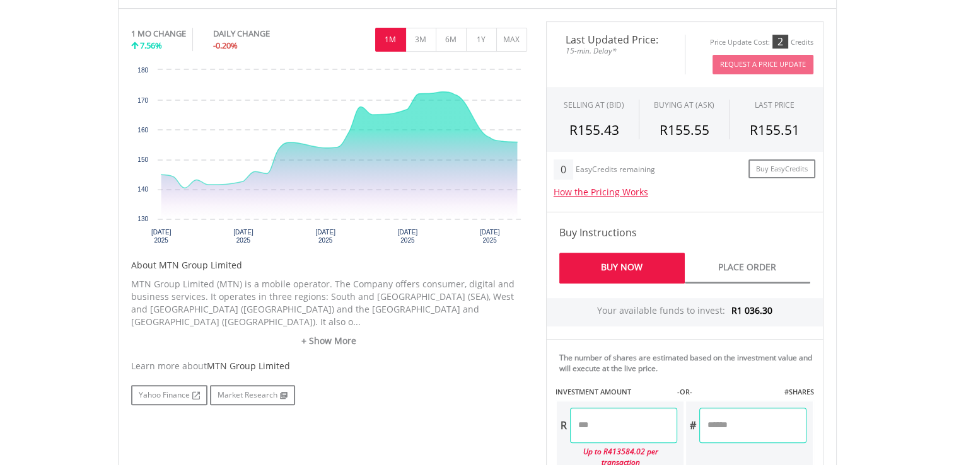
scroll to position [421, 0]
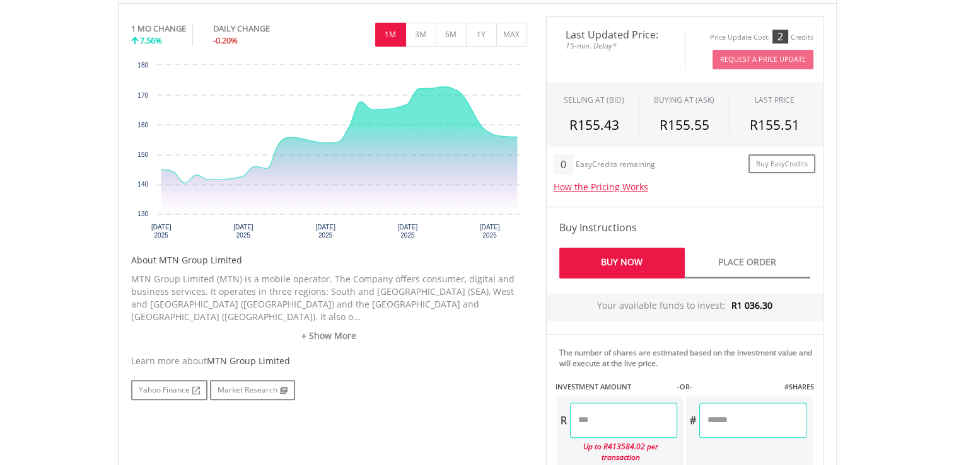
click at [637, 259] on link "Buy Now" at bounding box center [622, 263] width 126 height 31
click at [587, 418] on input "number" at bounding box center [623, 420] width 107 height 35
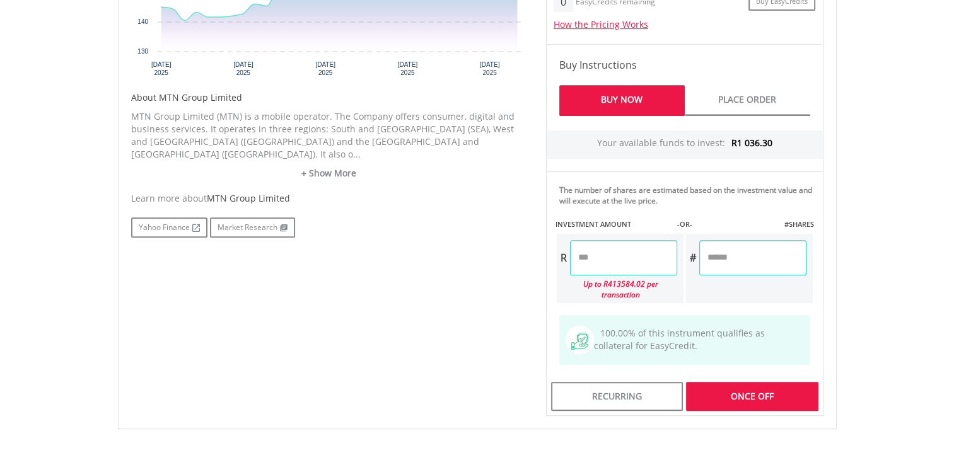
scroll to position [585, 0]
type input "*******"
type input "******"
click at [752, 382] on div "Last Updated Price: 15-min. Delay* Price Update Cost: 2 Credits Request A Price…" at bounding box center [685, 133] width 296 height 563
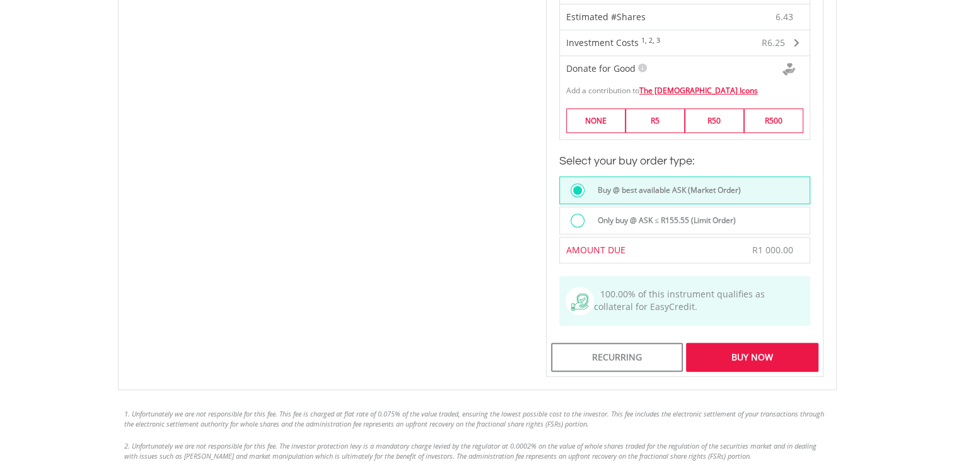
scroll to position [956, 0]
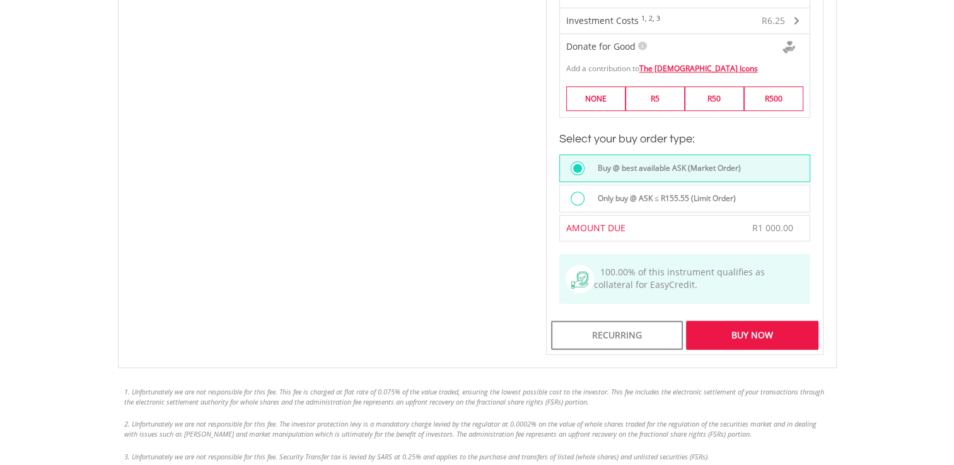
click at [743, 321] on div "Buy Now" at bounding box center [752, 335] width 132 height 29
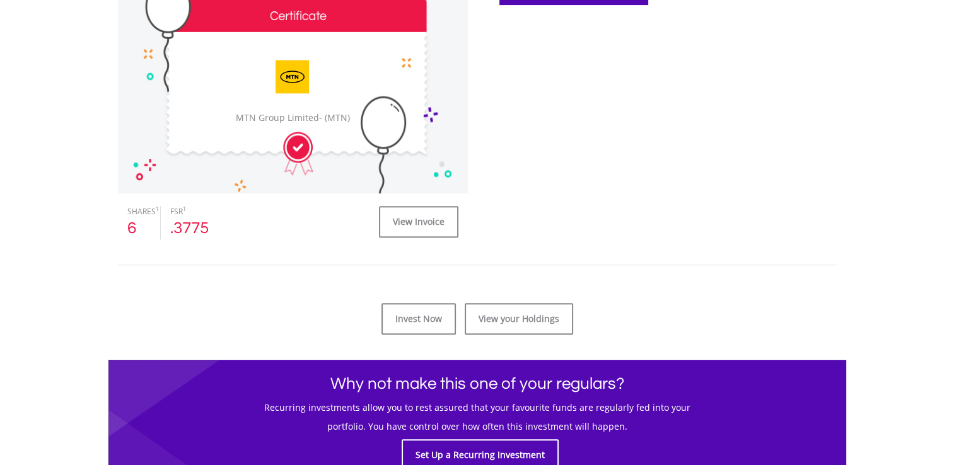
scroll to position [425, 0]
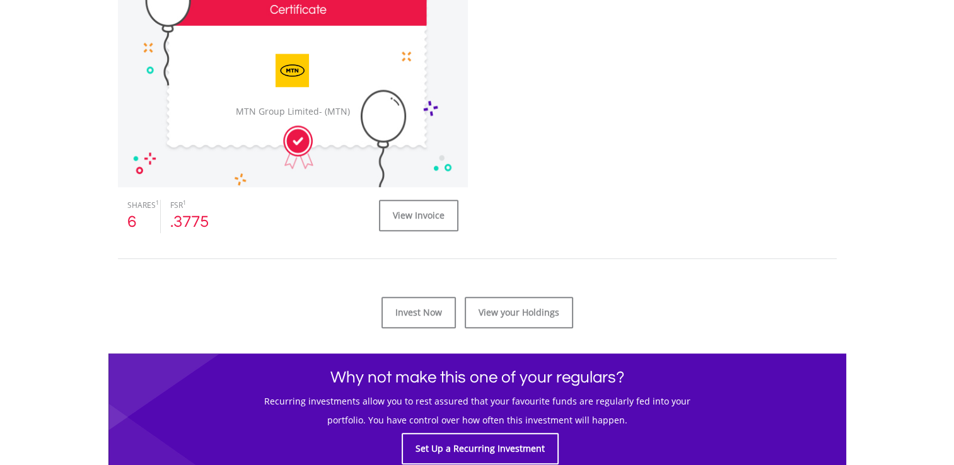
drag, startPoint x: 940, startPoint y: 107, endPoint x: 662, endPoint y: 202, distance: 293.8
click at [662, 202] on body "My Investments Invest Now New Listings Sell My Recurring Investments Pending Or…" at bounding box center [477, 264] width 954 height 1379
click at [512, 310] on link "View your Holdings" at bounding box center [519, 313] width 108 height 32
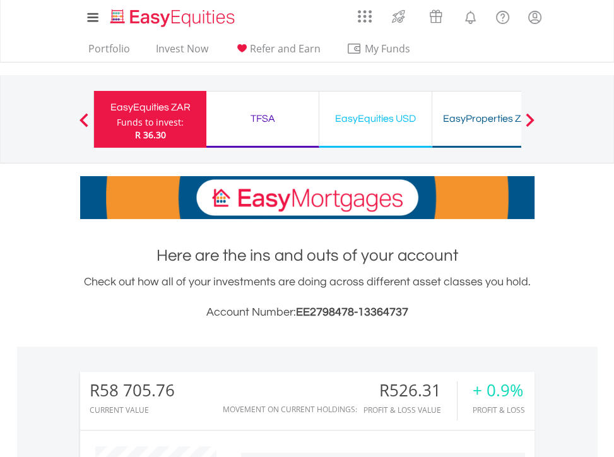
scroll to position [630590, 630560]
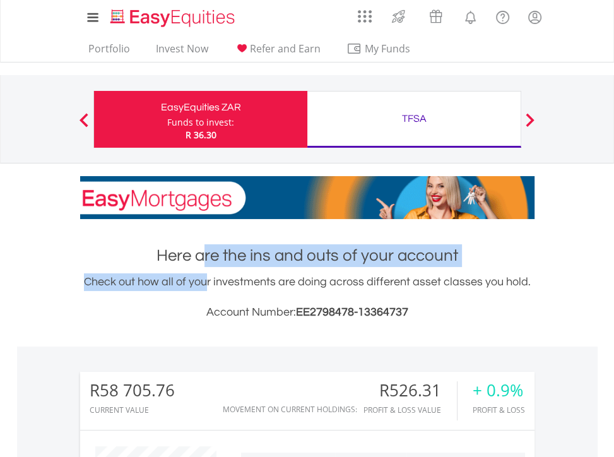
drag, startPoint x: 146, startPoint y: 269, endPoint x: 207, endPoint y: 259, distance: 62.0
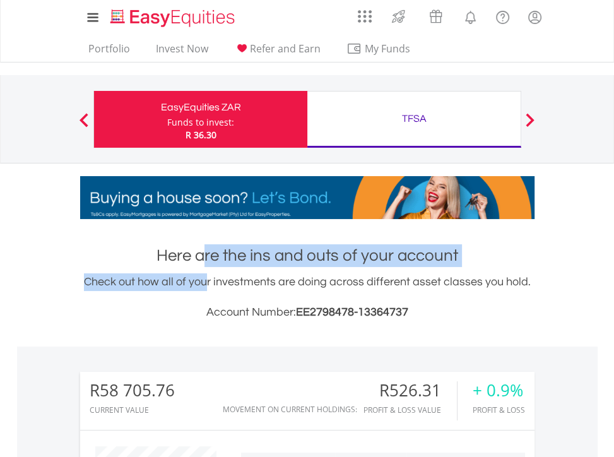
click at [207, 259] on div "Here are the ins and outs of your account Check out how all of your investments…" at bounding box center [307, 282] width 454 height 77
click at [207, 259] on h1 "Here are the ins and outs of your account" at bounding box center [307, 255] width 454 height 23
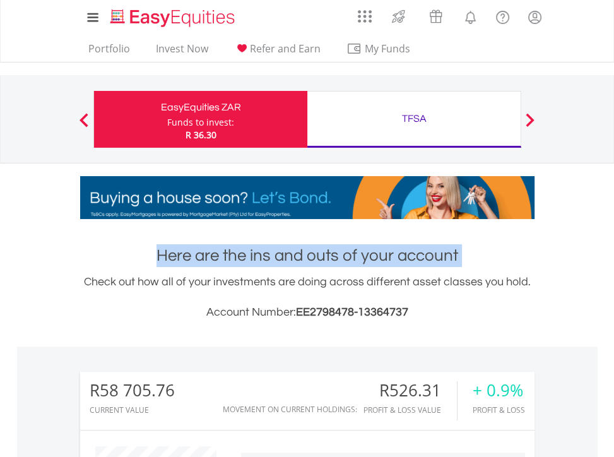
click at [207, 259] on h1 "Here are the ins and outs of your account" at bounding box center [307, 255] width 454 height 23
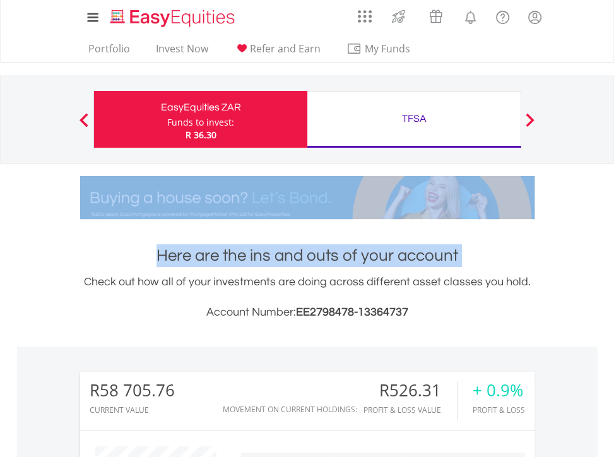
drag, startPoint x: 207, startPoint y: 259, endPoint x: 219, endPoint y: 197, distance: 63.1
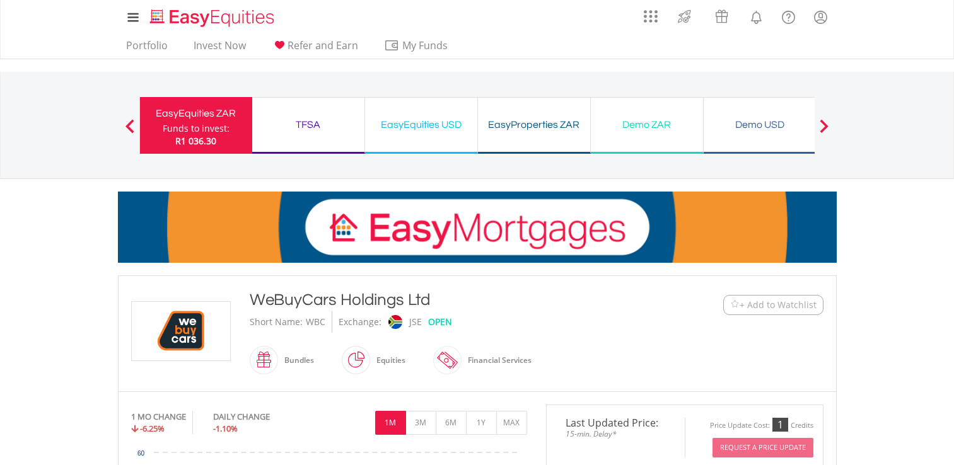
scroll to position [349, 0]
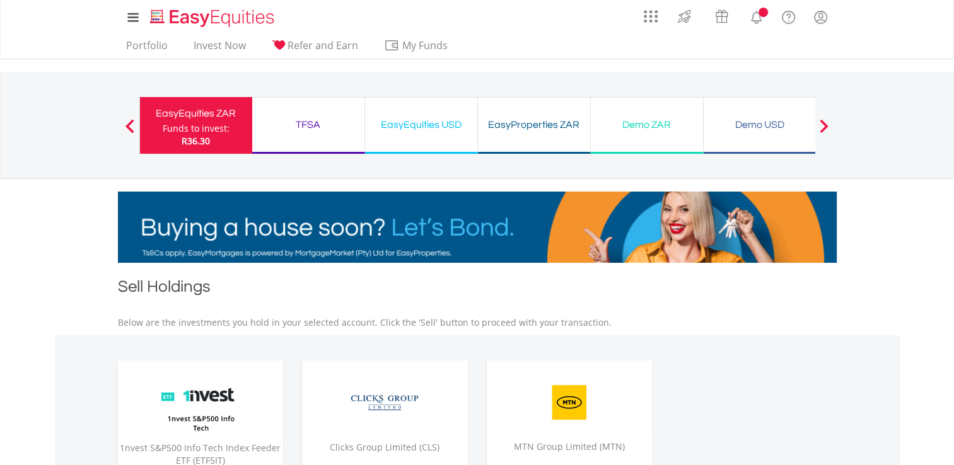
click at [947, 77] on nav "Previous EasyEquities ZAR Funds to invest: R36.30 TFSA Funds to invest: R36.30 …" at bounding box center [477, 125] width 954 height 107
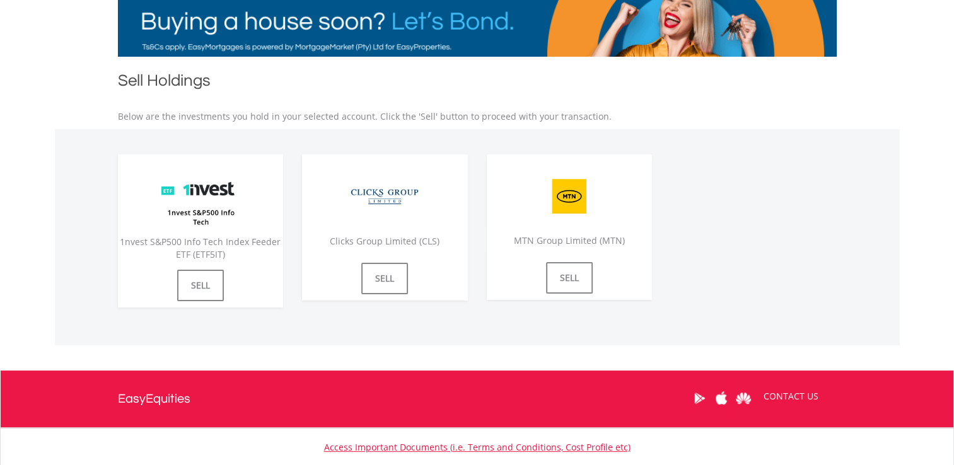
scroll to position [207, 0]
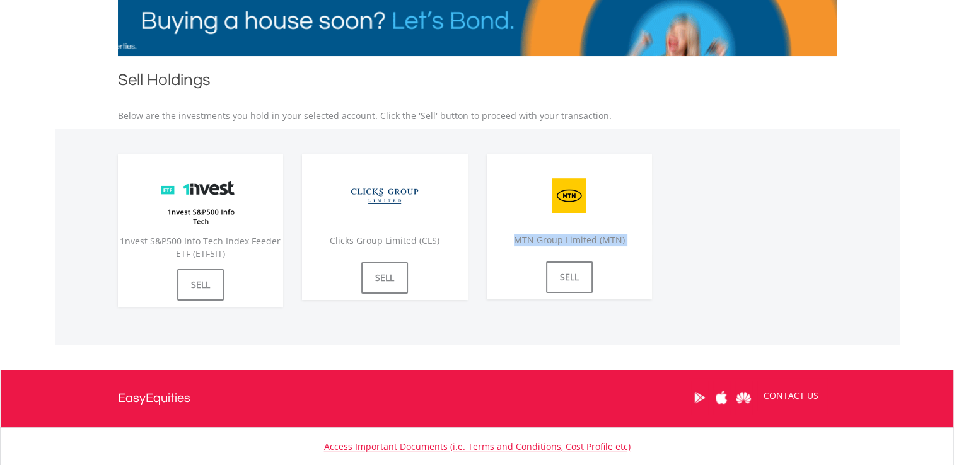
drag, startPoint x: 904, startPoint y: 240, endPoint x: 713, endPoint y: 252, distance: 190.9
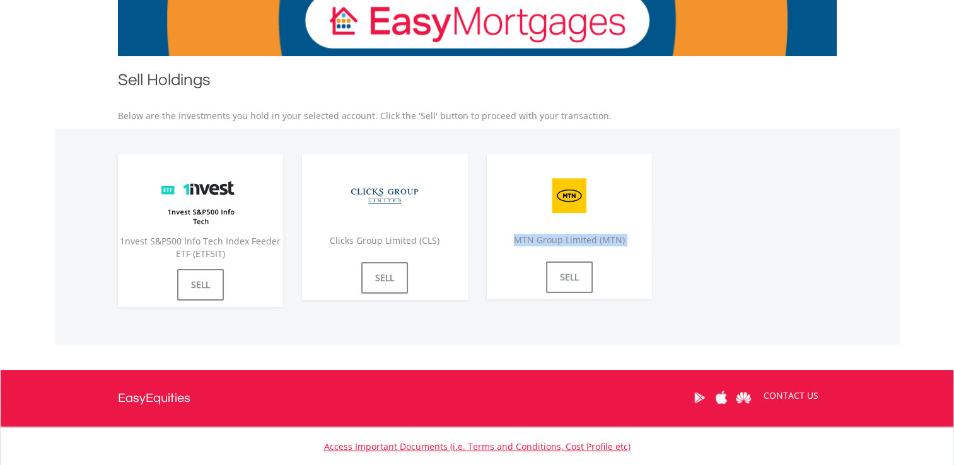
click at [713, 252] on body "My Investments Invest Now New Listings Sell My Recurring Investments Pending Or…" at bounding box center [477, 178] width 954 height 770
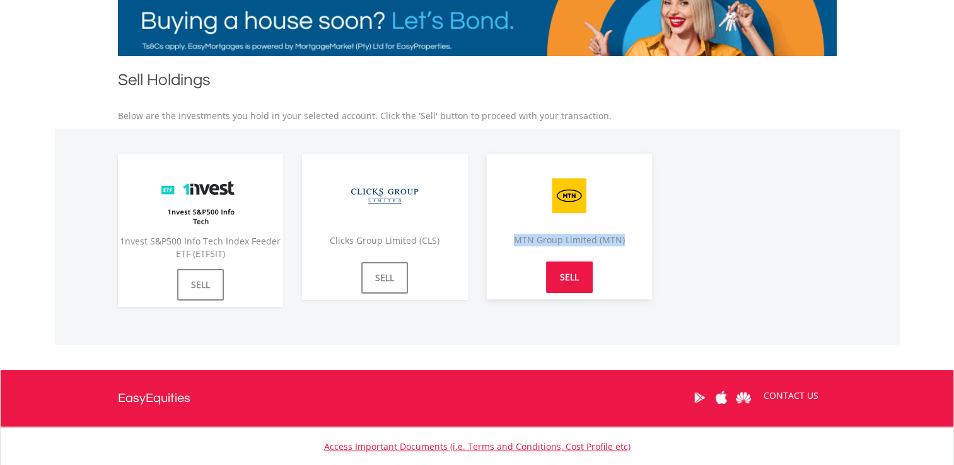
click at [575, 274] on link "SELL" at bounding box center [569, 278] width 47 height 32
click at [563, 208] on img at bounding box center [569, 196] width 95 height 59
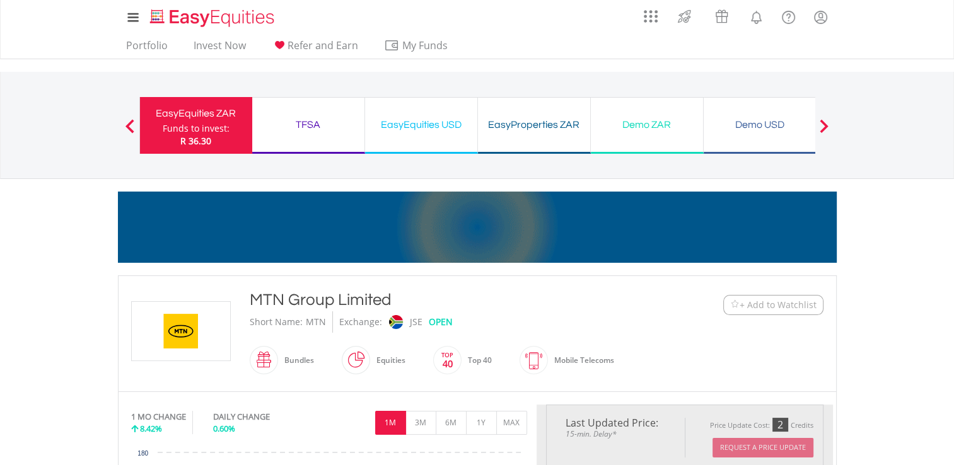
type input "********"
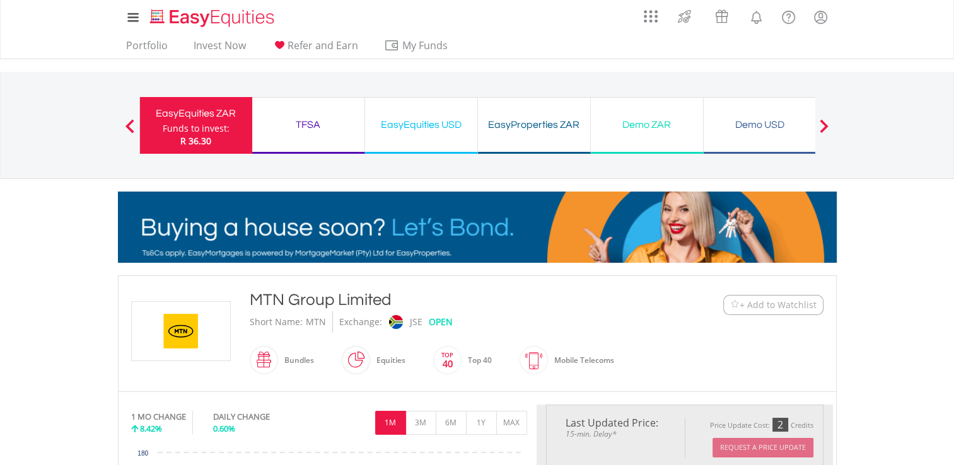
type input "******"
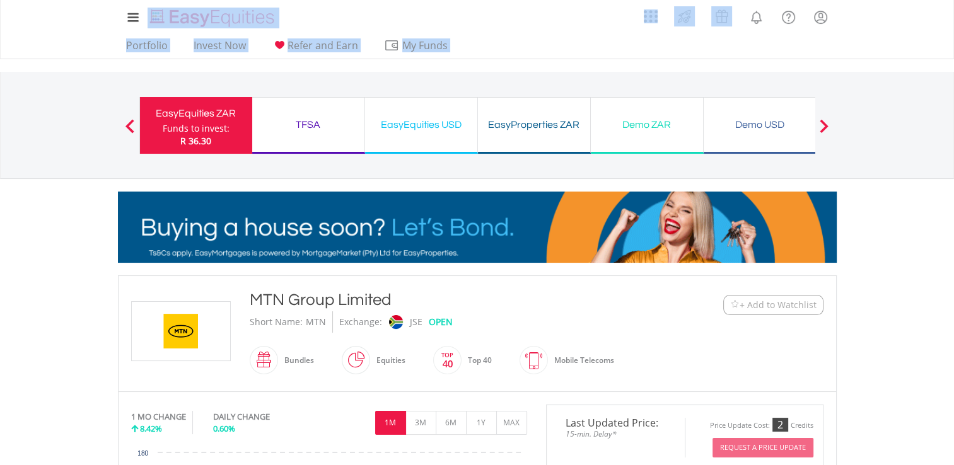
drag, startPoint x: 487, startPoint y: -6, endPoint x: 406, endPoint y: -45, distance: 90.0
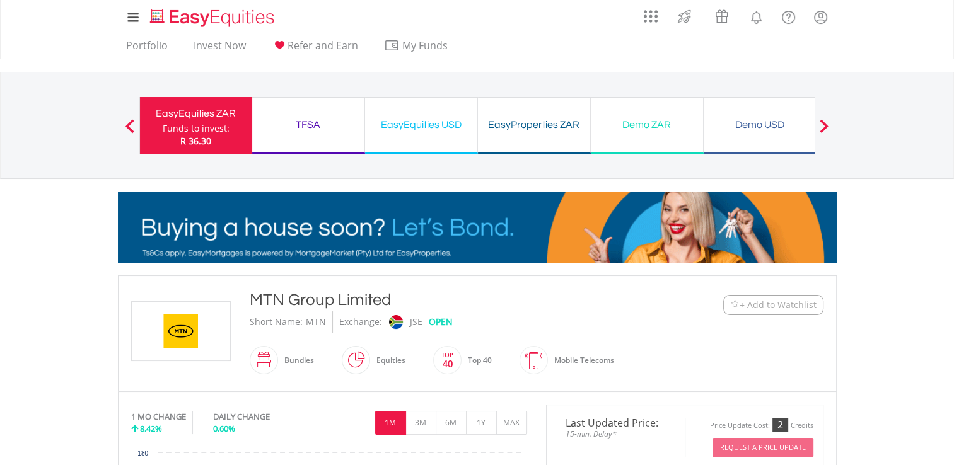
drag, startPoint x: 406, startPoint y: -45, endPoint x: 322, endPoint y: 73, distance: 144.7
click at [322, 73] on div "Previous EasyEquities ZAR Funds to invest: R 36.30 TFSA Funds to invest: R 36.3…" at bounding box center [477, 125] width 676 height 107
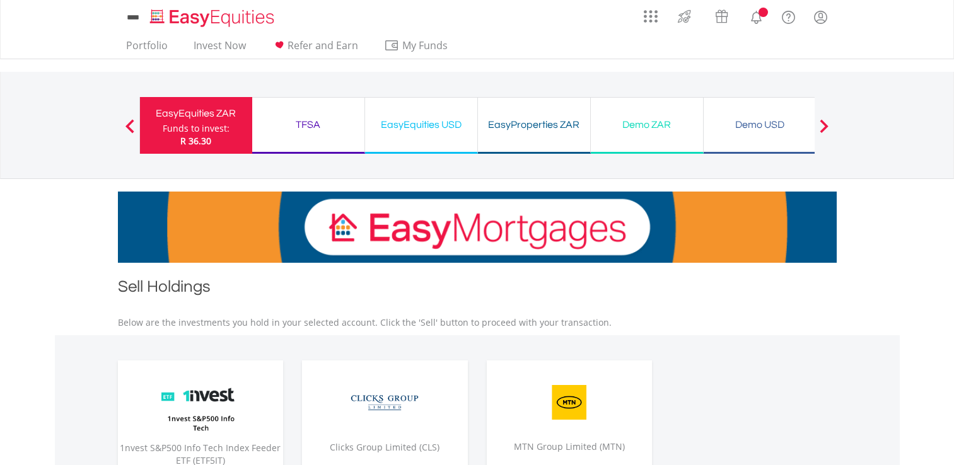
scroll to position [207, 0]
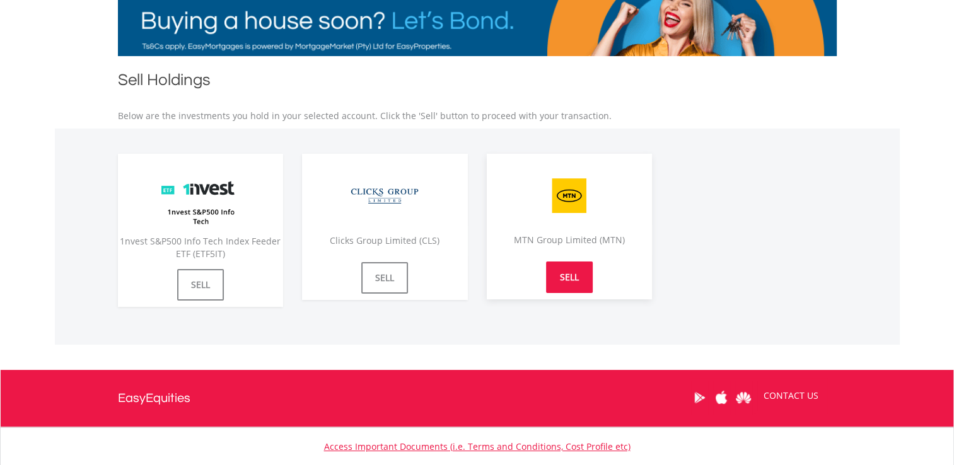
click at [566, 281] on link "SELL" at bounding box center [569, 278] width 47 height 32
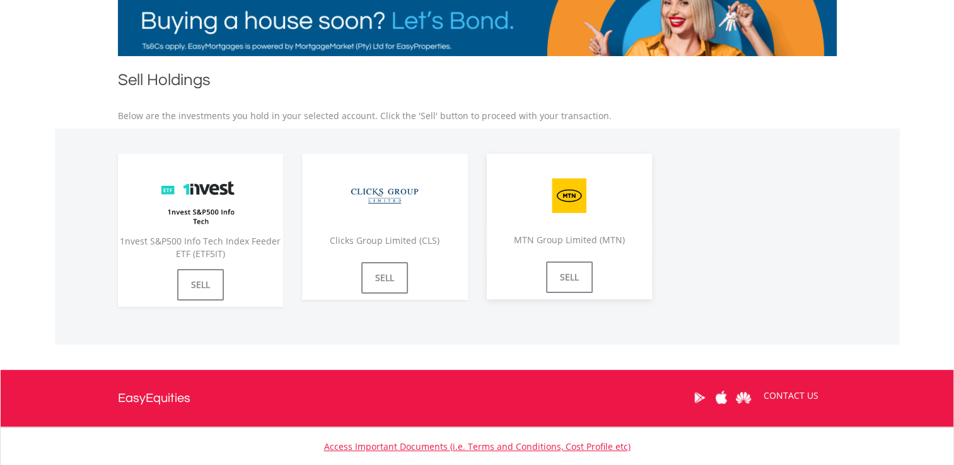
click at [566, 238] on span "MTN Group Limited (MTN)" at bounding box center [569, 240] width 111 height 12
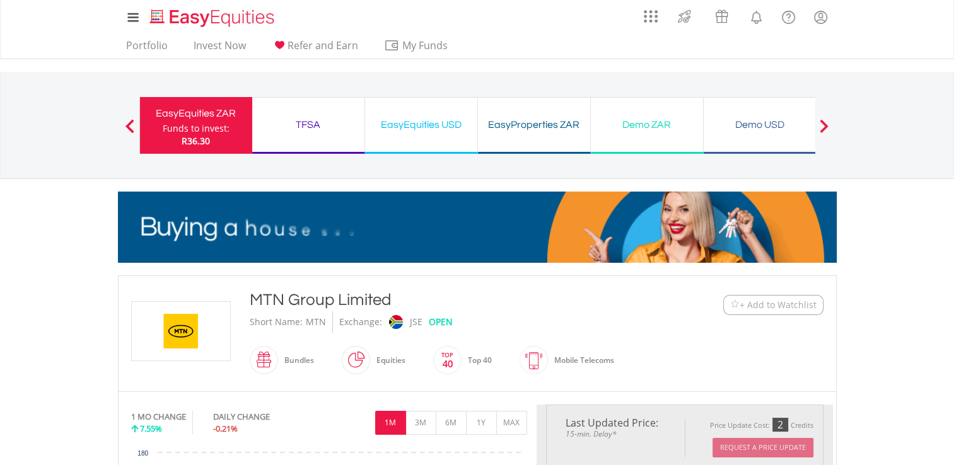
type input "********"
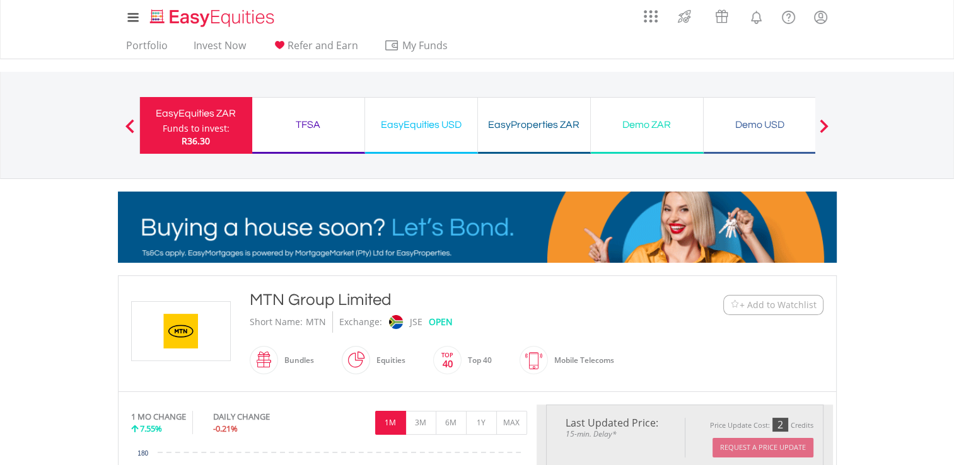
type input "******"
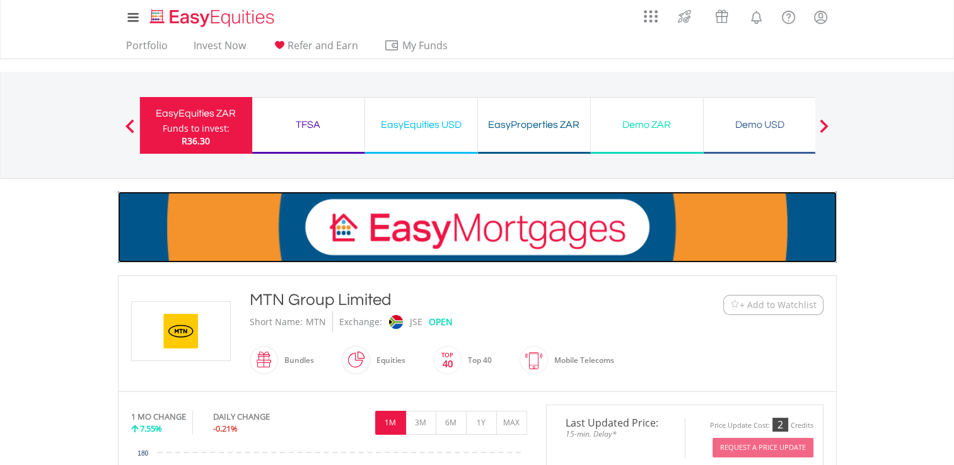
click at [564, 225] on img at bounding box center [477, 227] width 719 height 71
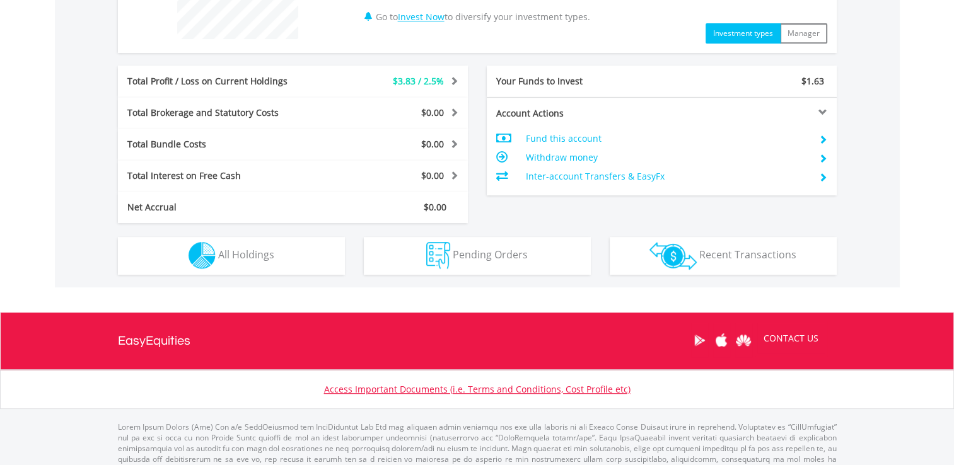
scroll to position [573, 0]
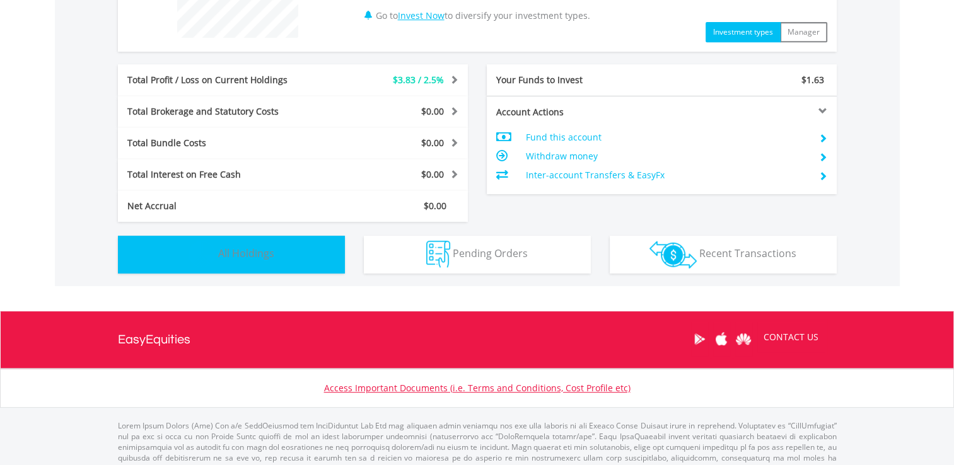
click at [211, 254] on img "button" at bounding box center [202, 254] width 27 height 27
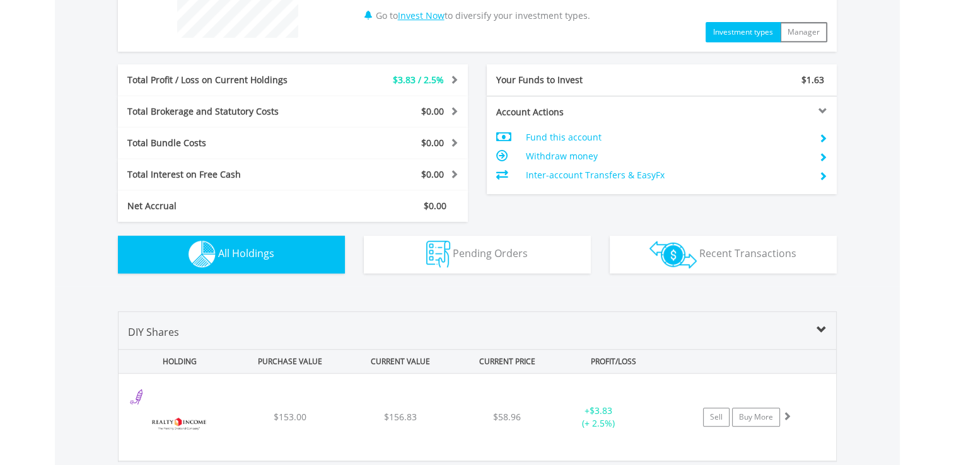
scroll to position [778, 0]
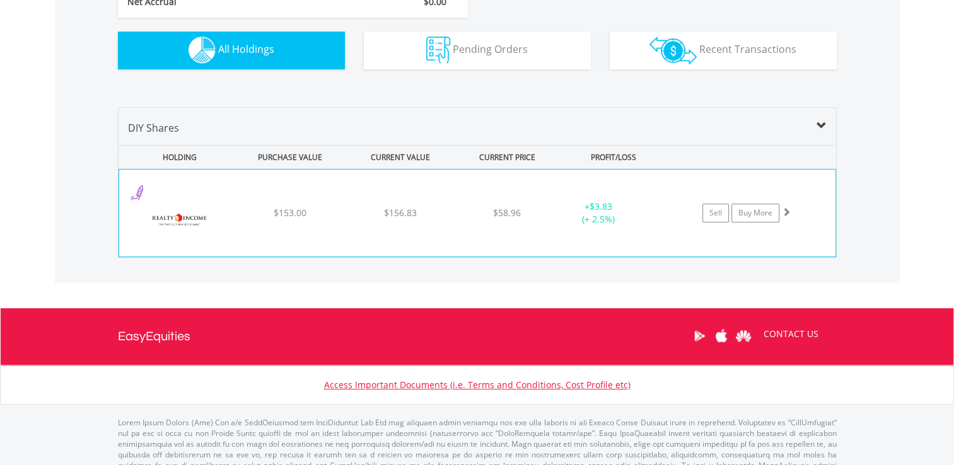
drag, startPoint x: 211, startPoint y: 254, endPoint x: 822, endPoint y: 180, distance: 615.6
click at [817, 178] on div "﻿ Realty Income Corp $153.00 $156.83 $58.96 + $3.83 (+ 2.5%) Sell Buy More" at bounding box center [477, 213] width 716 height 87
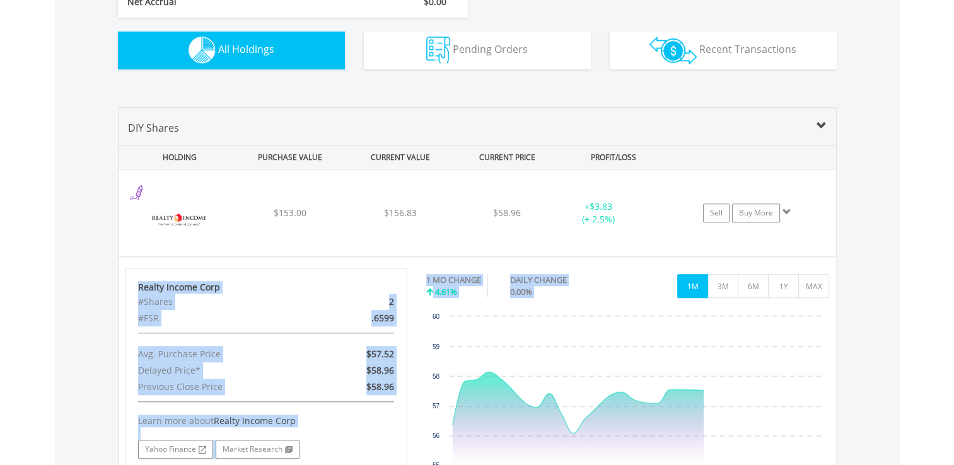
drag, startPoint x: 822, startPoint y: 180, endPoint x: 911, endPoint y: 334, distance: 177.2
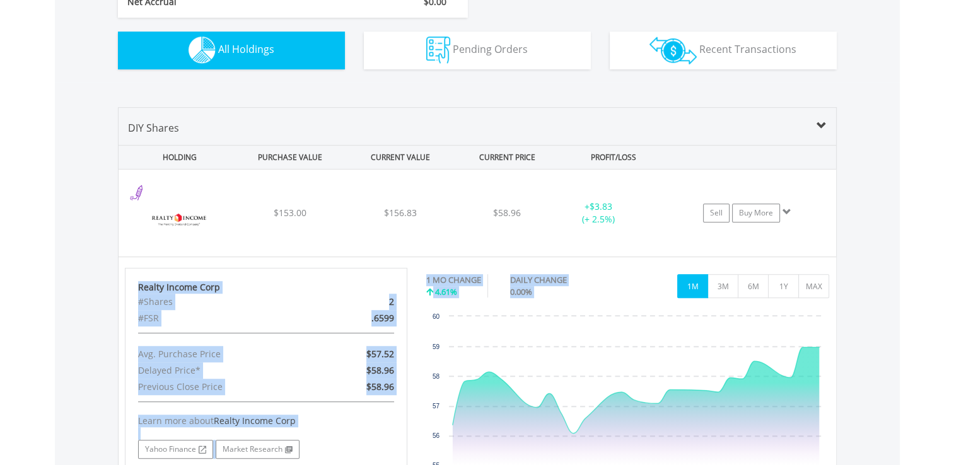
copy div "Realty Income Corp #Shares 2 #FSR .6599 Avg. Purchase Price $57.52 Delayed Pric…"
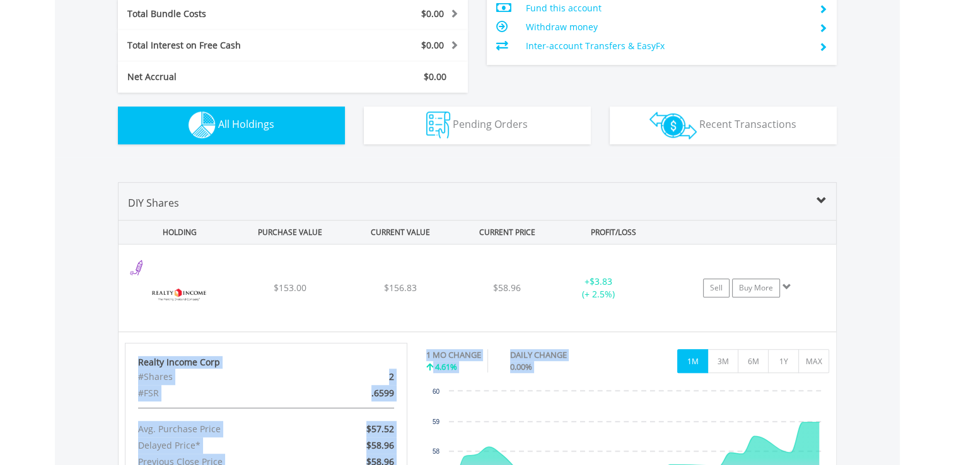
scroll to position [692, 0]
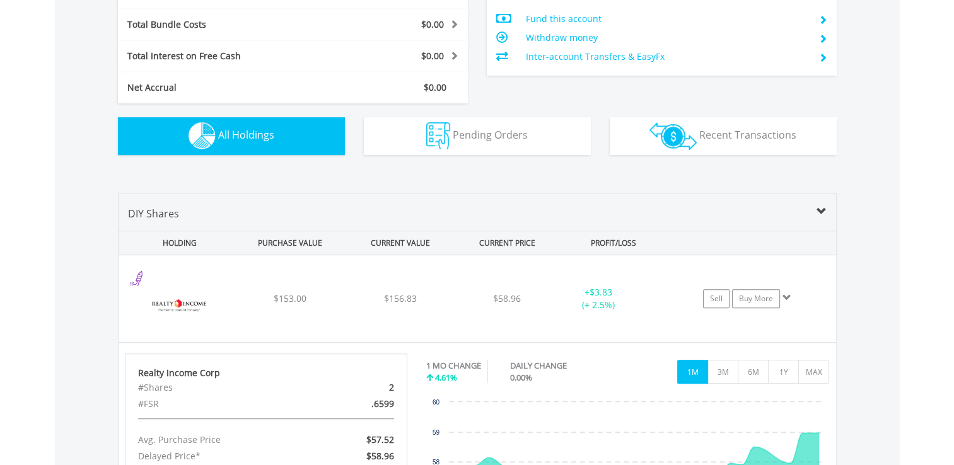
drag, startPoint x: 938, startPoint y: 241, endPoint x: 925, endPoint y: 241, distance: 13.9
click at [935, 241] on body "My Investments Invest Now New Listings Sell My Recurring Investments Pending Or…" at bounding box center [477, 76] width 954 height 1537
click at [911, 240] on body "My Investments Invest Now New Listings Sell My Recurring Investments Pending Or…" at bounding box center [477, 76] width 954 height 1537
click at [764, 178] on div "Value View Share View" at bounding box center [477, 180] width 738 height 25
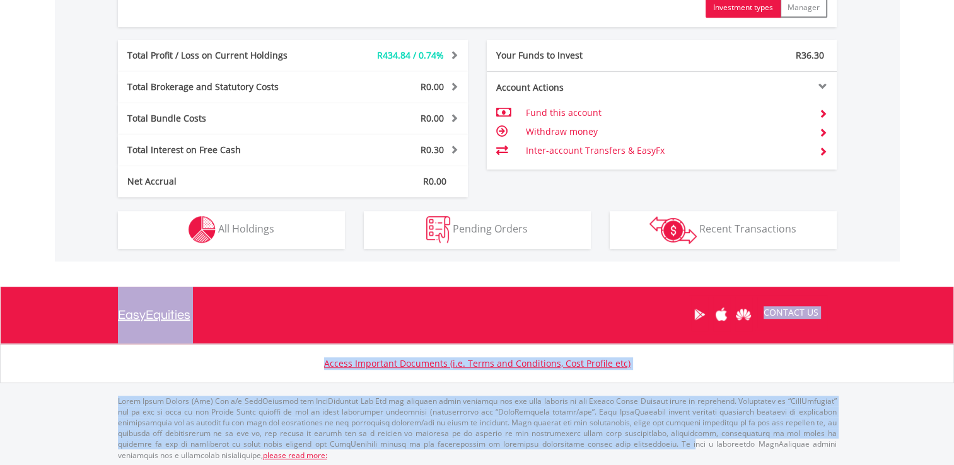
scroll to position [625, 0]
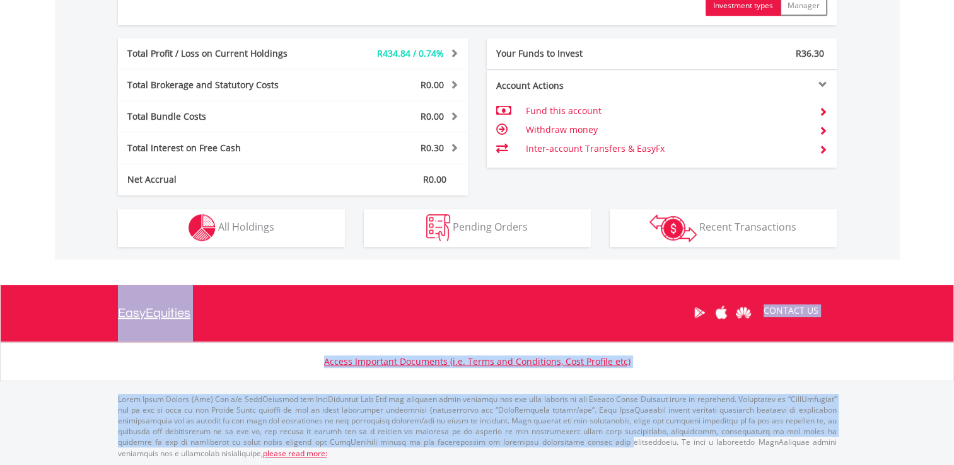
drag, startPoint x: 598, startPoint y: 473, endPoint x: 378, endPoint y: 444, distance: 221.4
drag, startPoint x: 378, startPoint y: 444, endPoint x: 269, endPoint y: 332, distance: 157.0
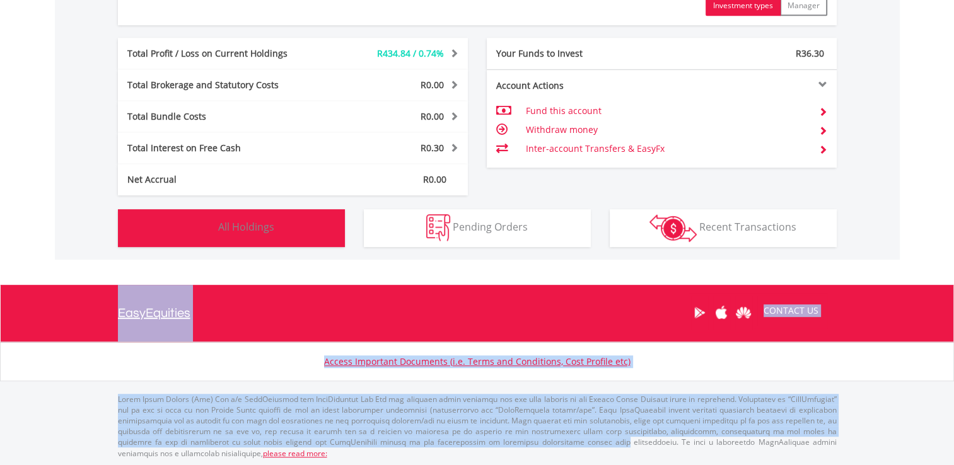
drag, startPoint x: 269, startPoint y: 332, endPoint x: 210, endPoint y: 229, distance: 118.4
click at [210, 229] on img "button" at bounding box center [202, 227] width 27 height 27
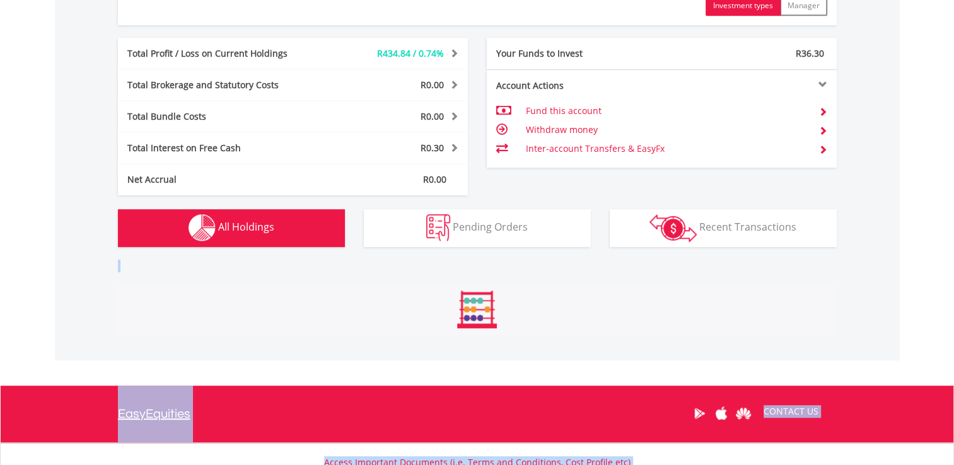
scroll to position [909, 0]
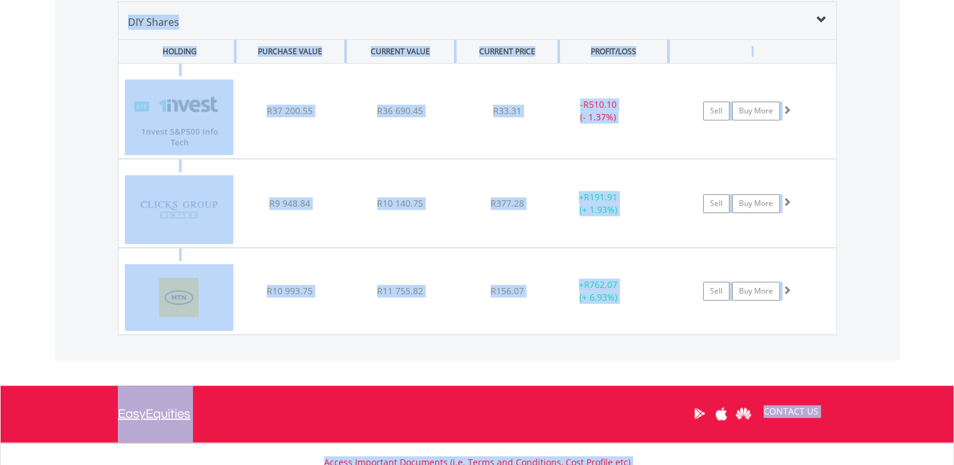
click at [210, 229] on img at bounding box center [179, 209] width 108 height 68
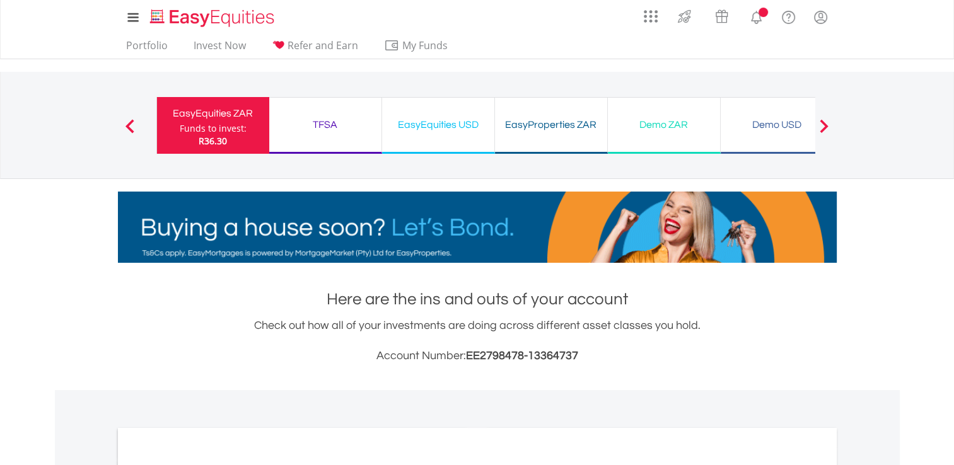
drag, startPoint x: 0, startPoint y: 0, endPoint x: 892, endPoint y: 96, distance: 897.0
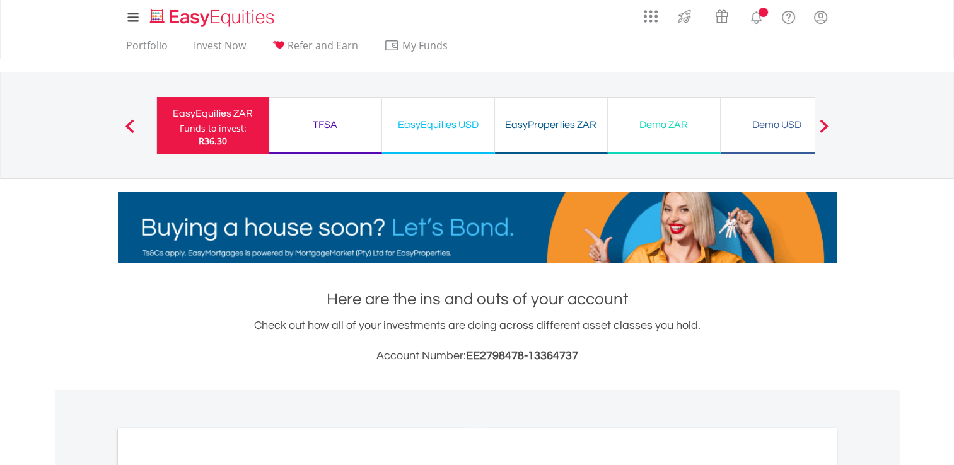
click at [675, 70] on div "My Investments Invest Now New Listings Sell My Recurring Investments Pending Or…" at bounding box center [477, 131] width 954 height 263
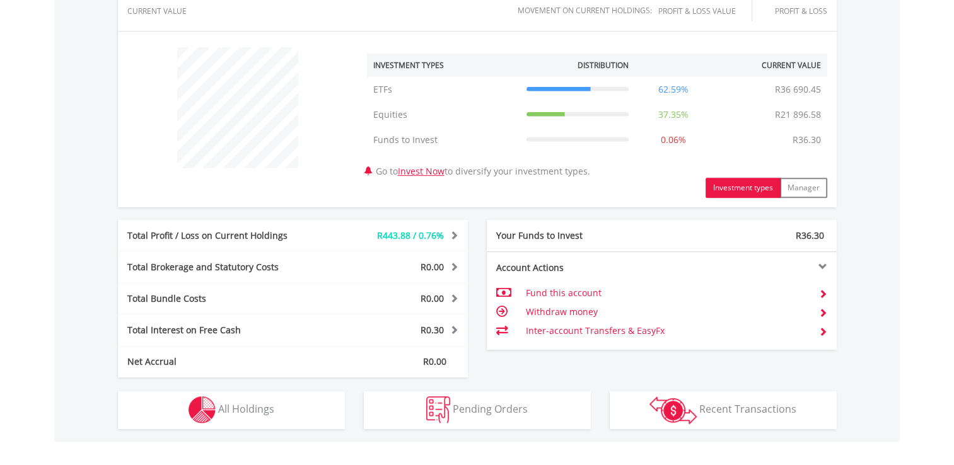
scroll to position [469, 0]
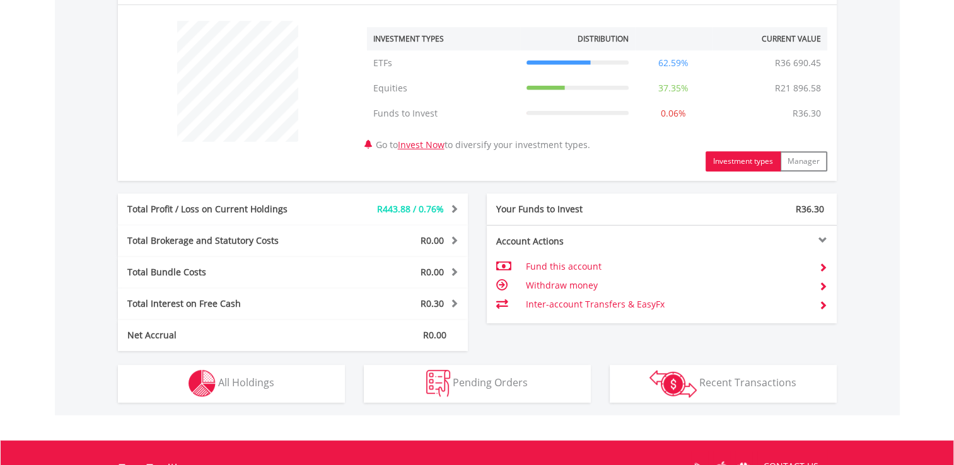
drag, startPoint x: 956, startPoint y: 95, endPoint x: 246, endPoint y: 398, distance: 772.0
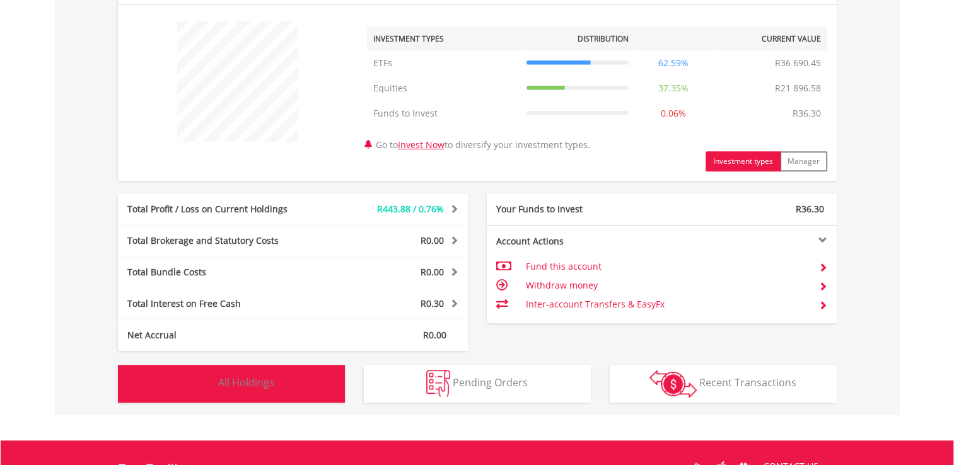
click at [246, 398] on button "Holdings All Holdings" at bounding box center [231, 384] width 227 height 38
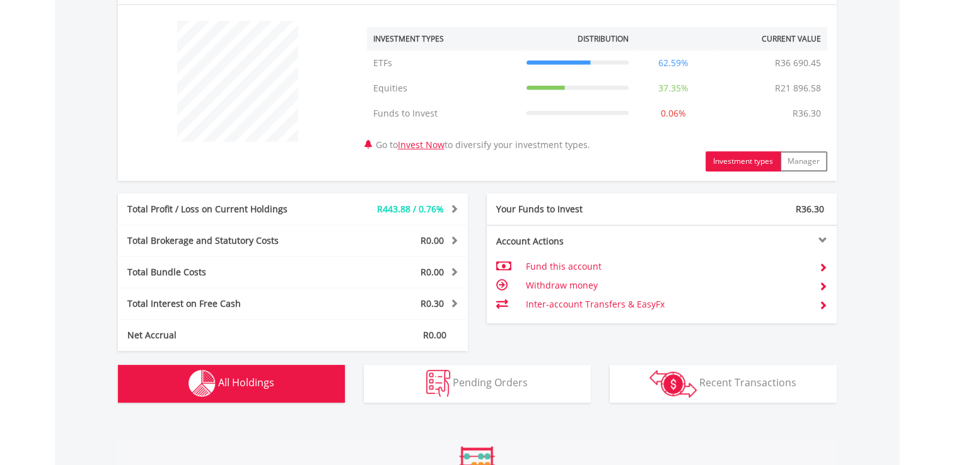
scroll to position [909, 0]
